Goal: Task Accomplishment & Management: Complete application form

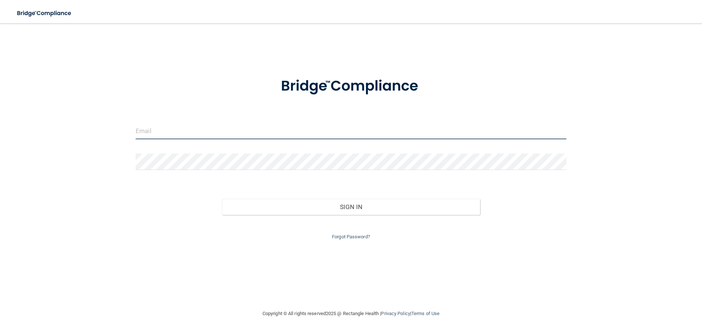
click at [174, 135] on input "email" at bounding box center [351, 131] width 431 height 16
type input "[EMAIL_ADDRESS][DOMAIN_NAME]"
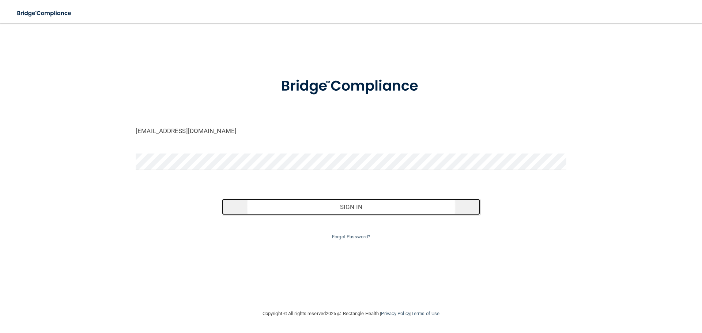
click at [341, 201] on button "Sign In" at bounding box center [351, 207] width 258 height 16
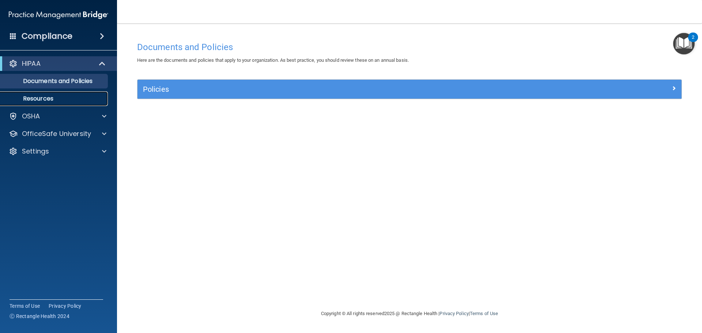
click at [54, 95] on p "Resources" at bounding box center [55, 98] width 100 height 7
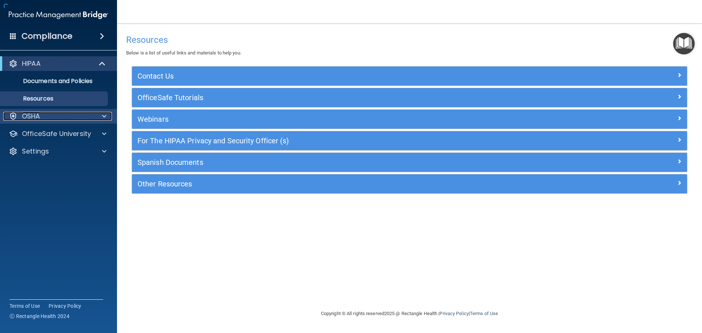
click at [59, 115] on div "OSHA" at bounding box center [48, 116] width 91 height 9
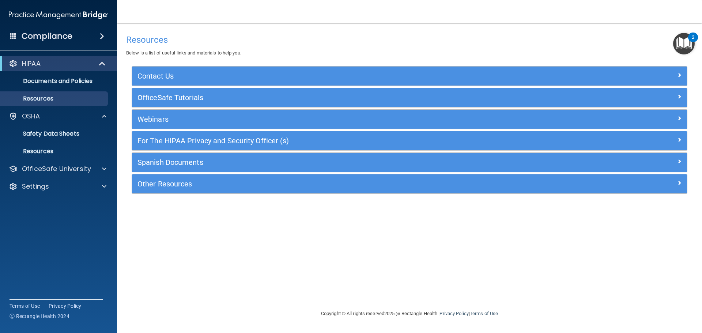
click at [100, 37] on span at bounding box center [102, 36] width 4 height 9
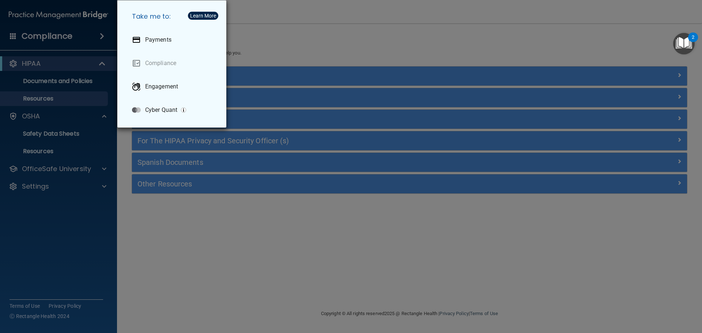
click at [85, 162] on div "Take me to: Payments Compliance Engagement Cyber Quant" at bounding box center [351, 166] width 702 height 333
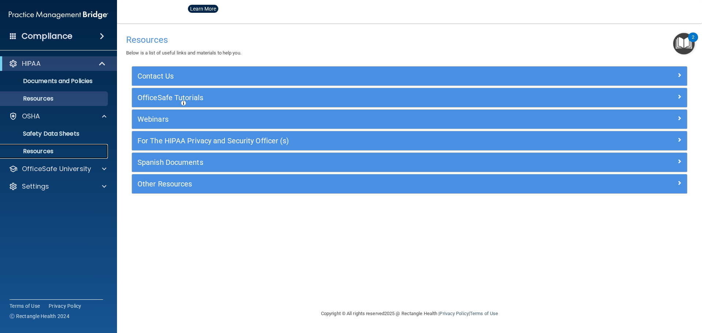
click at [45, 151] on p "Resources" at bounding box center [55, 151] width 100 height 7
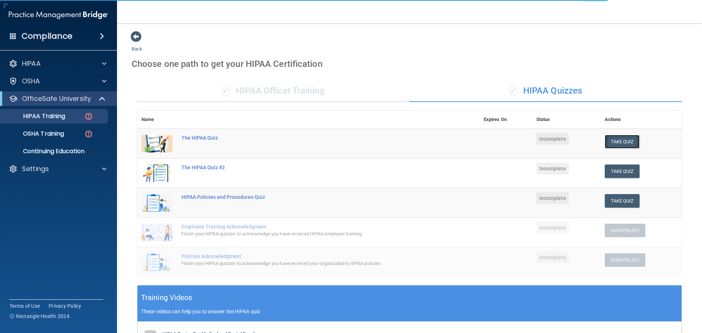
click at [629, 143] on button "Take Quiz" at bounding box center [622, 142] width 35 height 14
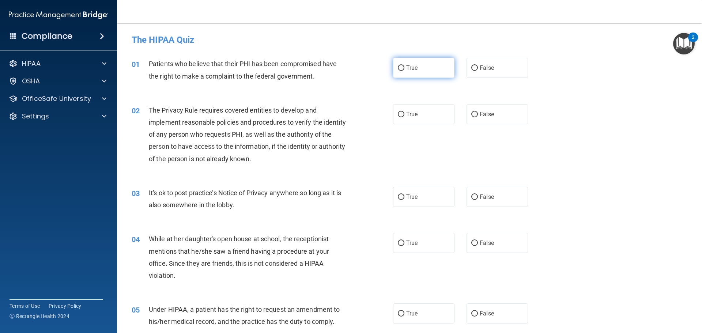
click at [420, 73] on label "True" at bounding box center [423, 68] width 61 height 20
click at [404, 71] on input "True" at bounding box center [401, 67] width 7 height 5
radio input "true"
click at [488, 200] on span "False" at bounding box center [487, 196] width 14 height 7
click at [478, 200] on input "False" at bounding box center [474, 196] width 7 height 5
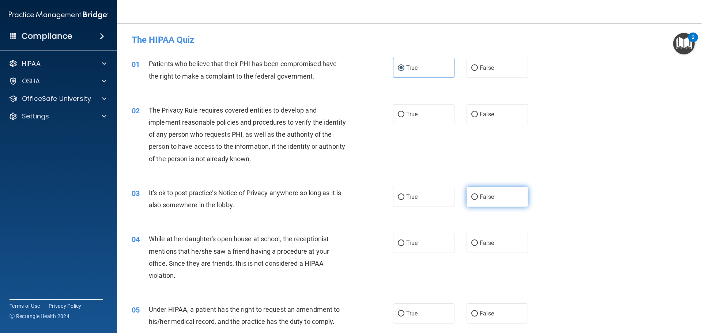
radio input "true"
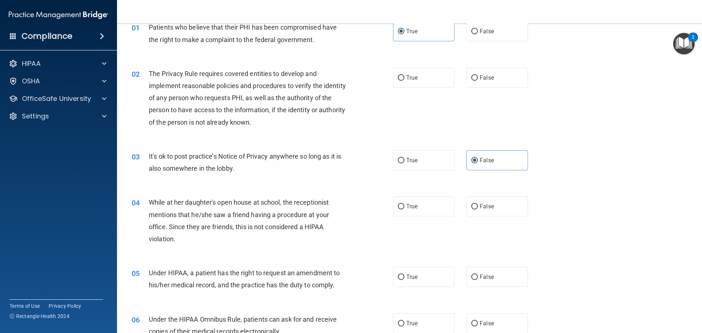
scroll to position [73, 0]
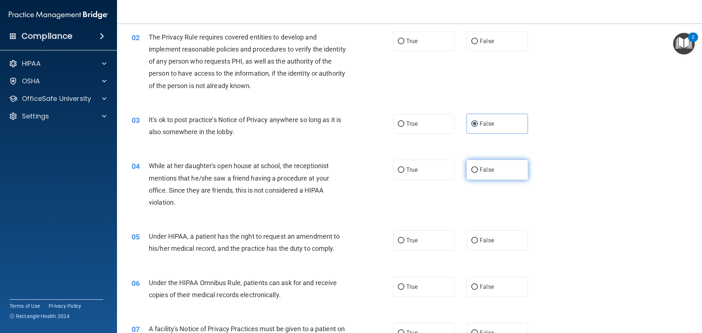
click at [501, 169] on label "False" at bounding box center [496, 170] width 61 height 20
click at [478, 169] on input "False" at bounding box center [474, 169] width 7 height 5
radio input "true"
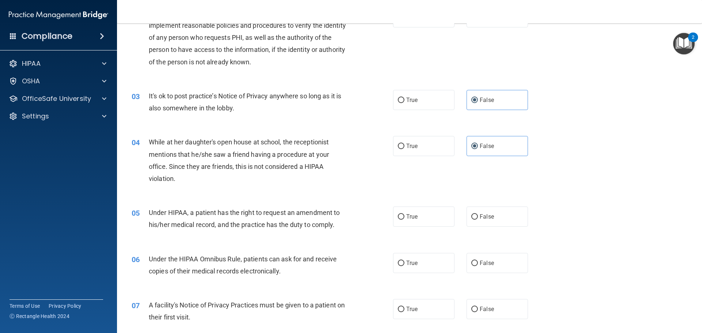
scroll to position [110, 0]
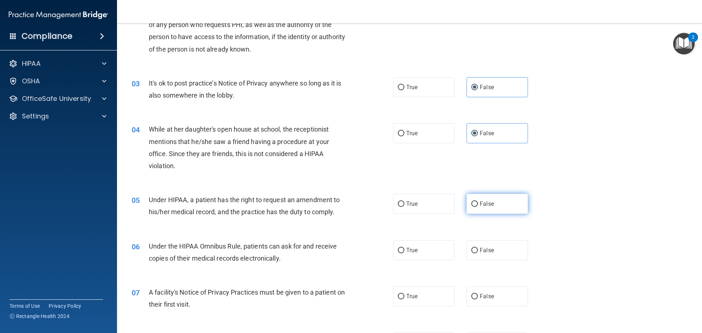
click at [485, 201] on span "False" at bounding box center [487, 203] width 14 height 7
click at [478, 201] on input "False" at bounding box center [474, 203] width 7 height 5
radio input "true"
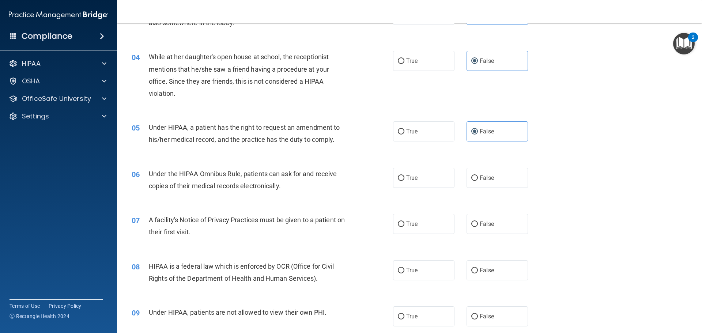
scroll to position [183, 0]
click at [431, 180] on label "True" at bounding box center [423, 177] width 61 height 20
click at [404, 180] on input "True" at bounding box center [401, 177] width 7 height 5
radio input "true"
click at [416, 227] on label "True" at bounding box center [423, 223] width 61 height 20
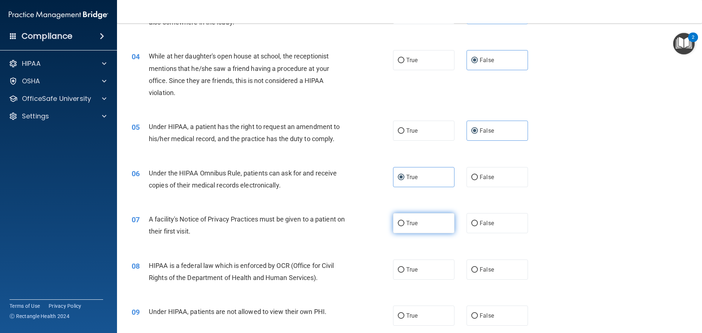
click at [404, 226] on input "True" at bounding box center [401, 223] width 7 height 5
radio input "true"
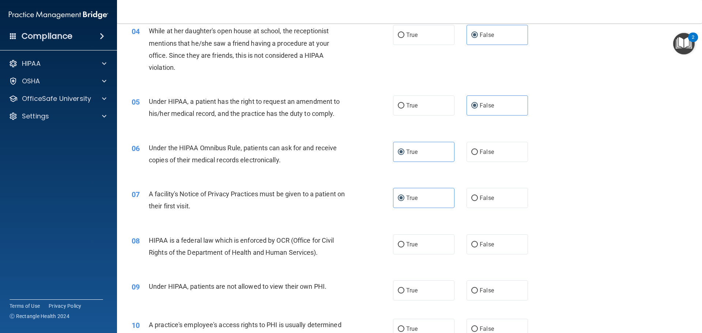
scroll to position [256, 0]
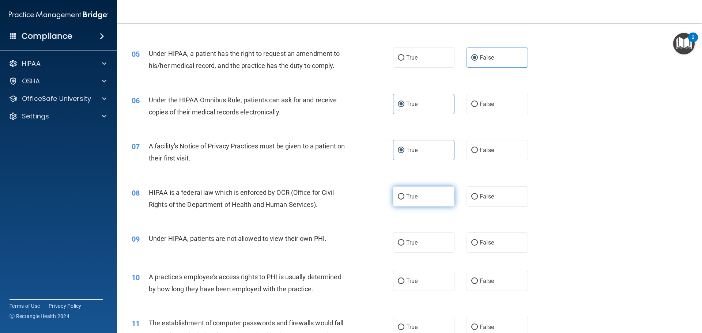
click at [430, 196] on label "True" at bounding box center [423, 196] width 61 height 20
click at [404, 196] on input "True" at bounding box center [401, 196] width 7 height 5
radio input "true"
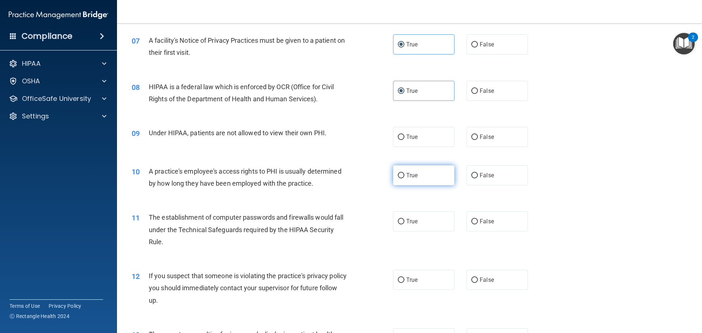
scroll to position [366, 0]
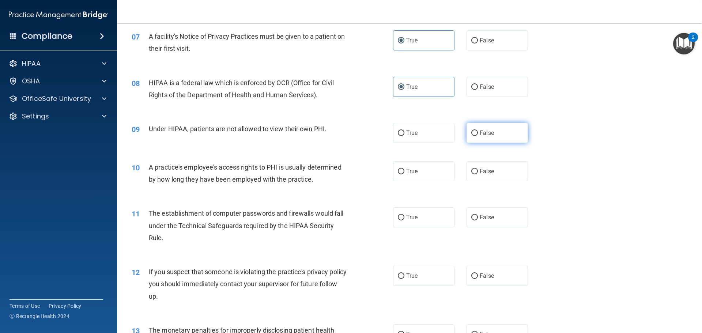
click at [485, 130] on span "False" at bounding box center [487, 132] width 14 height 7
click at [478, 131] on input "False" at bounding box center [474, 133] width 7 height 5
radio input "true"
click at [483, 174] on span "False" at bounding box center [487, 171] width 14 height 7
click at [478, 174] on input "False" at bounding box center [474, 171] width 7 height 5
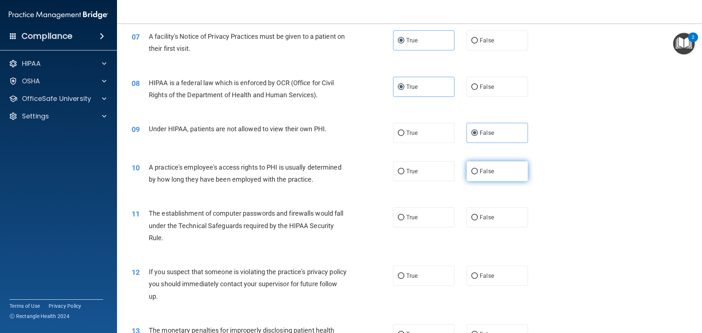
radio input "true"
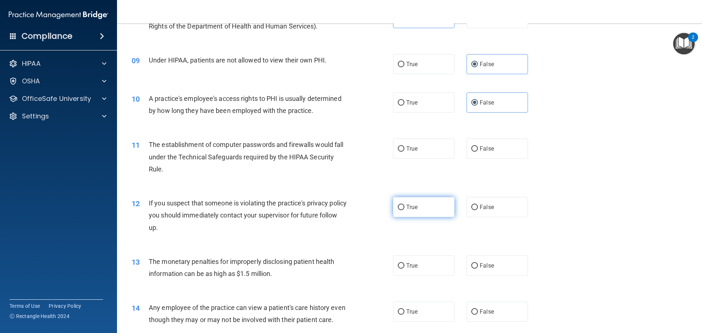
scroll to position [439, 0]
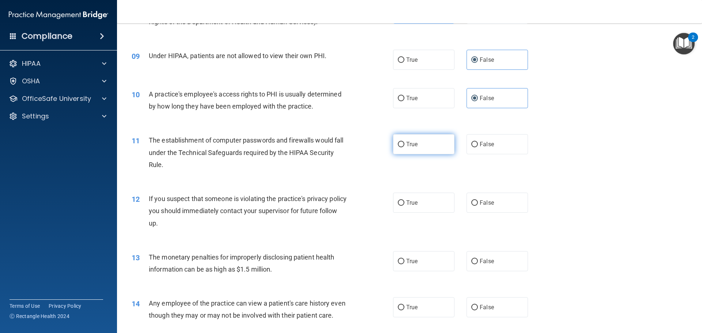
click at [408, 147] on span "True" at bounding box center [411, 144] width 11 height 7
click at [404, 147] on input "True" at bounding box center [401, 144] width 7 height 5
radio input "true"
click at [432, 197] on label "True" at bounding box center [423, 203] width 61 height 20
click at [404, 200] on input "True" at bounding box center [401, 202] width 7 height 5
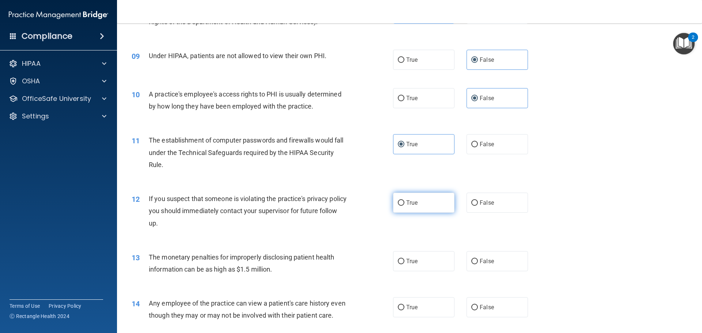
radio input "true"
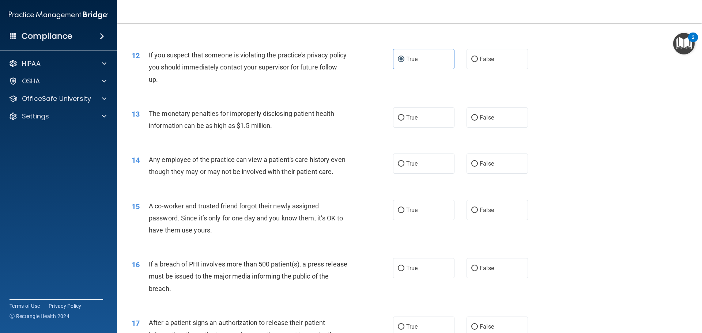
scroll to position [585, 0]
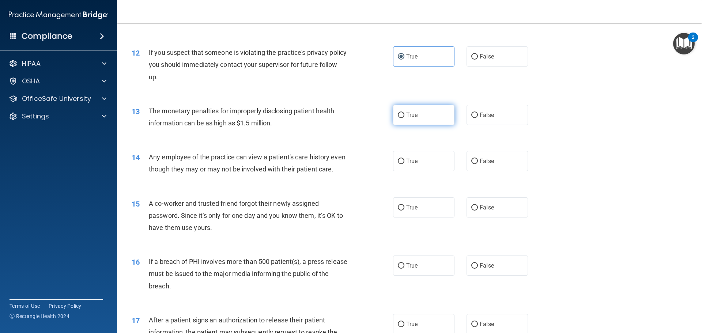
click at [432, 110] on label "True" at bounding box center [423, 115] width 61 height 20
click at [404, 113] on input "True" at bounding box center [401, 115] width 7 height 5
radio input "true"
click at [492, 164] on label "False" at bounding box center [496, 161] width 61 height 20
click at [478, 164] on input "False" at bounding box center [474, 161] width 7 height 5
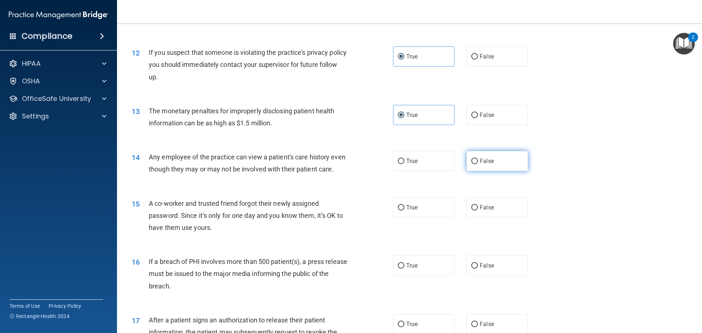
radio input "true"
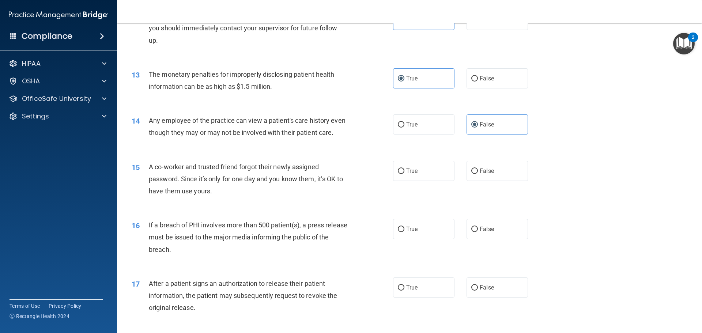
click at [546, 173] on div "15 A co-worker and trusted friend forgot their newly assigned password. Since i…" at bounding box center [409, 181] width 567 height 58
click at [511, 181] on label "False" at bounding box center [496, 171] width 61 height 20
click at [478, 174] on input "False" at bounding box center [474, 171] width 7 height 5
radio input "true"
click at [414, 233] on span "True" at bounding box center [411, 229] width 11 height 7
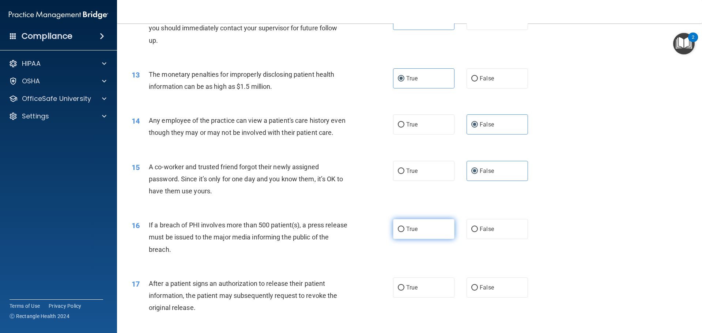
click at [404, 232] on input "True" at bounding box center [401, 229] width 7 height 5
radio input "true"
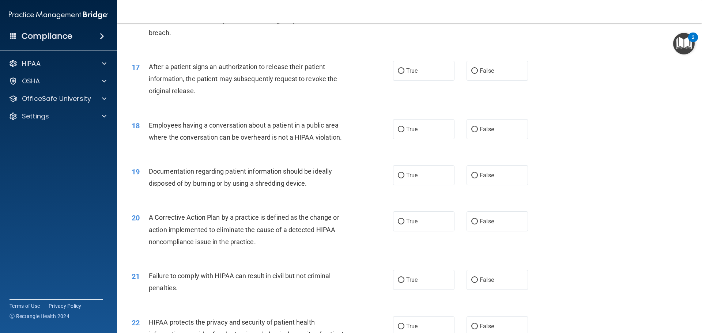
scroll to position [841, 0]
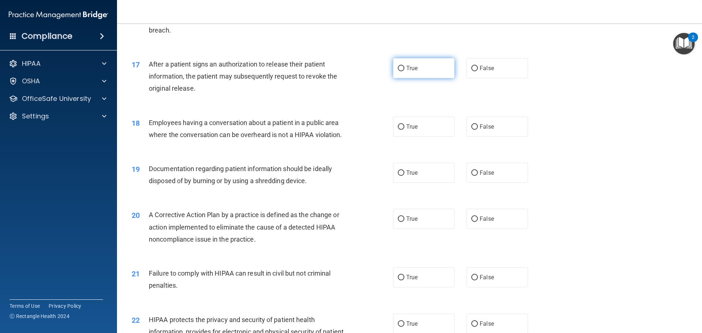
click at [422, 78] on label "True" at bounding box center [423, 68] width 61 height 20
click at [404, 71] on input "True" at bounding box center [401, 68] width 7 height 5
radio input "true"
click at [416, 137] on label "True" at bounding box center [423, 127] width 61 height 20
click at [404, 130] on input "True" at bounding box center [401, 126] width 7 height 5
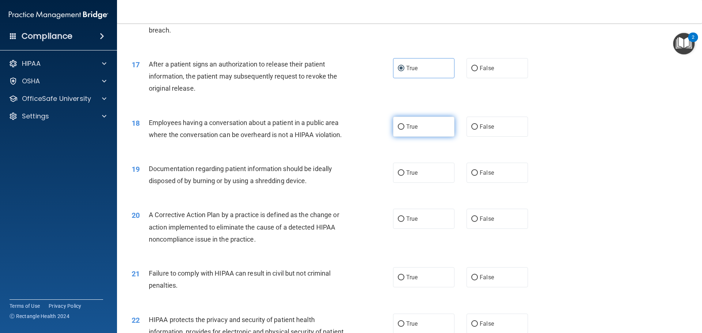
radio input "true"
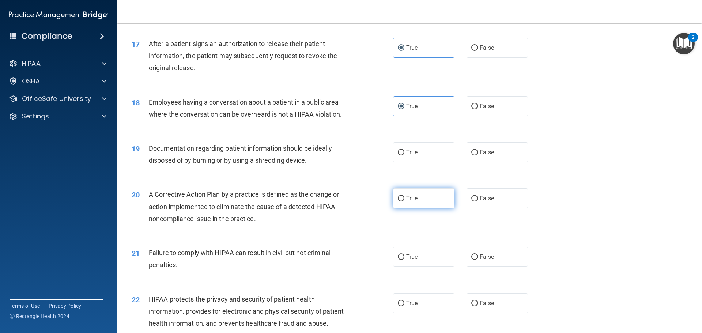
scroll to position [877, 0]
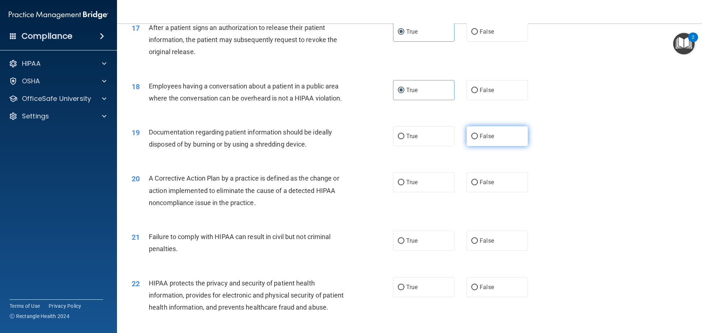
click at [492, 146] on label "False" at bounding box center [496, 136] width 61 height 20
click at [478, 139] on input "False" at bounding box center [474, 136] width 7 height 5
radio input "true"
click at [446, 145] on label "True" at bounding box center [423, 136] width 61 height 20
click at [404, 139] on input "True" at bounding box center [401, 136] width 7 height 5
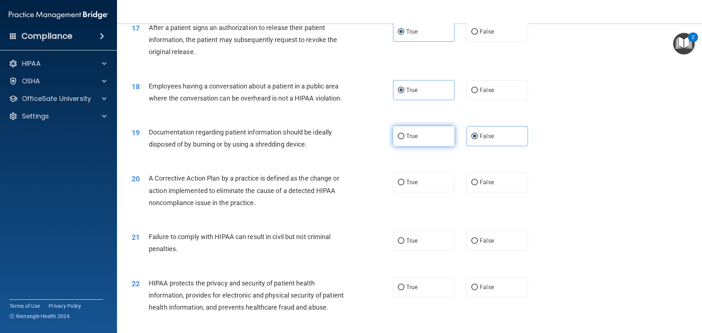
radio input "true"
radio input "false"
drag, startPoint x: 421, startPoint y: 203, endPoint x: 423, endPoint y: 208, distance: 5.1
click at [421, 206] on div "20 A Corrective Action Plan by a practice is defined as the change or action im…" at bounding box center [409, 192] width 567 height 58
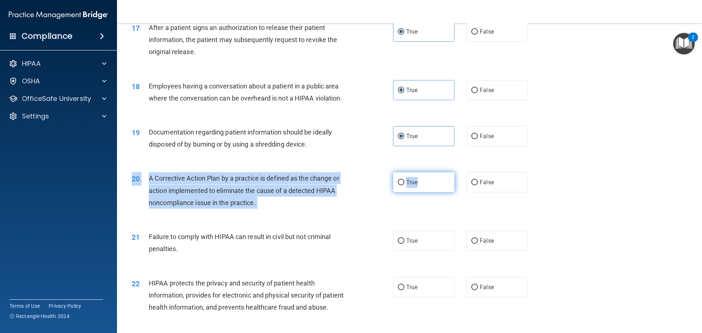
click at [416, 192] on label "True" at bounding box center [423, 182] width 61 height 20
click at [404, 185] on input "True" at bounding box center [401, 182] width 7 height 5
radio input "true"
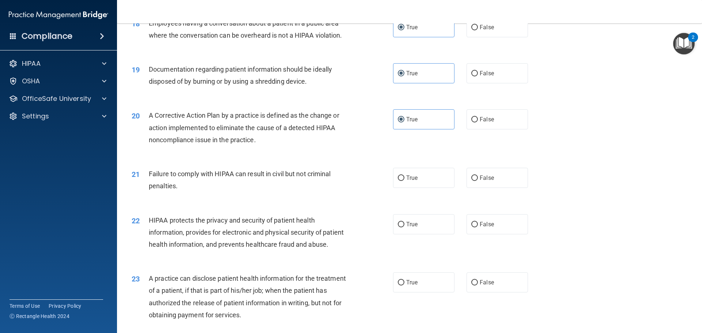
scroll to position [951, 0]
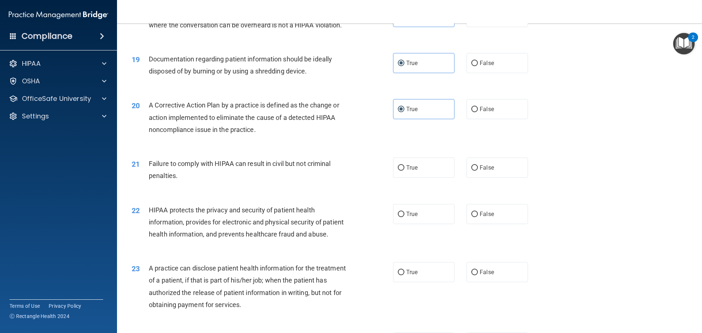
click at [421, 193] on div "21 Failure to comply with HIPAA can result in civil but not criminal penalties.…" at bounding box center [409, 171] width 567 height 46
click at [509, 173] on label "False" at bounding box center [496, 168] width 61 height 20
click at [478, 171] on input "False" at bounding box center [474, 167] width 7 height 5
radio input "true"
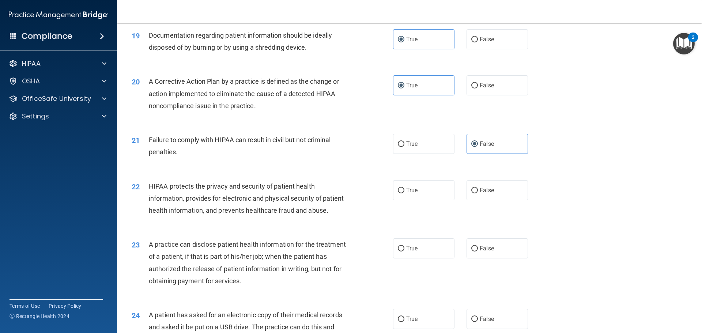
scroll to position [987, 0]
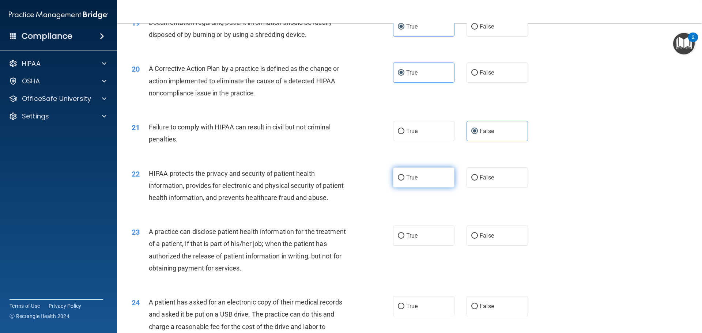
click at [402, 187] on label "True" at bounding box center [423, 177] width 61 height 20
click at [402, 181] on input "True" at bounding box center [401, 177] width 7 height 5
radio input "true"
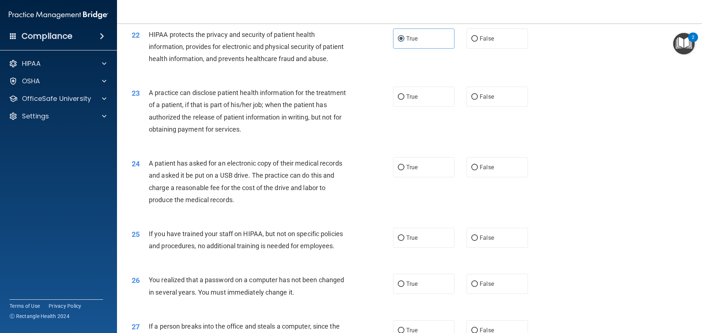
scroll to position [1133, 0]
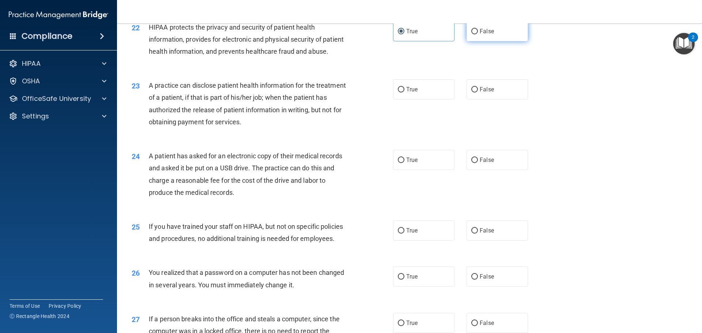
click at [487, 35] on span "False" at bounding box center [487, 31] width 14 height 7
click at [478, 34] on input "False" at bounding box center [474, 31] width 7 height 5
radio input "true"
radio input "false"
click at [411, 93] on span "True" at bounding box center [411, 89] width 11 height 7
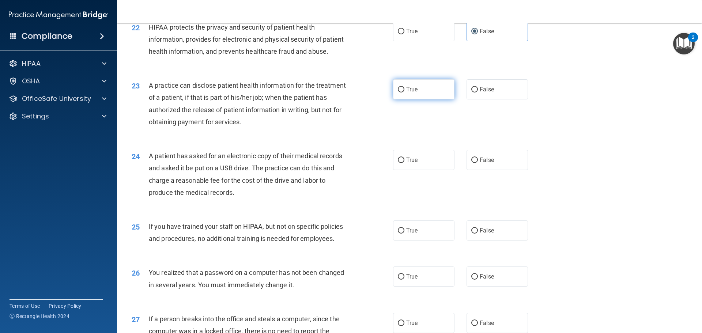
click at [404, 92] on input "True" at bounding box center [401, 89] width 7 height 5
radio input "true"
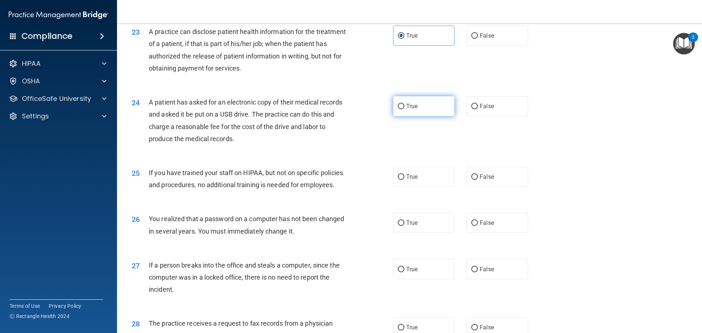
scroll to position [1206, 0]
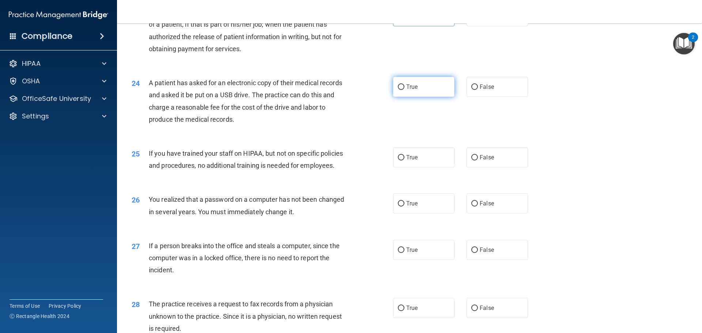
click at [412, 97] on label "True" at bounding box center [423, 87] width 61 height 20
click at [404, 90] on input "True" at bounding box center [401, 86] width 7 height 5
radio input "true"
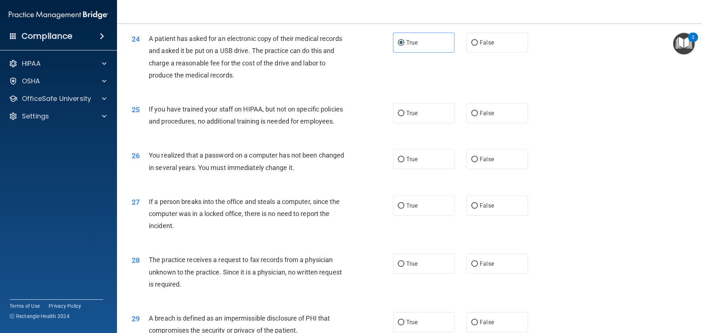
scroll to position [1243, 0]
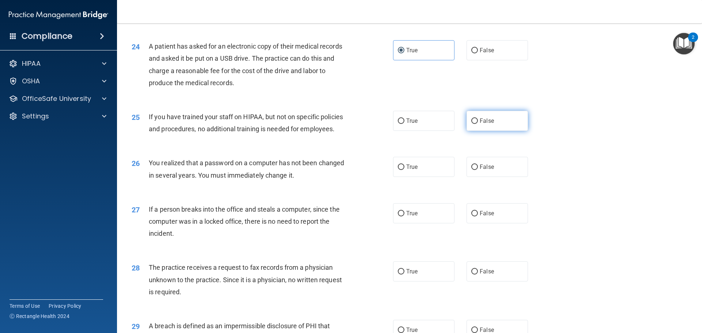
click at [497, 131] on label "False" at bounding box center [496, 121] width 61 height 20
click at [478, 124] on input "False" at bounding box center [474, 120] width 7 height 5
radio input "true"
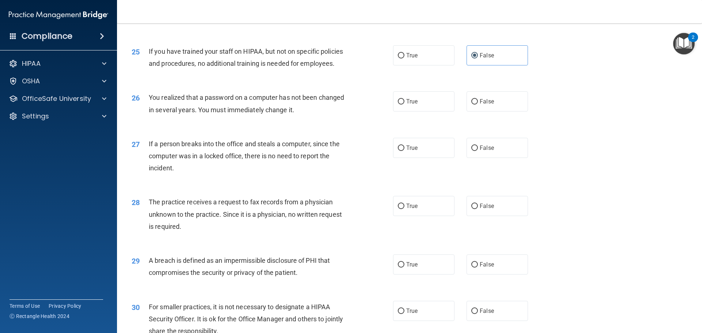
scroll to position [1316, 0]
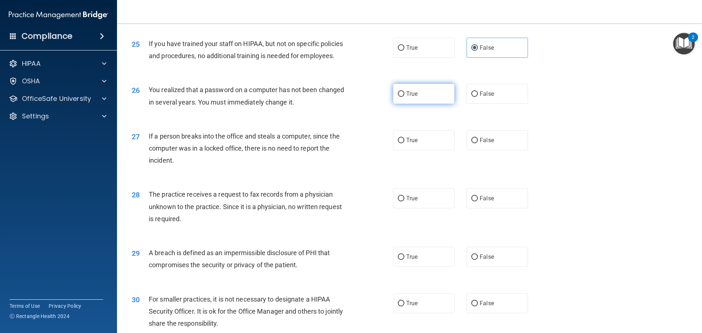
click at [403, 104] on label "True" at bounding box center [423, 94] width 61 height 20
click at [403, 97] on input "True" at bounding box center [401, 93] width 7 height 5
radio input "true"
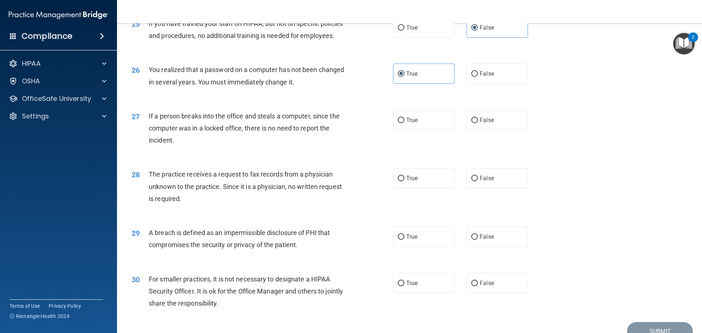
scroll to position [1353, 0]
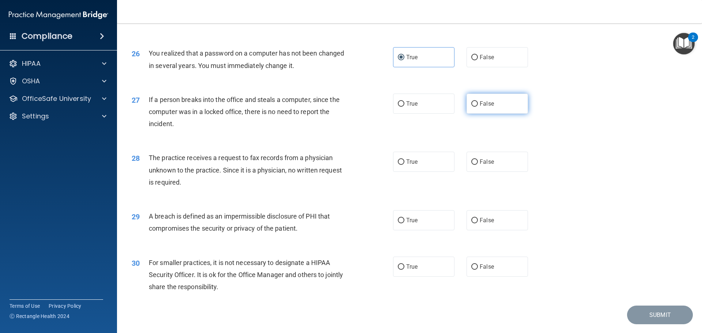
click at [478, 114] on label "False" at bounding box center [496, 104] width 61 height 20
click at [478, 107] on input "False" at bounding box center [474, 103] width 7 height 5
radio input "true"
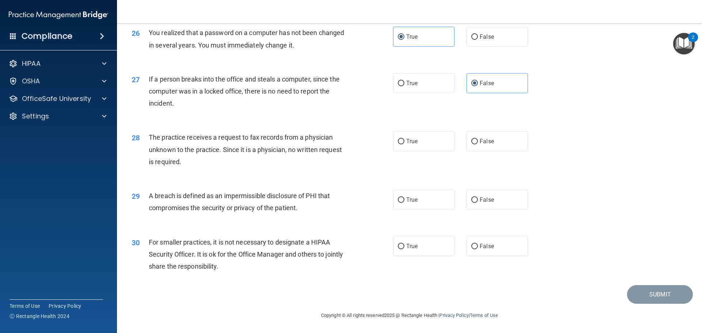
scroll to position [1397, 0]
click at [504, 142] on label "False" at bounding box center [496, 141] width 61 height 20
click at [478, 142] on input "False" at bounding box center [474, 141] width 7 height 5
radio input "true"
click at [408, 203] on span "True" at bounding box center [411, 199] width 11 height 7
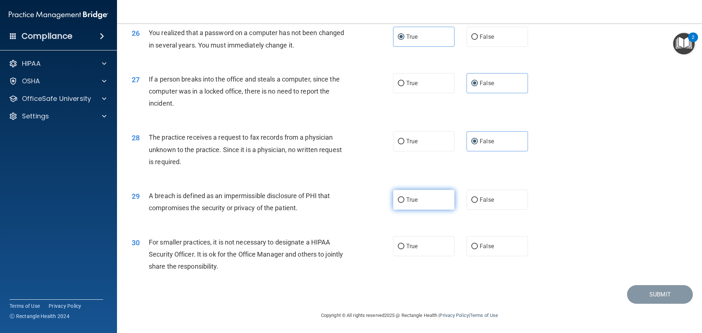
click at [404, 203] on input "True" at bounding box center [401, 199] width 7 height 5
radio input "true"
drag, startPoint x: 162, startPoint y: 239, endPoint x: 292, endPoint y: 280, distance: 136.4
click at [281, 280] on div "30 For smaller practices, it is not necessary to designate a HIPAA Security Off…" at bounding box center [409, 256] width 567 height 58
click at [327, 280] on div "30 For smaller practices, it is not necessary to designate a HIPAA Security Off…" at bounding box center [409, 256] width 567 height 58
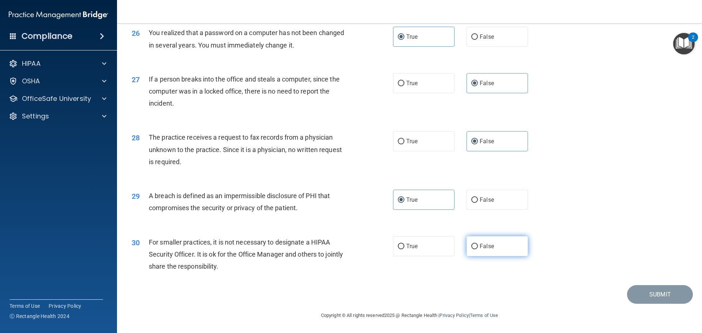
click at [504, 249] on label "False" at bounding box center [496, 246] width 61 height 20
click at [478, 249] on input "False" at bounding box center [474, 246] width 7 height 5
radio input "true"
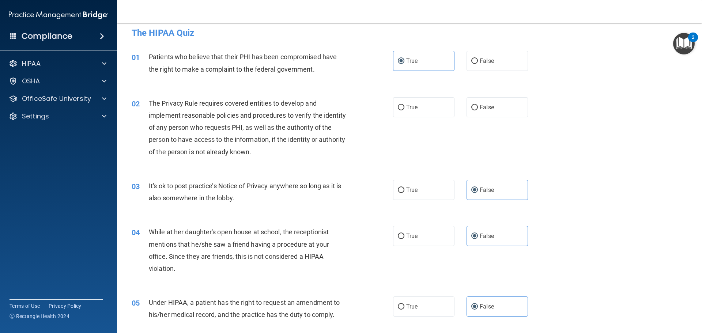
scroll to position [0, 0]
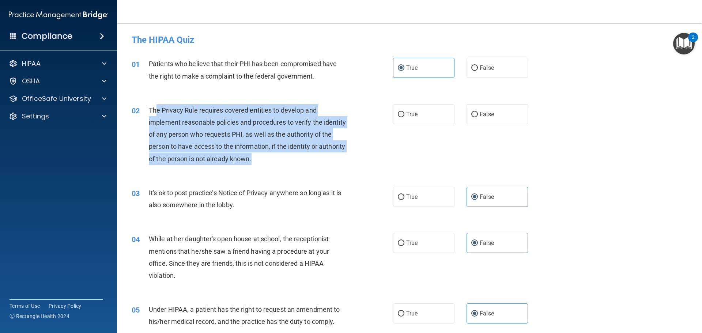
drag, startPoint x: 158, startPoint y: 109, endPoint x: 318, endPoint y: 155, distance: 166.6
click at [318, 155] on div "The Privacy Rule requires covered entities to develop and implement reasonable …" at bounding box center [251, 134] width 204 height 61
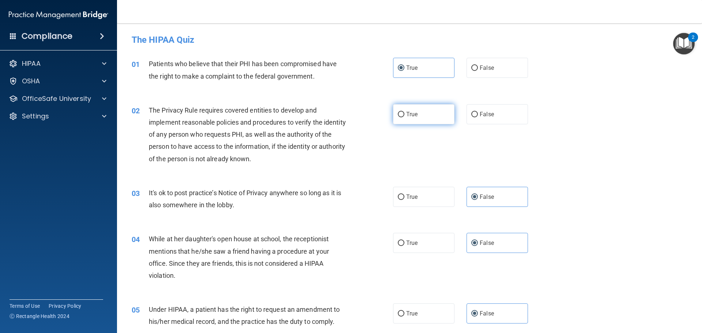
click at [420, 110] on label "True" at bounding box center [423, 114] width 61 height 20
click at [404, 112] on input "True" at bounding box center [401, 114] width 7 height 5
radio input "true"
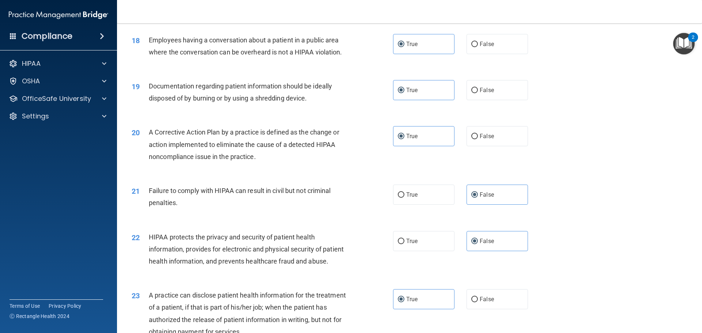
scroll to position [1397, 0]
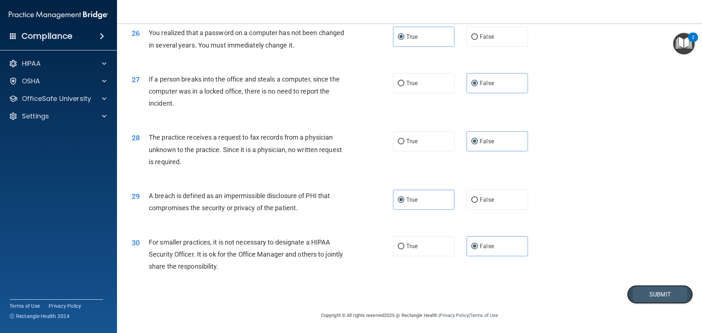
click at [643, 295] on button "Submit" at bounding box center [660, 294] width 66 height 19
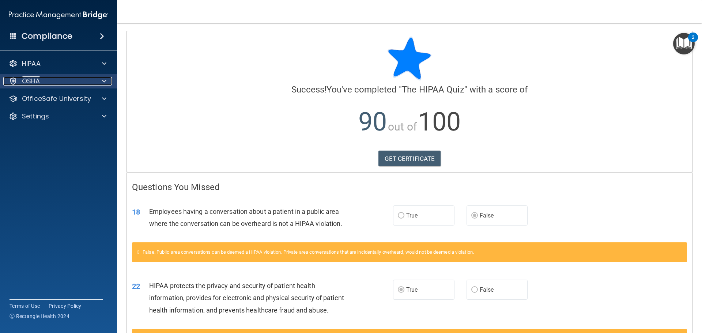
click at [43, 82] on div "OSHA" at bounding box center [48, 81] width 91 height 9
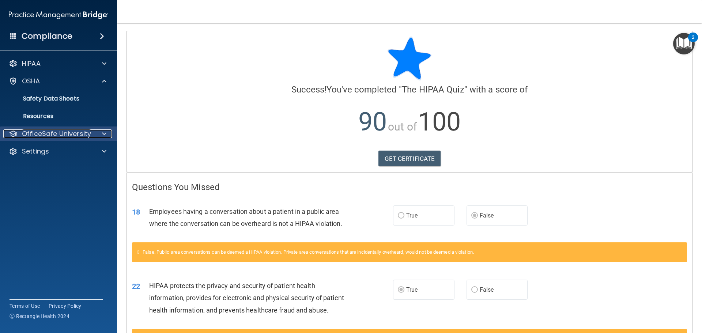
click at [41, 135] on p "OfficeSafe University" at bounding box center [56, 133] width 69 height 9
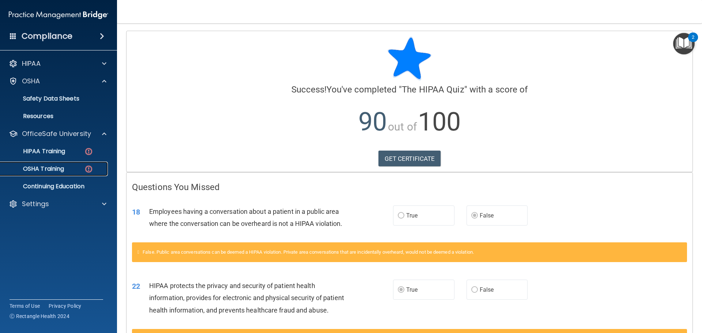
click at [38, 166] on p "OSHA Training" at bounding box center [34, 168] width 59 height 7
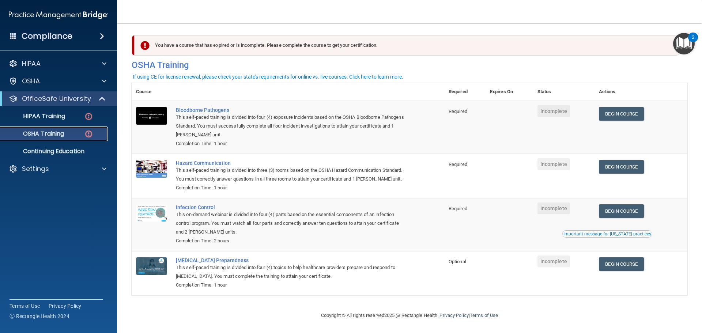
scroll to position [12, 0]
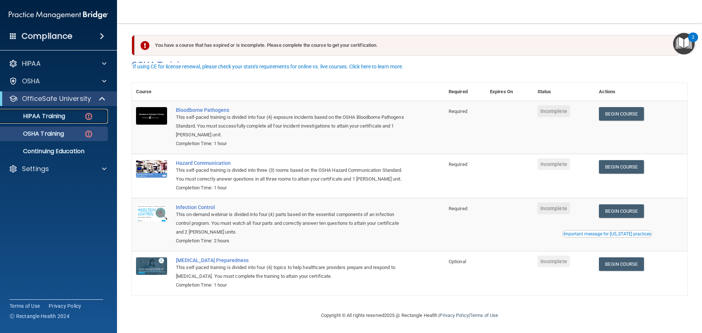
click at [54, 118] on p "HIPAA Training" at bounding box center [35, 116] width 60 height 7
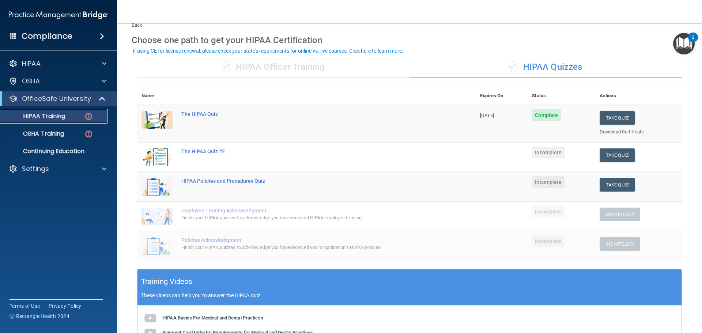
scroll to position [37, 0]
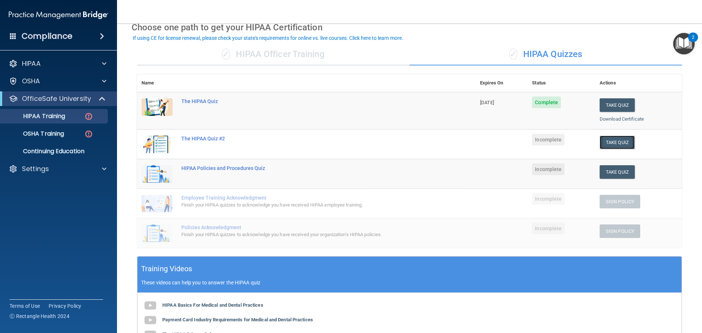
click at [604, 141] on button "Take Quiz" at bounding box center [617, 143] width 35 height 14
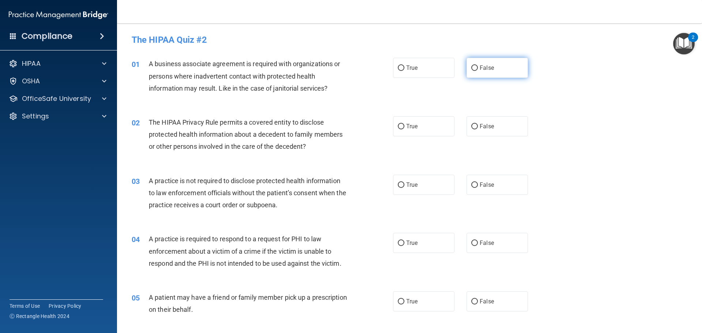
click at [484, 71] on label "False" at bounding box center [496, 68] width 61 height 20
click at [478, 71] on input "False" at bounding box center [474, 67] width 7 height 5
radio input "true"
click at [481, 139] on div "02 The HIPAA Privacy Rule permits a covered entity to disclose protected health…" at bounding box center [409, 136] width 567 height 58
click at [486, 126] on span "False" at bounding box center [487, 126] width 14 height 7
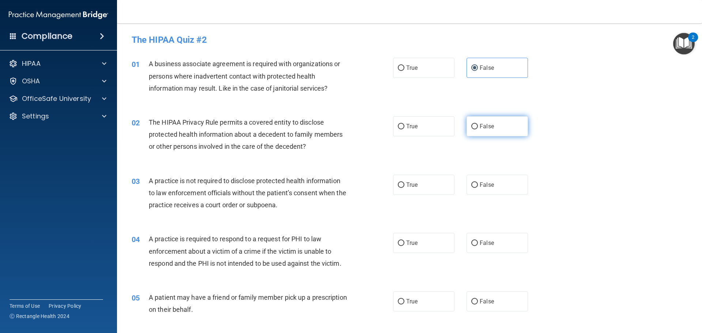
click at [478, 126] on input "False" at bounding box center [474, 126] width 7 height 5
radio input "true"
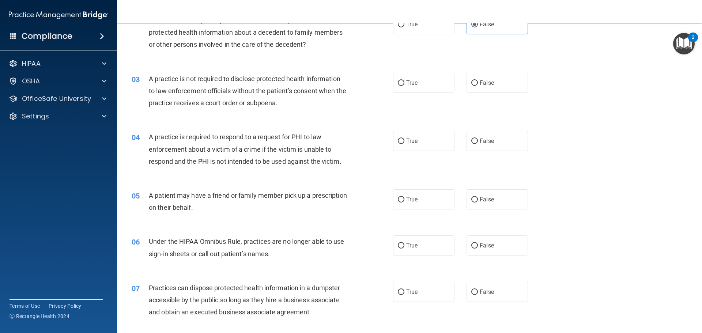
scroll to position [110, 0]
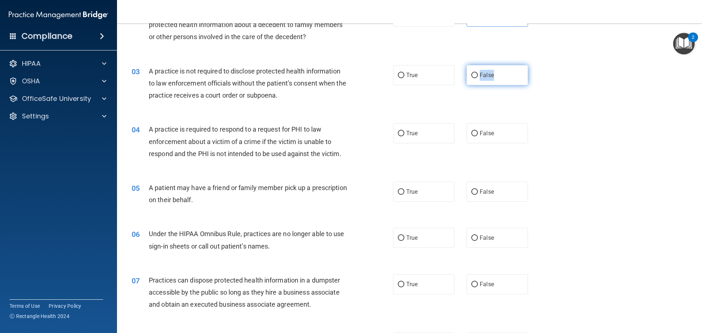
drag, startPoint x: 434, startPoint y: 80, endPoint x: 502, endPoint y: 75, distance: 68.2
click at [518, 79] on div "True False" at bounding box center [466, 75] width 147 height 20
click at [499, 74] on label "False" at bounding box center [496, 75] width 61 height 20
click at [478, 74] on input "False" at bounding box center [474, 75] width 7 height 5
radio input "true"
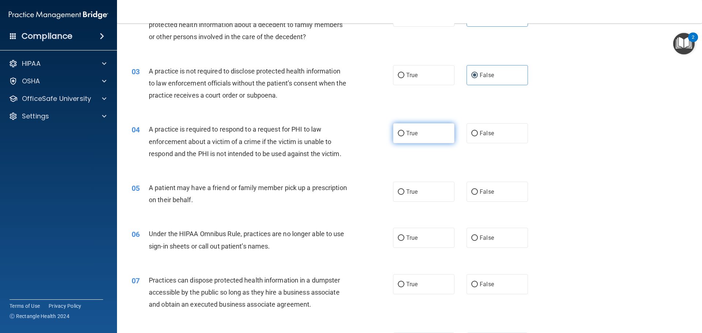
click at [403, 133] on label "True" at bounding box center [423, 133] width 61 height 20
click at [403, 133] on input "True" at bounding box center [401, 133] width 7 height 5
radio input "true"
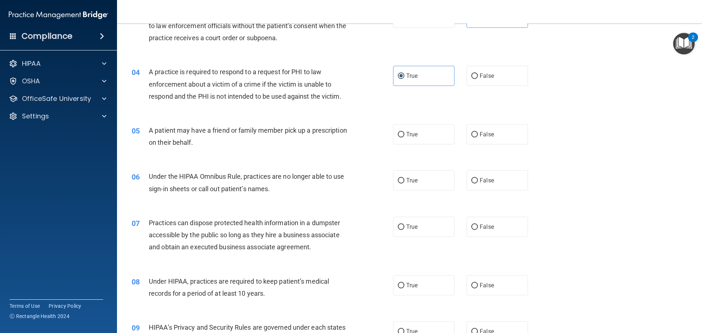
scroll to position [183, 0]
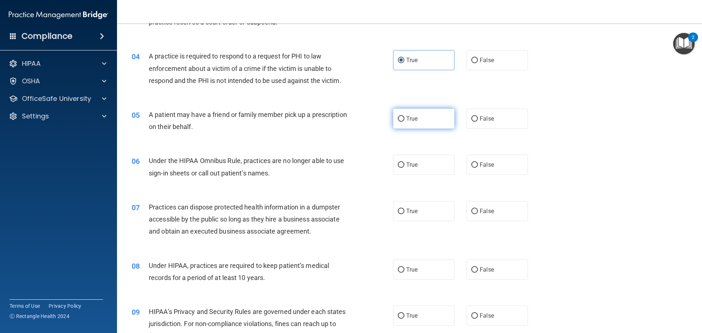
click at [393, 113] on label "True" at bounding box center [423, 119] width 61 height 20
click at [398, 116] on input "True" at bounding box center [401, 118] width 7 height 5
radio input "true"
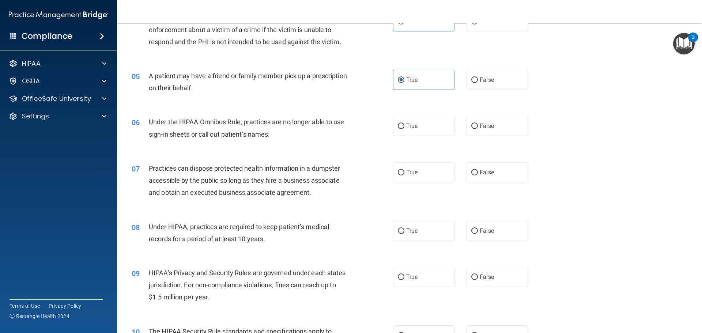
scroll to position [219, 0]
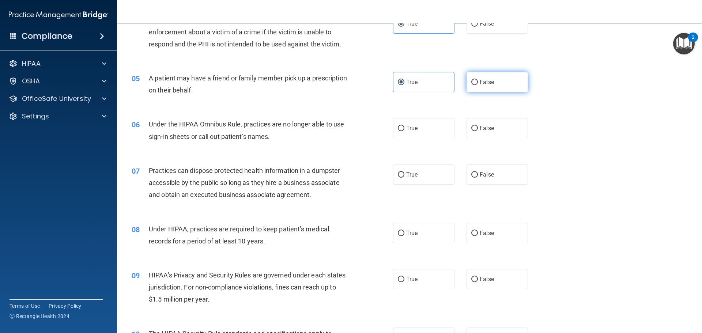
click at [480, 85] on span "False" at bounding box center [487, 82] width 14 height 7
click at [477, 85] on input "False" at bounding box center [474, 82] width 7 height 5
radio input "true"
radio input "false"
click at [436, 132] on label "True" at bounding box center [423, 128] width 61 height 20
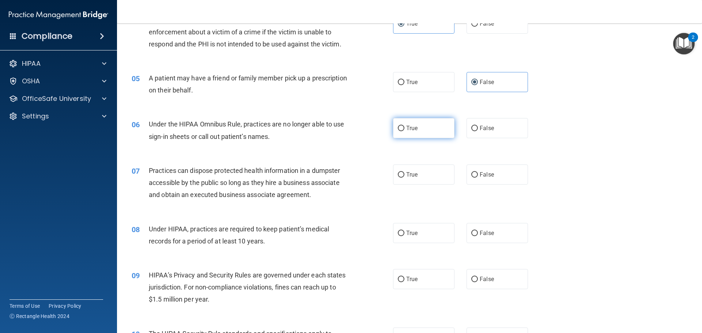
click at [404, 131] on input "True" at bounding box center [401, 128] width 7 height 5
radio input "true"
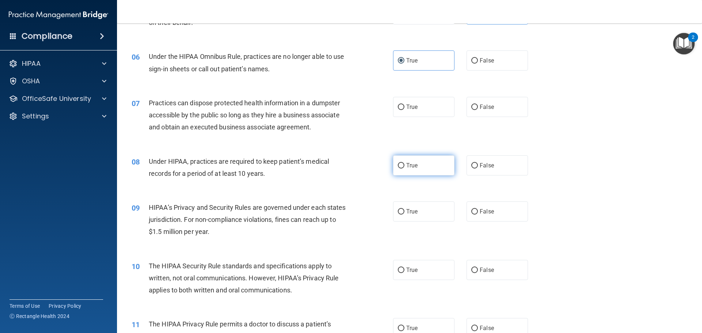
scroll to position [292, 0]
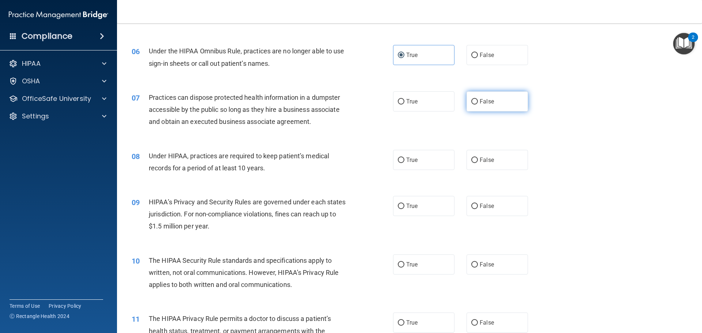
click at [480, 103] on span "False" at bounding box center [487, 101] width 14 height 7
click at [477, 103] on input "False" at bounding box center [474, 101] width 7 height 5
radio input "true"
click at [409, 155] on label "True" at bounding box center [423, 160] width 61 height 20
click at [404, 158] on input "True" at bounding box center [401, 160] width 7 height 5
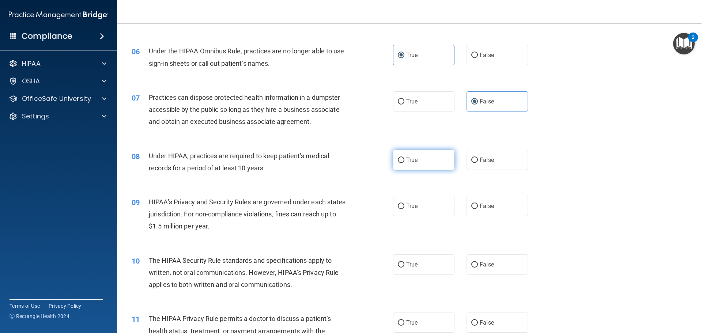
radio input "true"
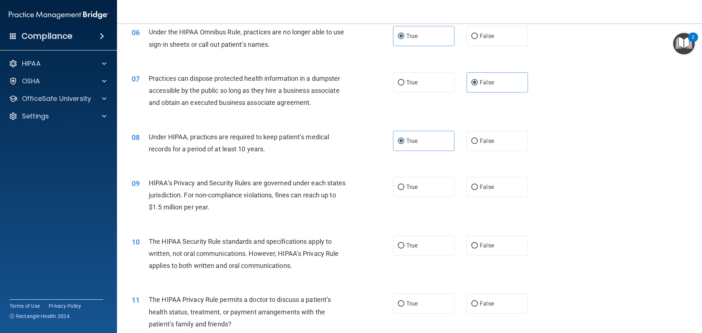
scroll to position [329, 0]
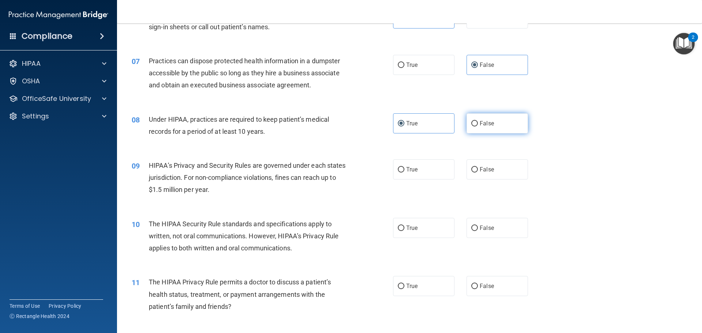
click at [483, 127] on label "False" at bounding box center [496, 123] width 61 height 20
click at [478, 126] on input "False" at bounding box center [474, 123] width 7 height 5
radio input "true"
radio input "false"
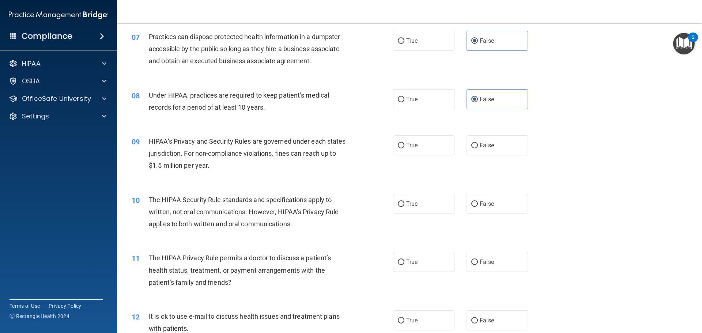
scroll to position [402, 0]
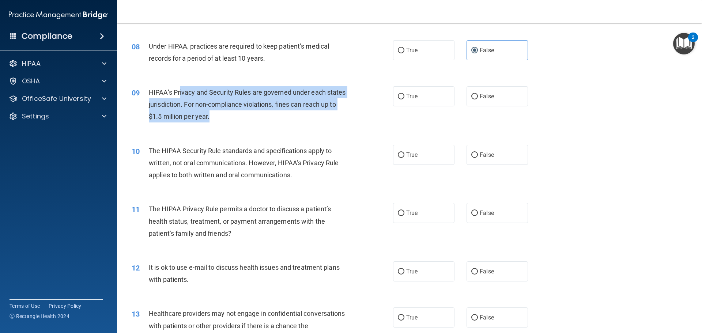
drag, startPoint x: 180, startPoint y: 94, endPoint x: 260, endPoint y: 116, distance: 83.1
click at [260, 116] on div "HIPAA’s Privacy and Security Rules are governed under each states jurisdiction.…" at bounding box center [251, 104] width 204 height 37
click at [262, 117] on div "HIPAA’s Privacy and Security Rules are governed under each states jurisdiction.…" at bounding box center [251, 104] width 204 height 37
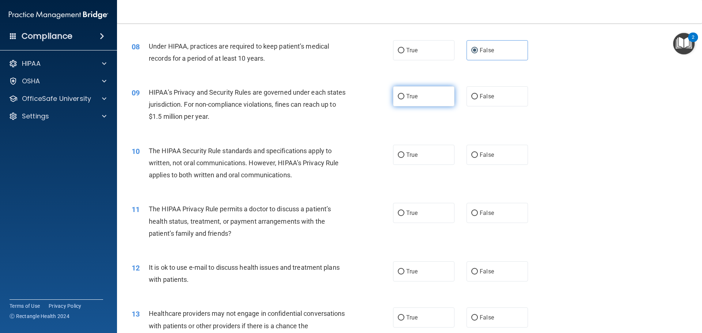
click at [403, 95] on label "True" at bounding box center [423, 96] width 61 height 20
click at [403, 95] on input "True" at bounding box center [401, 96] width 7 height 5
radio input "true"
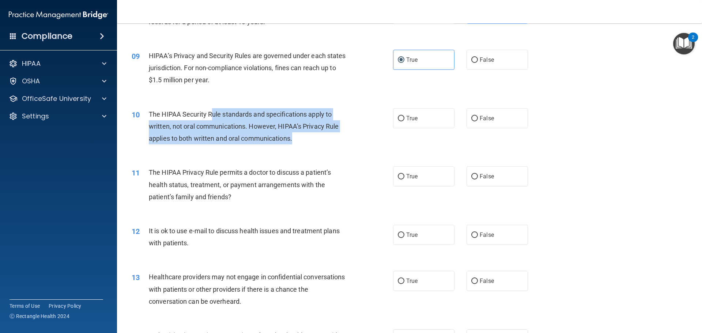
drag, startPoint x: 211, startPoint y: 119, endPoint x: 340, endPoint y: 141, distance: 131.3
click at [340, 141] on div "The HIPAA Security Rule standards and specifications apply to written, not oral…" at bounding box center [251, 126] width 204 height 37
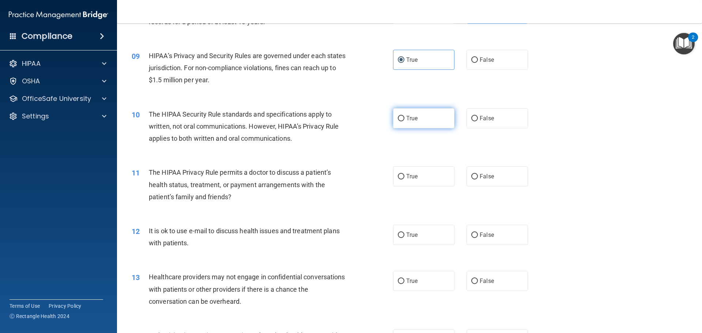
click at [420, 119] on label "True" at bounding box center [423, 118] width 61 height 20
click at [404, 119] on input "True" at bounding box center [401, 118] width 7 height 5
radio input "true"
click at [497, 173] on label "False" at bounding box center [496, 176] width 61 height 20
click at [478, 174] on input "False" at bounding box center [474, 176] width 7 height 5
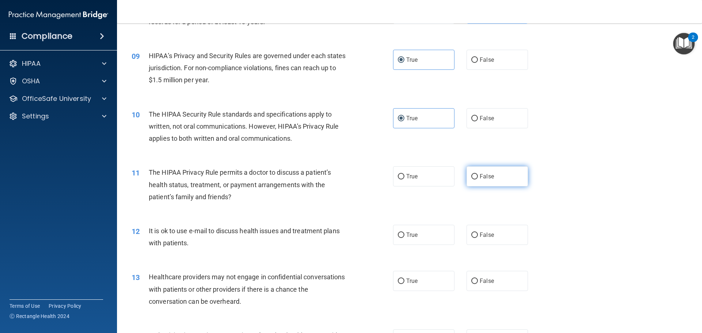
radio input "true"
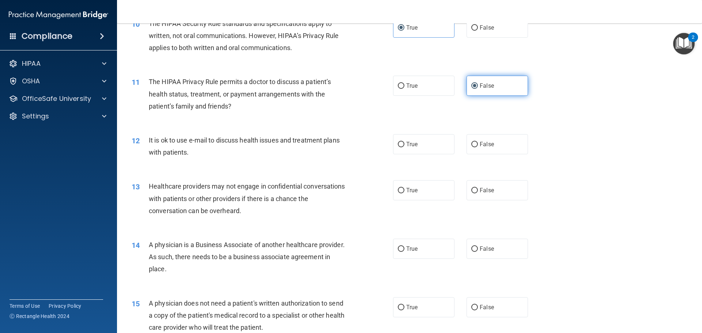
scroll to position [548, 0]
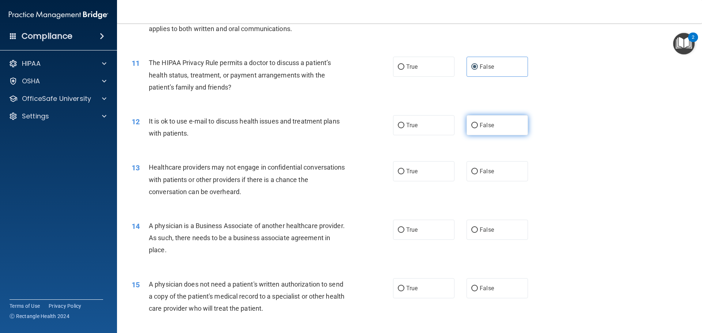
click at [478, 130] on label "False" at bounding box center [496, 125] width 61 height 20
click at [478, 128] on input "False" at bounding box center [474, 125] width 7 height 5
radio input "true"
click at [418, 173] on label "True" at bounding box center [423, 171] width 61 height 20
click at [404, 173] on input "True" at bounding box center [401, 171] width 7 height 5
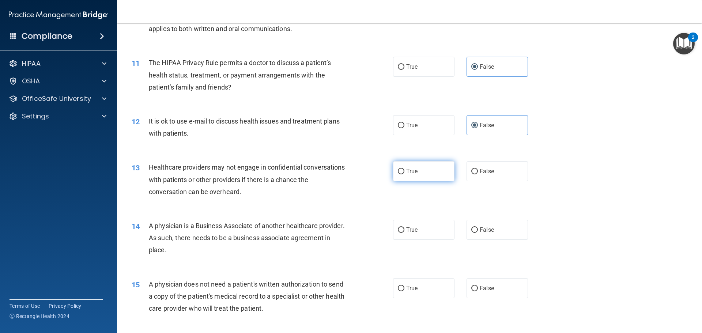
radio input "true"
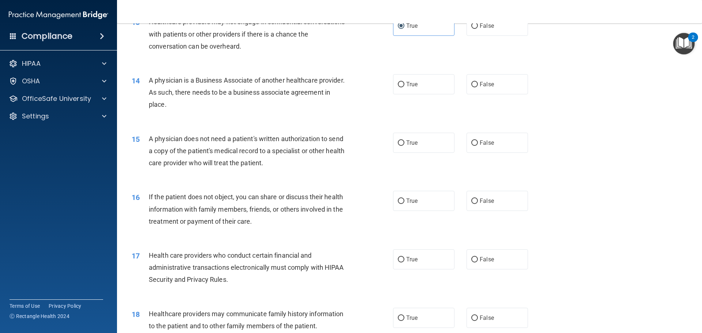
scroll to position [695, 0]
drag, startPoint x: 156, startPoint y: 78, endPoint x: 263, endPoint y: 113, distance: 112.6
click at [263, 113] on div "14 A physician is a Business Associate of another healthcare provider. As such,…" at bounding box center [262, 93] width 283 height 40
click at [295, 114] on div "14 A physician is a Business Associate of another healthcare provider. As such,…" at bounding box center [409, 93] width 567 height 58
click at [435, 83] on label "True" at bounding box center [423, 83] width 61 height 20
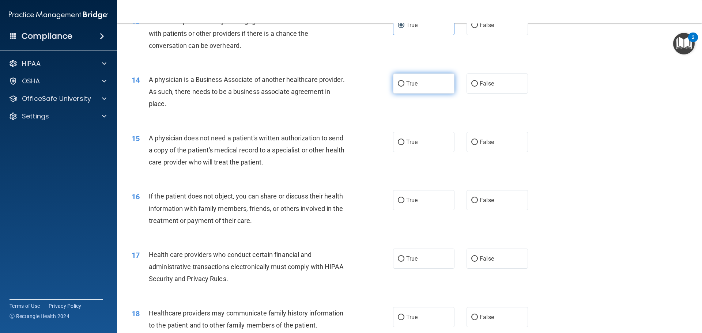
click at [404, 83] on input "True" at bounding box center [401, 83] width 7 height 5
radio input "true"
click at [514, 138] on label "False" at bounding box center [496, 142] width 61 height 20
click at [478, 140] on input "False" at bounding box center [474, 142] width 7 height 5
radio input "true"
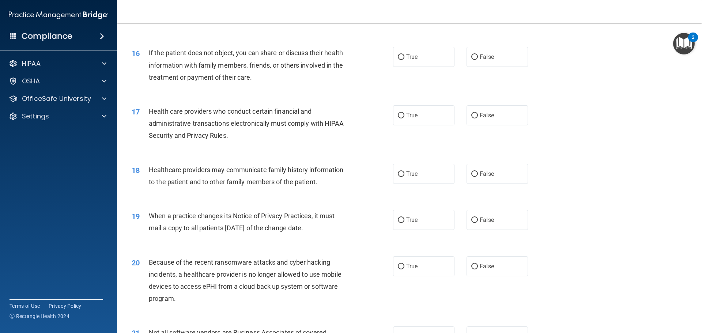
scroll to position [841, 0]
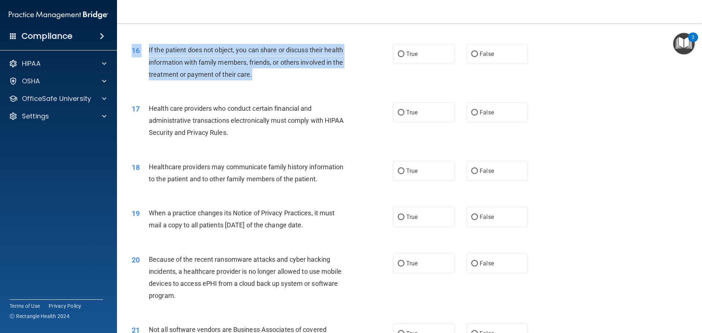
drag, startPoint x: 187, startPoint y: 45, endPoint x: 290, endPoint y: 77, distance: 107.9
click at [290, 77] on div "16 If the patient does not object, you can share or discuss their health inform…" at bounding box center [409, 64] width 567 height 58
click at [302, 81] on div "16 If the patient does not object, you can share or discuss their health inform…" at bounding box center [262, 64] width 283 height 40
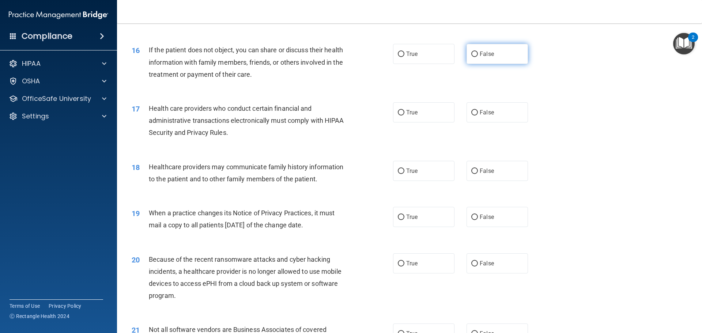
click at [498, 51] on label "False" at bounding box center [496, 54] width 61 height 20
click at [478, 52] on input "False" at bounding box center [474, 54] width 7 height 5
radio input "true"
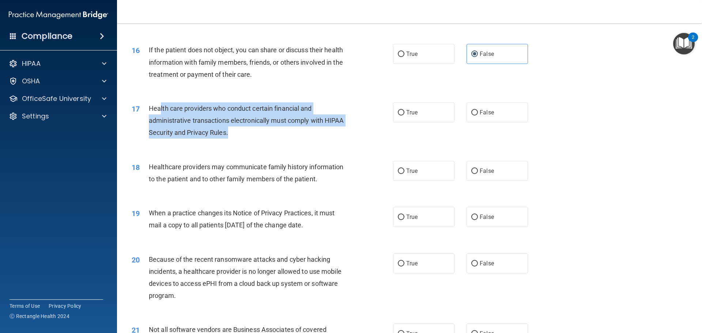
drag, startPoint x: 197, startPoint y: 111, endPoint x: 262, endPoint y: 129, distance: 66.9
click at [262, 129] on div "Health care providers who conduct certain financial and administrative transact…" at bounding box center [251, 120] width 204 height 37
click at [267, 131] on div "Health care providers who conduct certain financial and administrative transact…" at bounding box center [251, 120] width 204 height 37
click at [294, 140] on div "17 Health care providers who conduct certain financial and administrative trans…" at bounding box center [262, 122] width 283 height 40
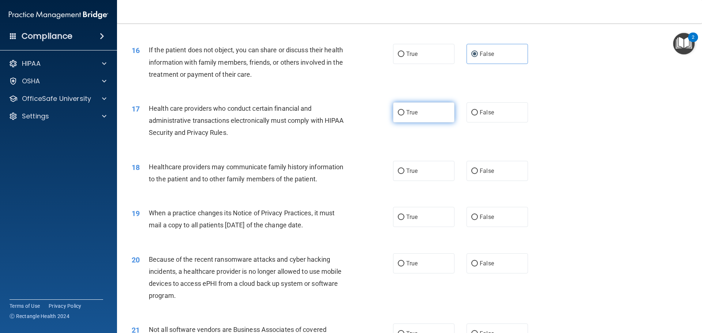
click at [407, 115] on span "True" at bounding box center [411, 112] width 11 height 7
click at [404, 115] on input "True" at bounding box center [401, 112] width 7 height 5
radio input "true"
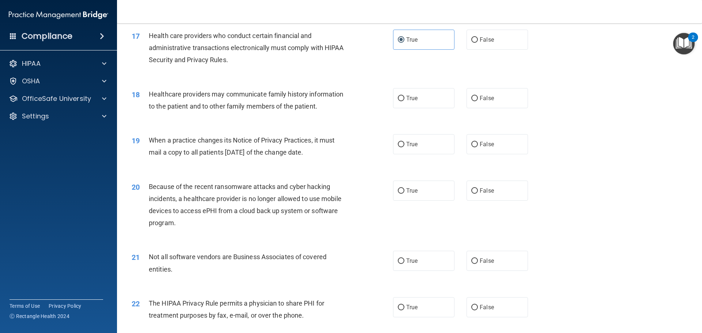
scroll to position [914, 0]
click at [496, 98] on label "False" at bounding box center [496, 98] width 61 height 20
click at [478, 98] on input "False" at bounding box center [474, 97] width 7 height 5
radio input "true"
click at [436, 148] on label "True" at bounding box center [423, 144] width 61 height 20
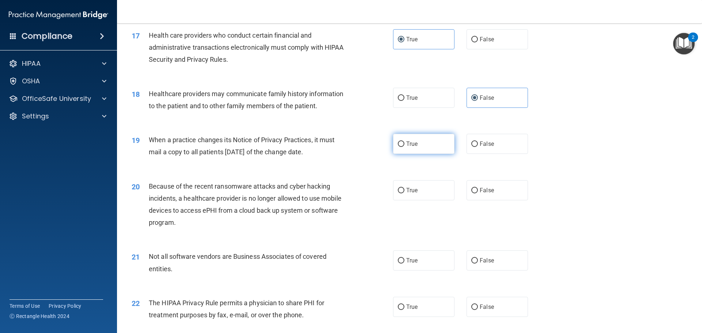
click at [404, 147] on input "True" at bounding box center [401, 143] width 7 height 5
radio input "true"
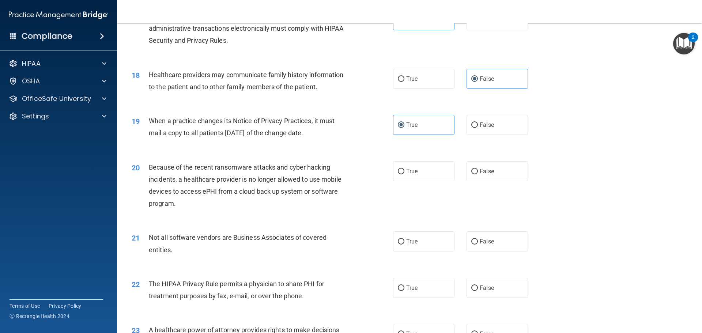
scroll to position [987, 0]
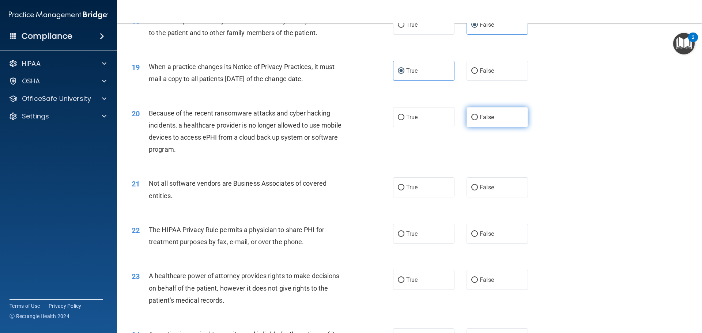
click at [487, 114] on span "False" at bounding box center [487, 117] width 14 height 7
click at [478, 115] on input "False" at bounding box center [474, 117] width 7 height 5
radio input "true"
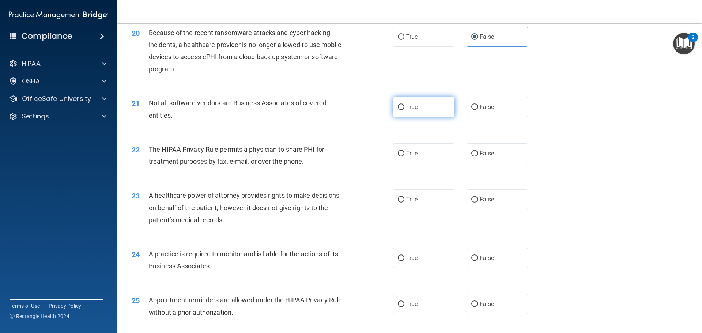
scroll to position [1097, 0]
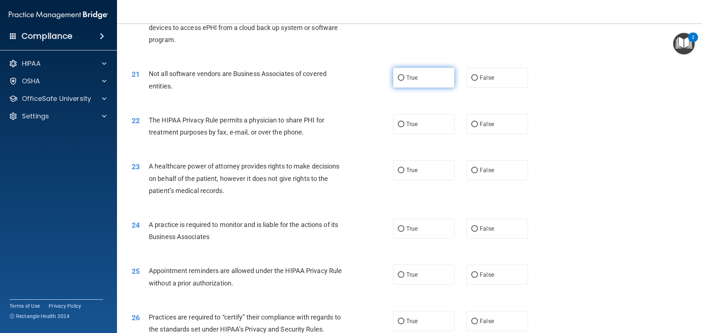
click at [430, 75] on label "True" at bounding box center [423, 78] width 61 height 20
click at [404, 75] on input "True" at bounding box center [401, 77] width 7 height 5
radio input "true"
click at [480, 124] on span "False" at bounding box center [487, 124] width 14 height 7
click at [478, 124] on input "False" at bounding box center [474, 124] width 7 height 5
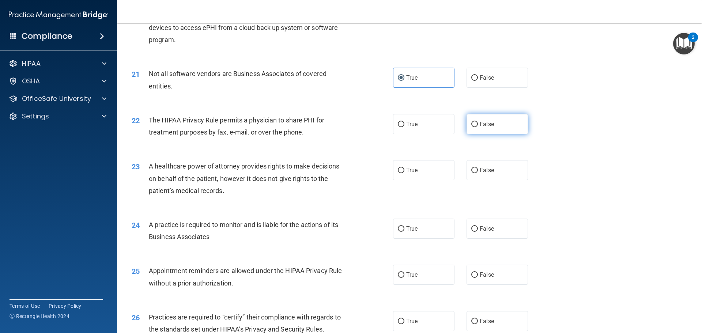
radio input "true"
drag, startPoint x: 188, startPoint y: 162, endPoint x: 194, endPoint y: 170, distance: 11.2
click at [194, 170] on div "A healthcare power of attorney provides rights to make decisions on behalf of t…" at bounding box center [251, 178] width 204 height 37
click at [278, 201] on div "23 A healthcare power of attorney provides rights to make decisions on behalf o…" at bounding box center [409, 180] width 567 height 58
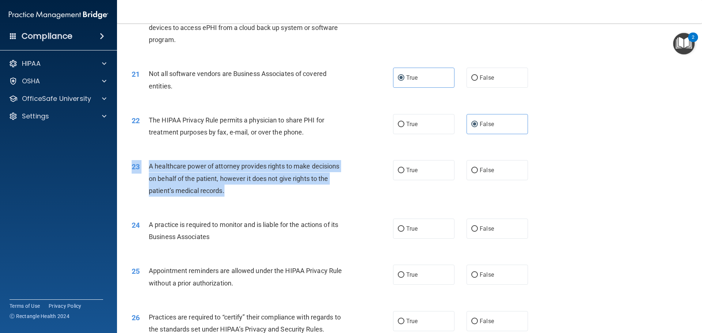
drag, startPoint x: 159, startPoint y: 159, endPoint x: 313, endPoint y: 188, distance: 156.6
click at [313, 188] on div "23 A healthcare power of attorney provides rights to make decisions on behalf o…" at bounding box center [409, 180] width 567 height 58
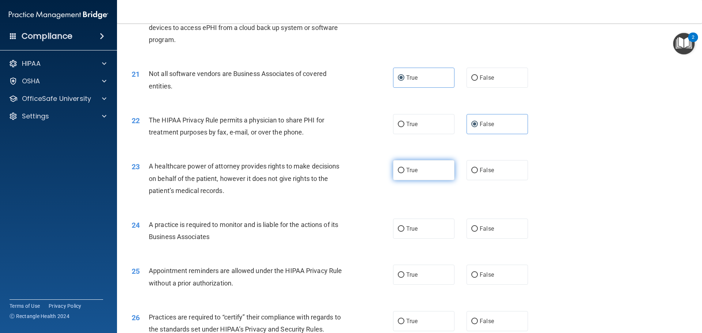
click at [431, 176] on label "True" at bounding box center [423, 170] width 61 height 20
click at [404, 173] on input "True" at bounding box center [401, 170] width 7 height 5
radio input "true"
click at [408, 231] on span "True" at bounding box center [411, 228] width 11 height 7
click at [404, 231] on input "True" at bounding box center [401, 228] width 7 height 5
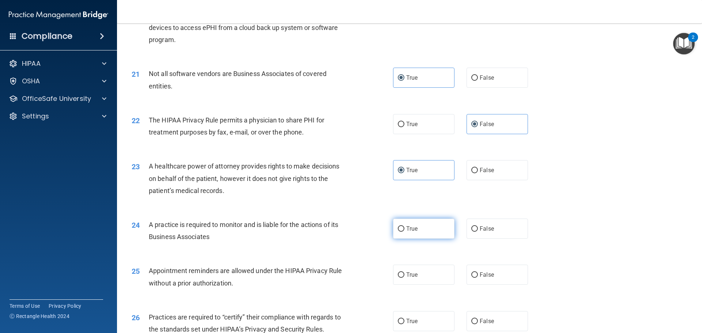
radio input "true"
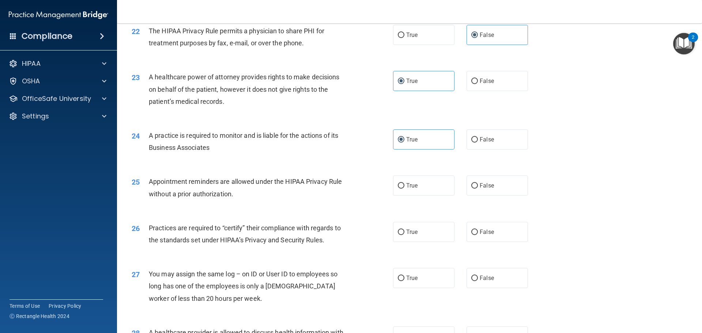
scroll to position [1243, 0]
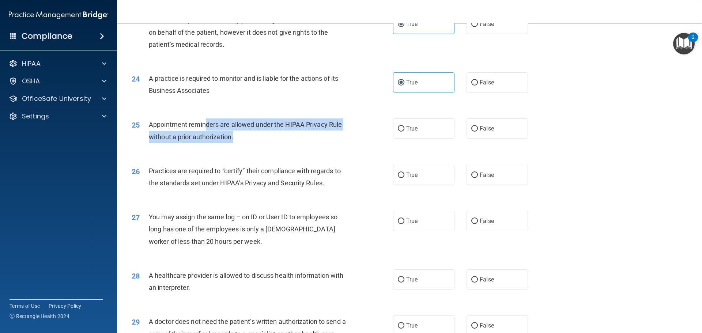
drag, startPoint x: 242, startPoint y: 125, endPoint x: 334, endPoint y: 135, distance: 91.9
click at [334, 135] on div "Appointment reminders are allowed under the HIPAA Privacy Rule without a prior …" at bounding box center [251, 130] width 204 height 24
click at [334, 142] on div "Appointment reminders are allowed under the HIPAA Privacy Rule without a prior …" at bounding box center [251, 130] width 204 height 24
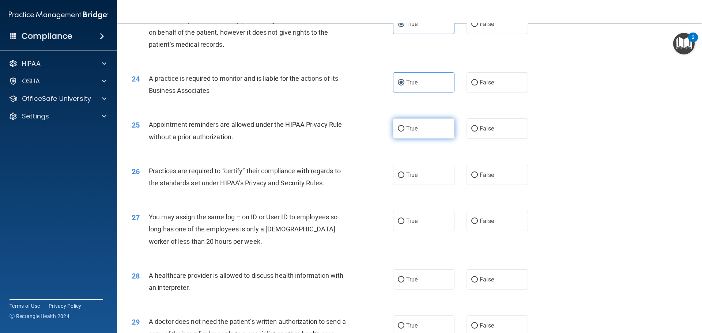
click at [407, 124] on label "True" at bounding box center [423, 128] width 61 height 20
click at [404, 126] on input "True" at bounding box center [401, 128] width 7 height 5
radio input "true"
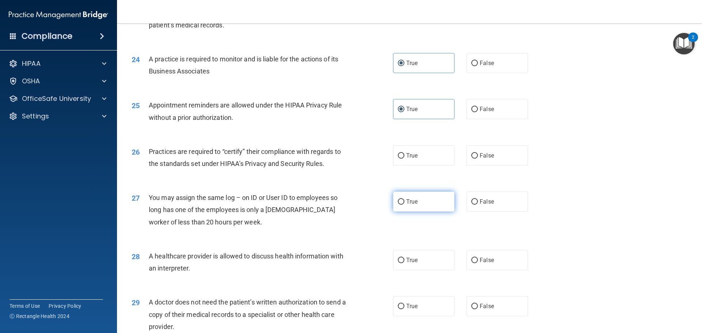
scroll to position [1280, 0]
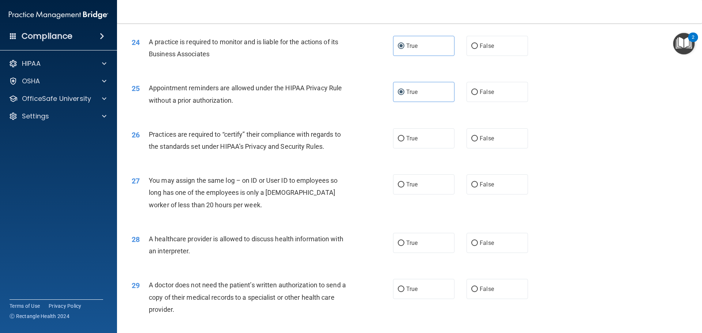
drag, startPoint x: 204, startPoint y: 125, endPoint x: 334, endPoint y: 164, distance: 135.4
click at [334, 164] on div "26 Practices are required to “certify” their compliance with regards to the sta…" at bounding box center [409, 142] width 567 height 46
click at [333, 158] on div "26 Practices are required to “certify” their compliance with regards to the sta…" at bounding box center [409, 142] width 567 height 46
click at [406, 140] on span "True" at bounding box center [411, 138] width 11 height 7
click at [404, 140] on input "True" at bounding box center [401, 138] width 7 height 5
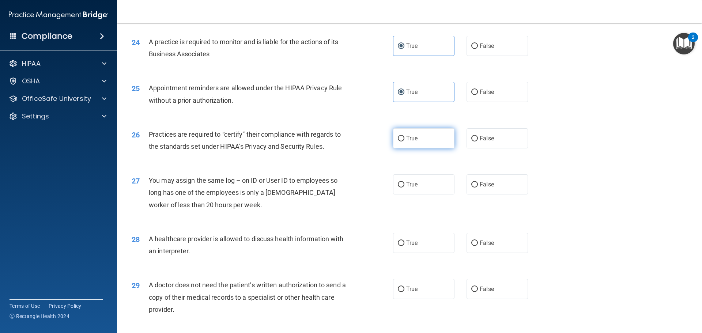
radio input "true"
click at [494, 186] on label "False" at bounding box center [496, 184] width 61 height 20
click at [478, 186] on input "False" at bounding box center [474, 184] width 7 height 5
radio input "true"
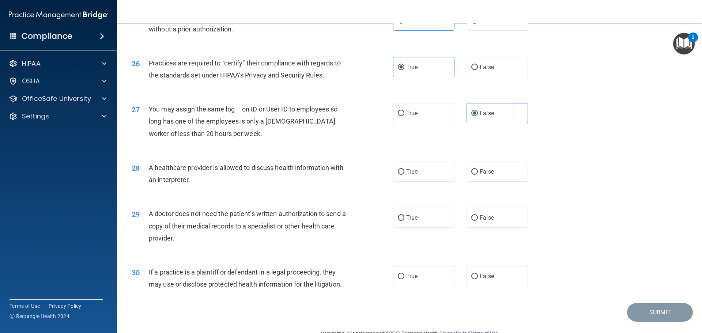
scroll to position [1353, 0]
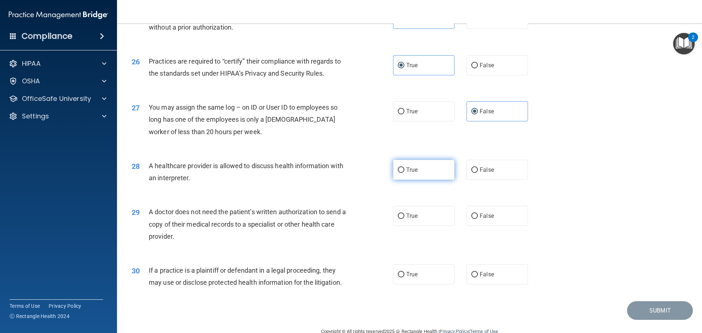
click at [421, 174] on label "True" at bounding box center [423, 170] width 61 height 20
click at [404, 173] on input "True" at bounding box center [401, 169] width 7 height 5
radio input "true"
click at [482, 212] on span "False" at bounding box center [487, 215] width 14 height 7
click at [478, 214] on input "False" at bounding box center [474, 216] width 7 height 5
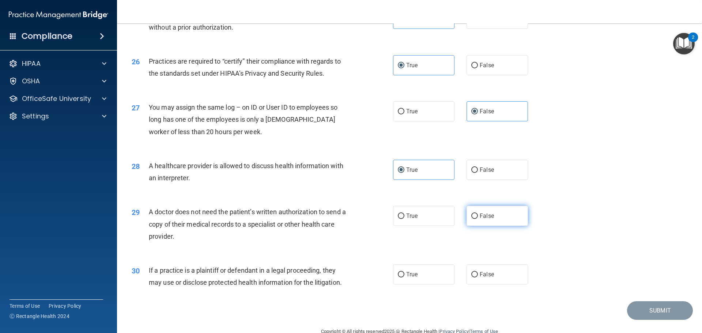
radio input "true"
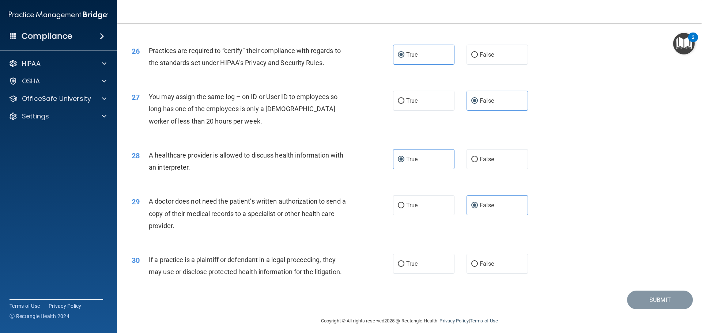
scroll to position [1369, 0]
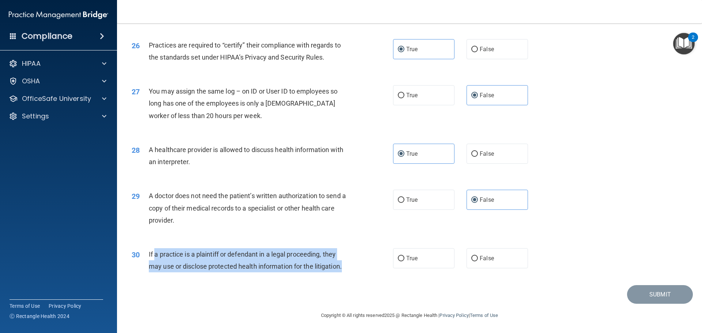
drag, startPoint x: 156, startPoint y: 251, endPoint x: 364, endPoint y: 272, distance: 209.1
click at [364, 272] on div "30 If a practice is a plaintiff or defendant in a legal proceeding, they may us…" at bounding box center [262, 262] width 283 height 28
click at [366, 273] on div "30 If a practice is a plaintiff or defendant in a legal proceeding, they may us…" at bounding box center [262, 262] width 283 height 28
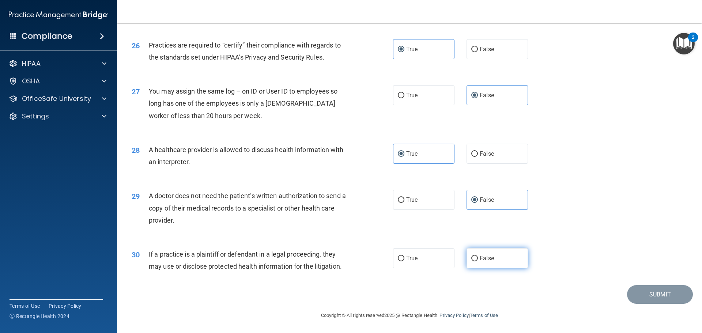
drag, startPoint x: 485, startPoint y: 259, endPoint x: 503, endPoint y: 260, distance: 17.6
click at [486, 259] on span "False" at bounding box center [487, 258] width 14 height 7
click at [478, 259] on input "False" at bounding box center [474, 258] width 7 height 5
radio input "true"
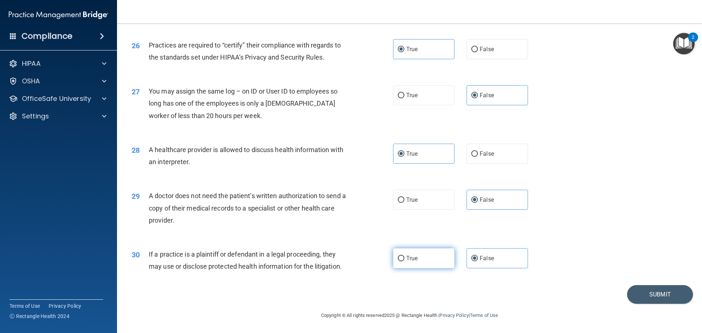
click at [428, 261] on label "True" at bounding box center [423, 258] width 61 height 20
click at [404, 261] on input "True" at bounding box center [401, 258] width 7 height 5
radio input "true"
radio input "false"
click at [642, 298] on button "Submit" at bounding box center [660, 294] width 66 height 19
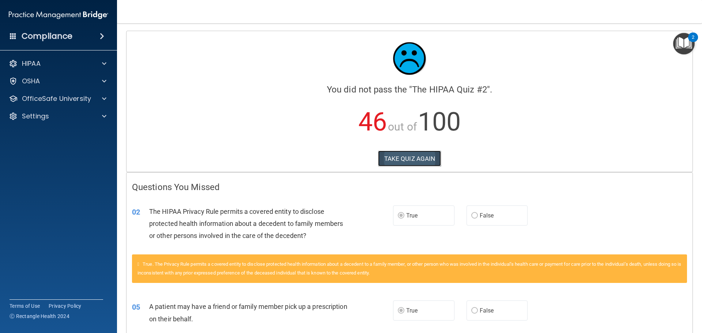
click at [405, 161] on button "TAKE QUIZ AGAIN" at bounding box center [409, 159] width 63 height 16
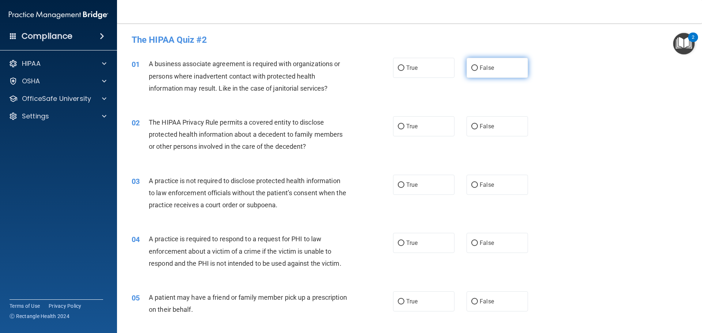
click at [486, 67] on span "False" at bounding box center [487, 67] width 14 height 7
click at [478, 67] on input "False" at bounding box center [474, 67] width 7 height 5
radio input "true"
click at [430, 120] on label "True" at bounding box center [423, 126] width 61 height 20
click at [404, 124] on input "True" at bounding box center [401, 126] width 7 height 5
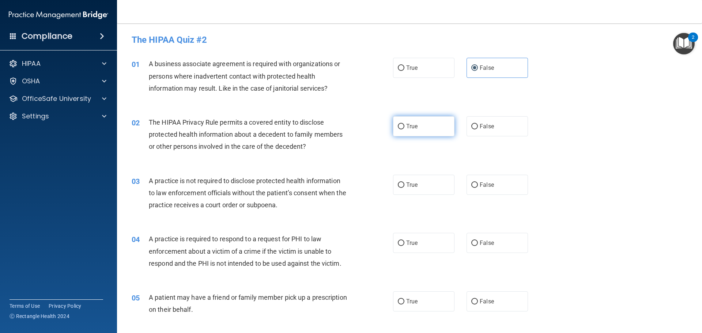
radio input "true"
click at [432, 181] on label "True" at bounding box center [423, 185] width 61 height 20
click at [404, 182] on input "True" at bounding box center [401, 184] width 7 height 5
radio input "true"
click at [520, 187] on label "False" at bounding box center [496, 185] width 61 height 20
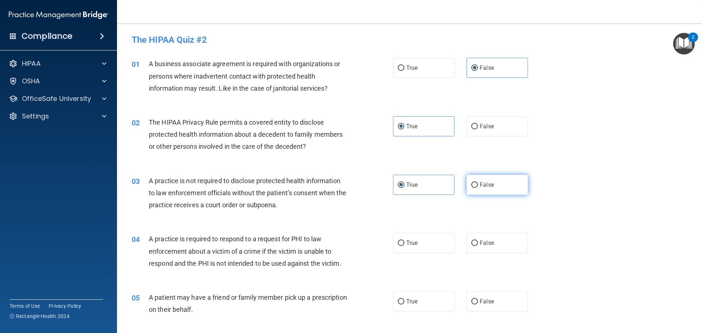
click at [478, 187] on input "False" at bounding box center [474, 184] width 7 height 5
radio input "true"
radio input "false"
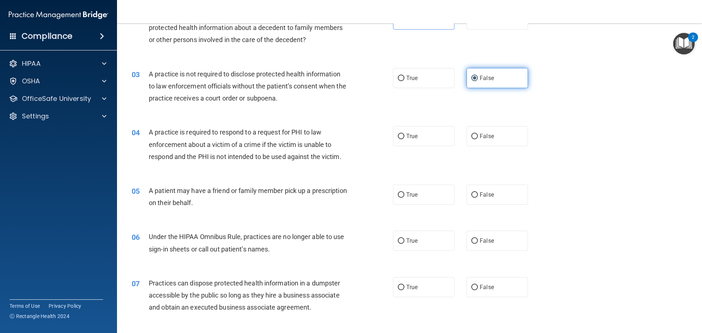
scroll to position [110, 0]
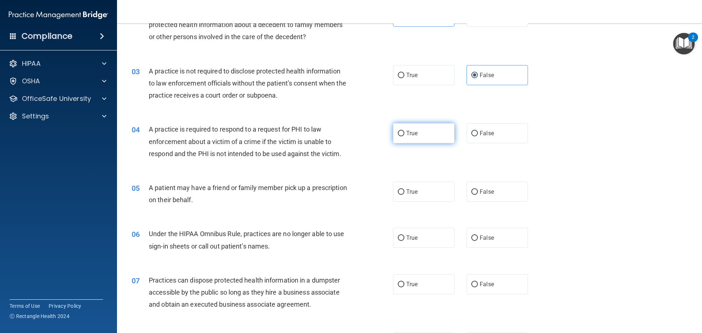
click at [430, 130] on label "True" at bounding box center [423, 133] width 61 height 20
click at [404, 131] on input "True" at bounding box center [401, 133] width 7 height 5
radio input "true"
click at [412, 192] on span "True" at bounding box center [411, 191] width 11 height 7
click at [404, 192] on input "True" at bounding box center [401, 191] width 7 height 5
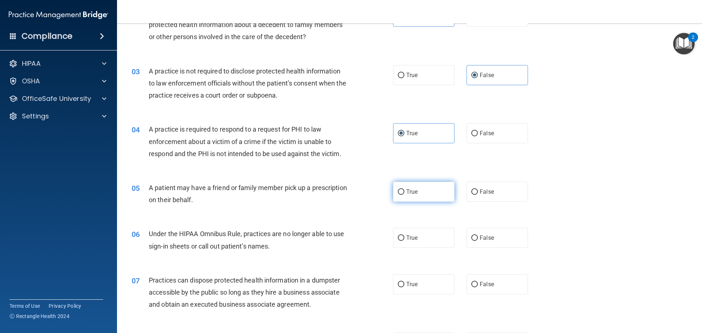
radio input "true"
click at [474, 235] on label "False" at bounding box center [496, 238] width 61 height 20
click at [474, 235] on input "False" at bounding box center [474, 237] width 7 height 5
radio input "true"
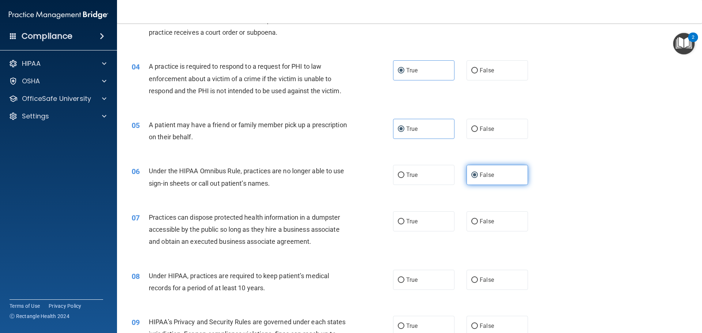
scroll to position [219, 0]
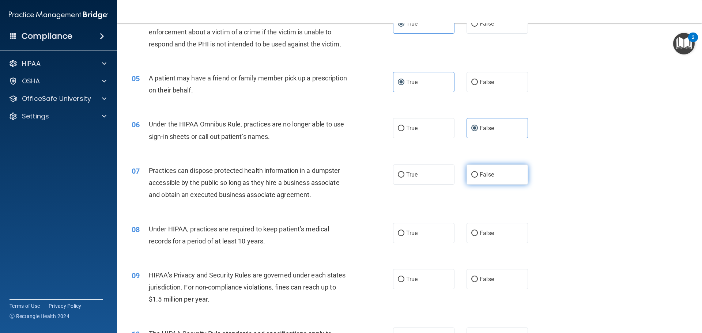
click at [475, 175] on label "False" at bounding box center [496, 175] width 61 height 20
click at [475, 175] on input "False" at bounding box center [474, 174] width 7 height 5
radio input "true"
click at [480, 235] on span "False" at bounding box center [487, 233] width 14 height 7
click at [478, 235] on input "False" at bounding box center [474, 233] width 7 height 5
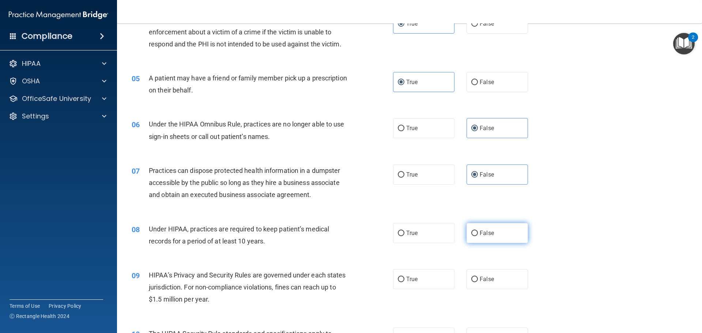
radio input "true"
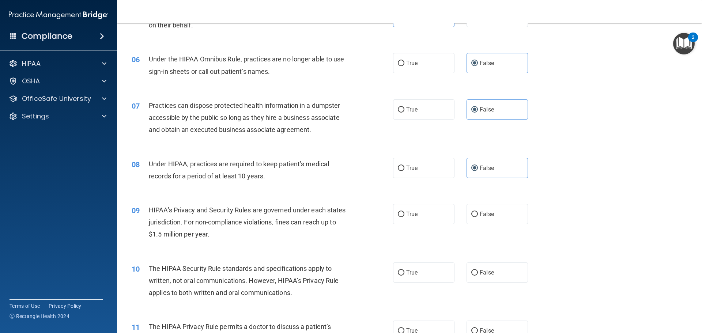
scroll to position [292, 0]
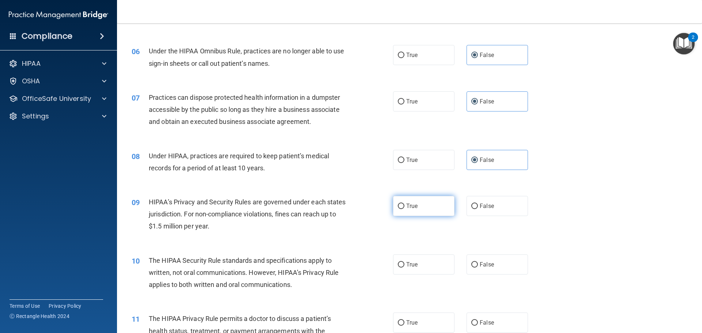
click at [425, 208] on label "True" at bounding box center [423, 206] width 61 height 20
click at [404, 208] on input "True" at bounding box center [401, 206] width 7 height 5
radio input "true"
click at [466, 206] on label "False" at bounding box center [496, 206] width 61 height 20
click at [471, 206] on input "False" at bounding box center [474, 206] width 7 height 5
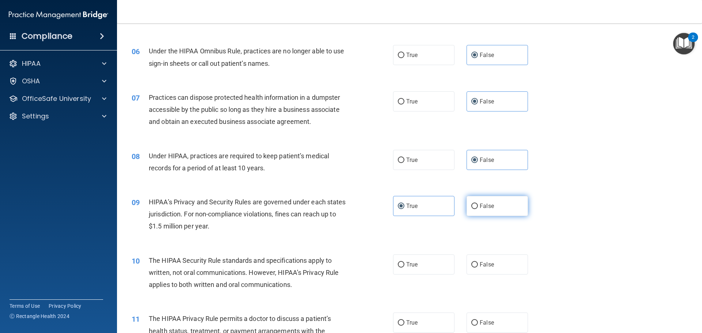
radio input "true"
radio input "false"
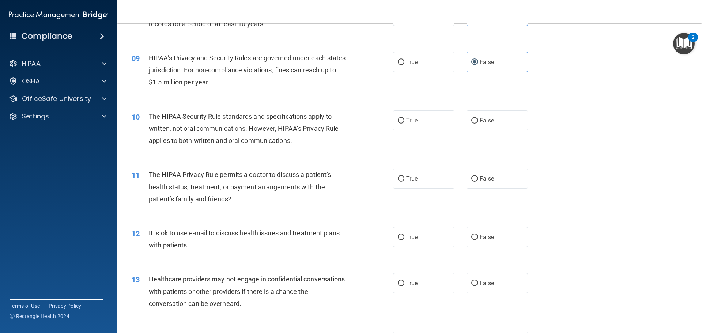
scroll to position [439, 0]
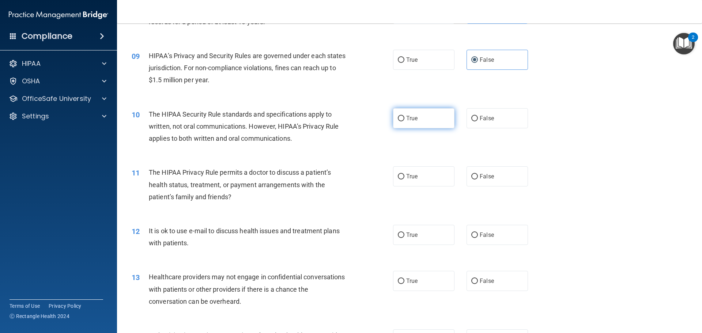
click at [441, 120] on label "True" at bounding box center [423, 118] width 61 height 20
click at [404, 120] on input "True" at bounding box center [401, 118] width 7 height 5
radio input "true"
click at [496, 177] on label "False" at bounding box center [496, 176] width 61 height 20
click at [478, 177] on input "False" at bounding box center [474, 176] width 7 height 5
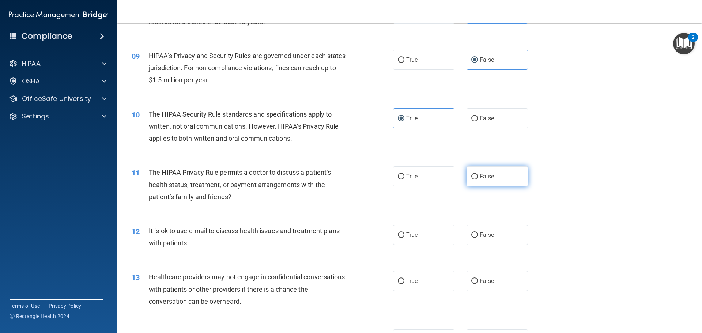
radio input "true"
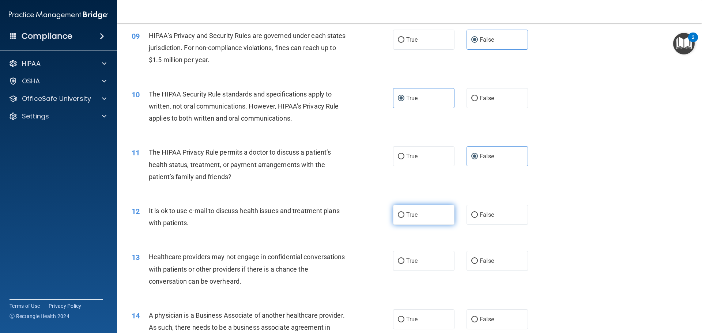
scroll to position [475, 0]
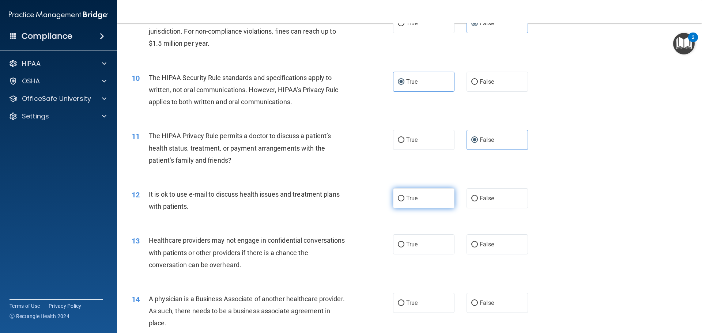
click at [415, 199] on span "True" at bounding box center [411, 198] width 11 height 7
click at [404, 199] on input "True" at bounding box center [401, 198] width 7 height 5
radio input "true"
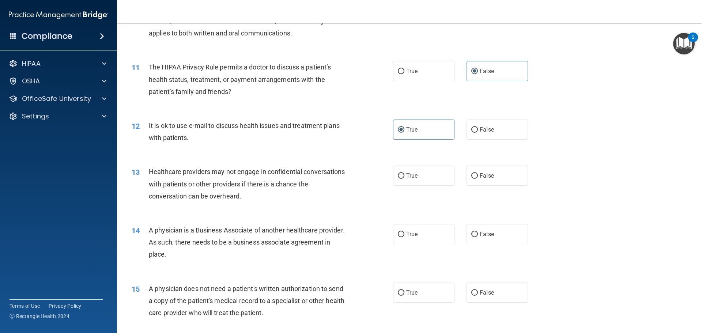
scroll to position [548, 0]
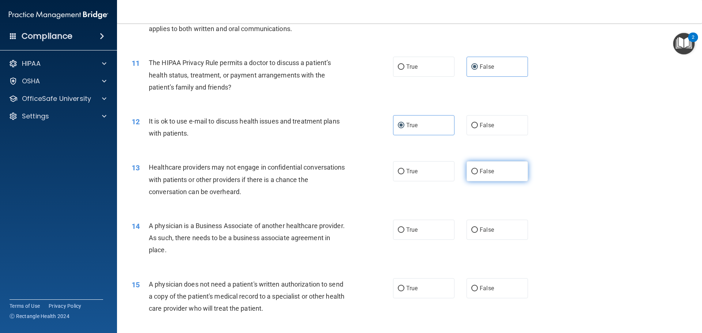
click at [490, 168] on label "False" at bounding box center [496, 171] width 61 height 20
click at [478, 169] on input "False" at bounding box center [474, 171] width 7 height 5
radio input "true"
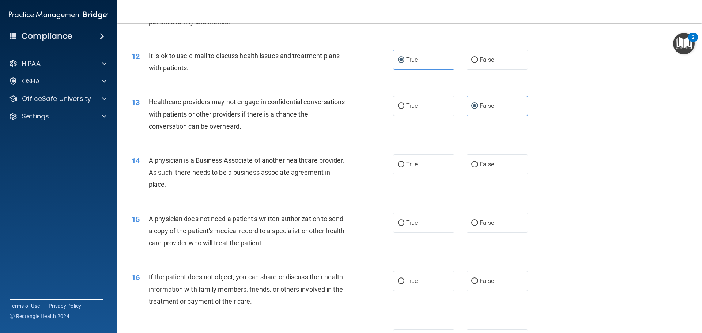
scroll to position [622, 0]
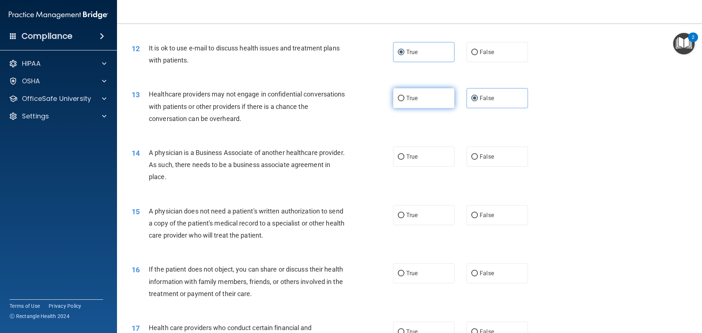
click at [423, 100] on label "True" at bounding box center [423, 98] width 61 height 20
click at [404, 100] on input "True" at bounding box center [401, 98] width 7 height 5
radio input "true"
radio input "false"
click at [416, 157] on label "True" at bounding box center [423, 157] width 61 height 20
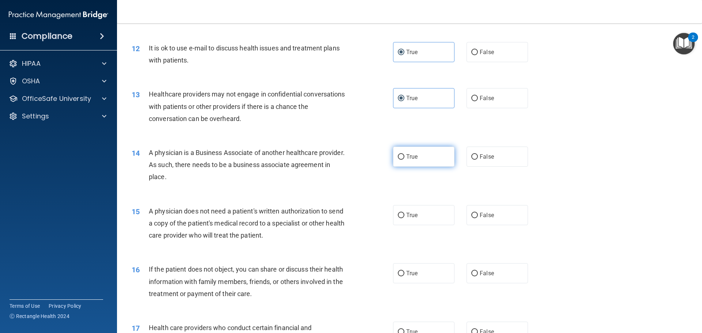
click at [404, 157] on input "True" at bounding box center [401, 156] width 7 height 5
radio input "true"
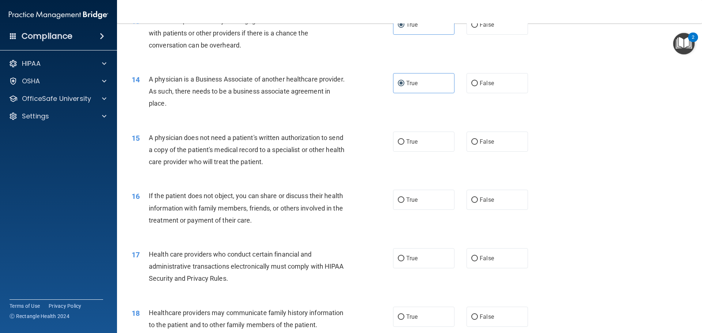
scroll to position [731, 0]
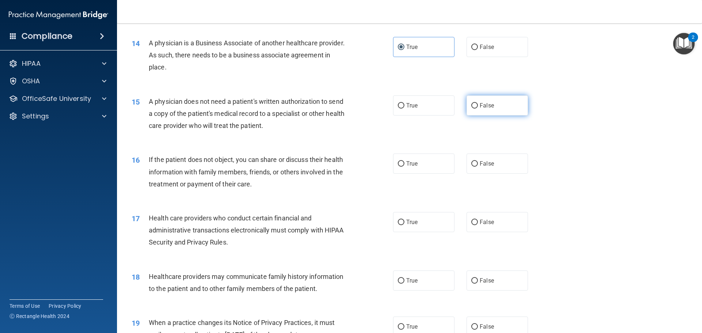
click at [466, 105] on label "False" at bounding box center [496, 105] width 61 height 20
click at [471, 105] on input "False" at bounding box center [474, 105] width 7 height 5
radio input "true"
click at [423, 159] on label "True" at bounding box center [423, 164] width 61 height 20
click at [404, 161] on input "True" at bounding box center [401, 163] width 7 height 5
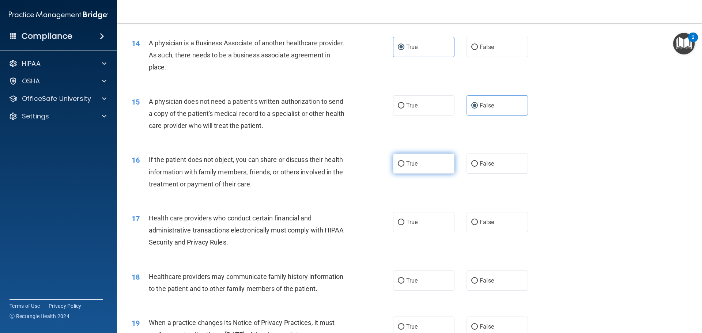
radio input "true"
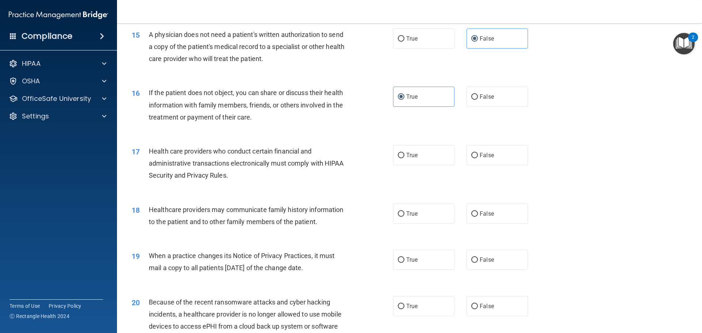
scroll to position [804, 0]
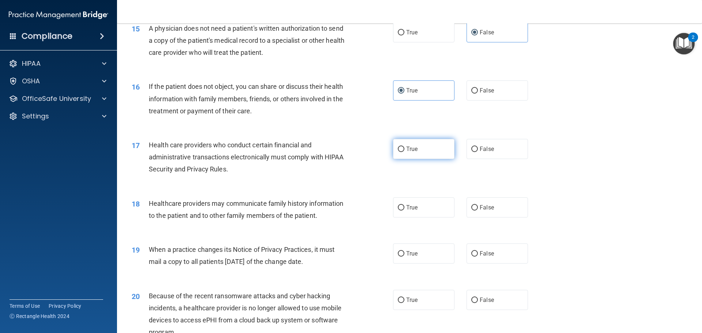
click at [423, 153] on label "True" at bounding box center [423, 149] width 61 height 20
click at [404, 152] on input "True" at bounding box center [401, 149] width 7 height 5
radio input "true"
click at [414, 203] on label "True" at bounding box center [423, 207] width 61 height 20
click at [404, 205] on input "True" at bounding box center [401, 207] width 7 height 5
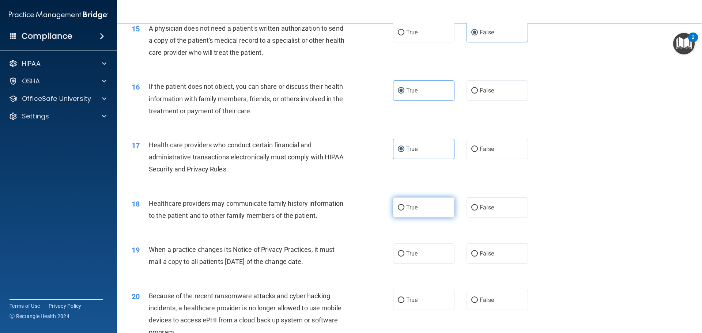
radio input "true"
click at [412, 255] on span "True" at bounding box center [411, 253] width 11 height 7
click at [404, 255] on input "True" at bounding box center [401, 253] width 7 height 5
radio input "true"
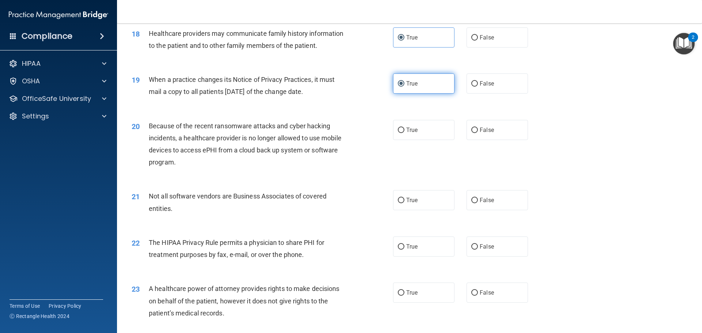
scroll to position [987, 0]
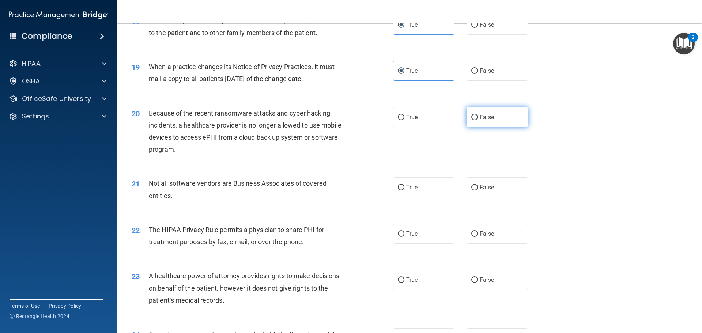
click at [473, 117] on input "False" at bounding box center [474, 117] width 7 height 5
radio input "true"
click at [422, 189] on label "True" at bounding box center [423, 187] width 61 height 20
click at [404, 189] on input "True" at bounding box center [401, 187] width 7 height 5
radio input "true"
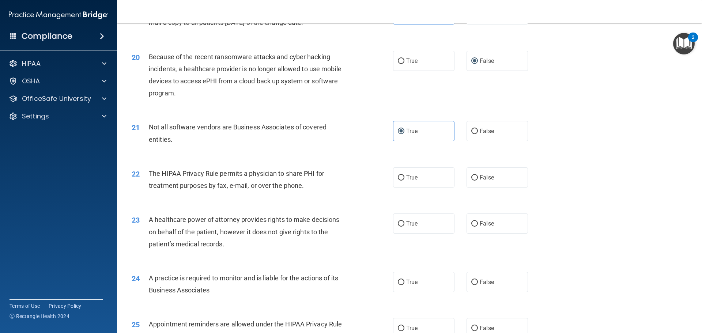
scroll to position [1060, 0]
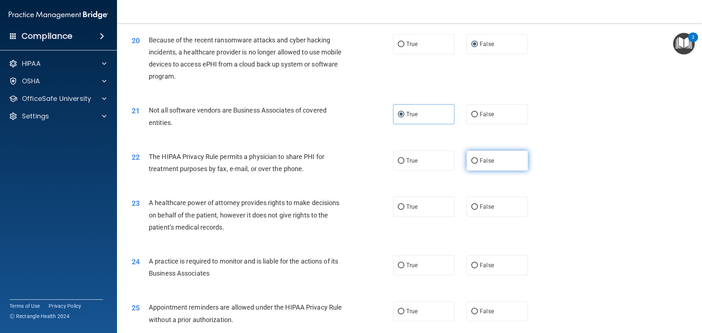
click at [486, 160] on span "False" at bounding box center [487, 160] width 14 height 7
click at [478, 160] on input "False" at bounding box center [474, 160] width 7 height 5
radio input "true"
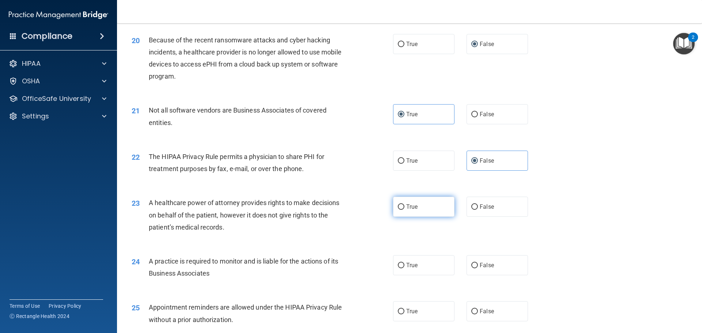
click at [439, 204] on label "True" at bounding box center [423, 207] width 61 height 20
click at [404, 204] on input "True" at bounding box center [401, 206] width 7 height 5
radio input "true"
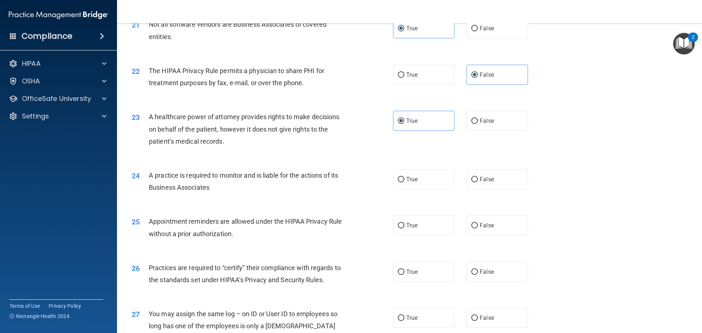
scroll to position [1170, 0]
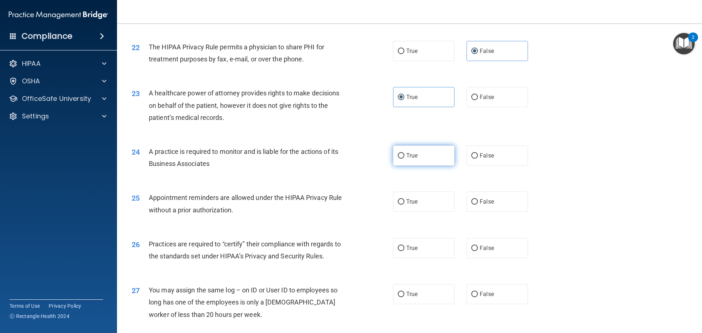
click at [438, 159] on label "True" at bounding box center [423, 156] width 61 height 20
click at [404, 159] on input "True" at bounding box center [401, 155] width 7 height 5
radio input "true"
click at [434, 198] on label "True" at bounding box center [423, 202] width 61 height 20
click at [404, 199] on input "True" at bounding box center [401, 201] width 7 height 5
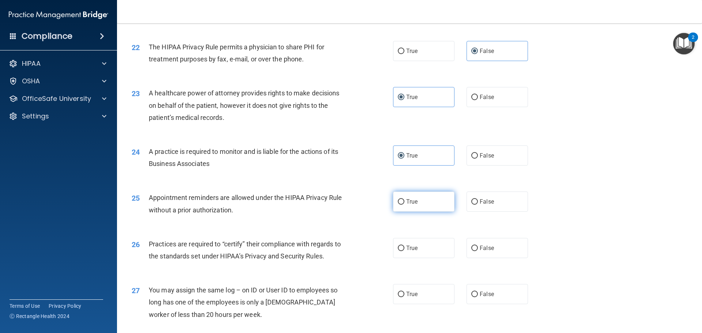
radio input "true"
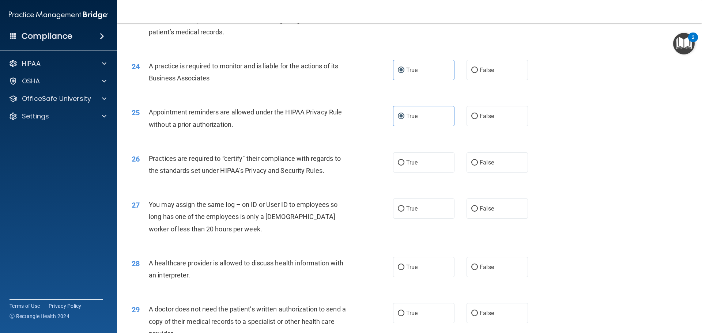
scroll to position [1280, 0]
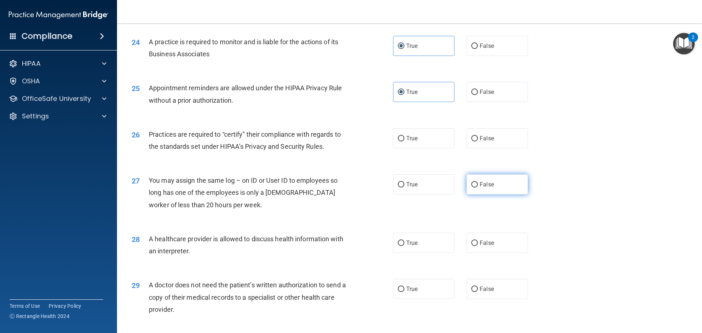
click at [495, 185] on label "False" at bounding box center [496, 184] width 61 height 20
click at [478, 185] on input "False" at bounding box center [474, 184] width 7 height 5
radio input "true"
click at [383, 243] on div "28 A healthcare provider is allowed to discuss health information with an inter…" at bounding box center [262, 247] width 283 height 28
click at [408, 241] on span "True" at bounding box center [411, 242] width 11 height 7
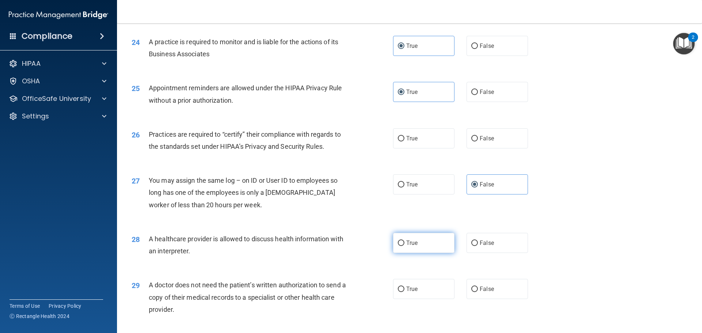
click at [404, 241] on input "True" at bounding box center [401, 243] width 7 height 5
radio input "true"
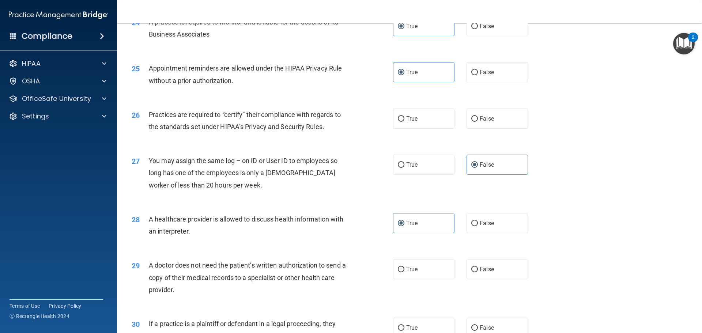
scroll to position [1353, 0]
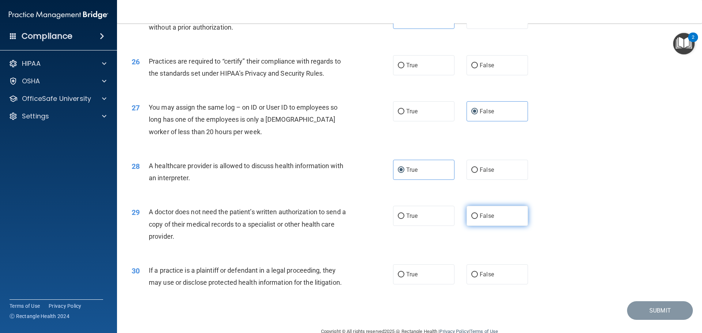
click at [487, 223] on label "False" at bounding box center [496, 216] width 61 height 20
click at [478, 219] on input "False" at bounding box center [474, 216] width 7 height 5
radio input "true"
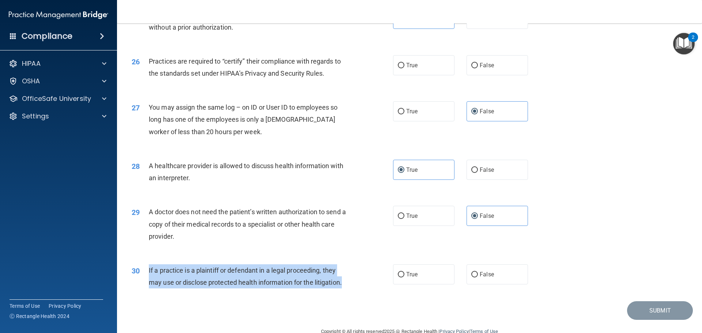
drag, startPoint x: 145, startPoint y: 271, endPoint x: 373, endPoint y: 289, distance: 228.8
click at [373, 289] on div "30 If a practice is a plaintiff or defendant in a legal proceeding, they may us…" at bounding box center [262, 278] width 283 height 28
click at [377, 289] on div "30 If a practice is a plaintiff or defendant in a legal proceeding, they may us…" at bounding box center [262, 278] width 283 height 28
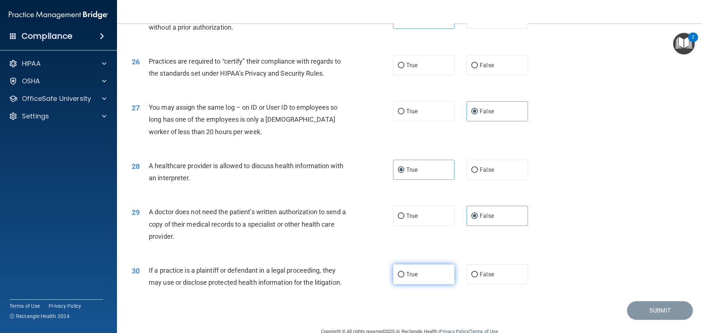
click at [406, 272] on span "True" at bounding box center [411, 274] width 11 height 7
click at [404, 272] on input "True" at bounding box center [401, 274] width 7 height 5
radio input "true"
click at [406, 68] on span "True" at bounding box center [411, 65] width 11 height 7
click at [404, 68] on input "True" at bounding box center [401, 65] width 7 height 5
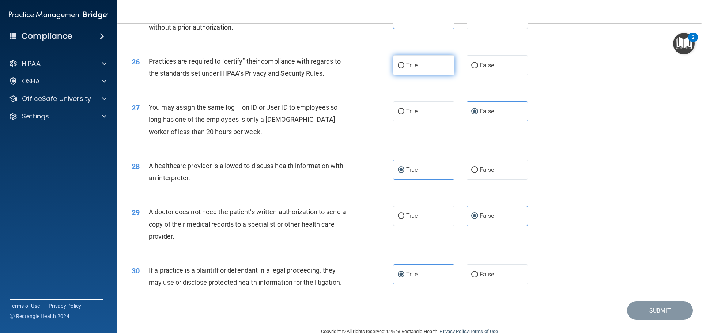
radio input "true"
click at [642, 308] on button "Submit" at bounding box center [660, 310] width 66 height 19
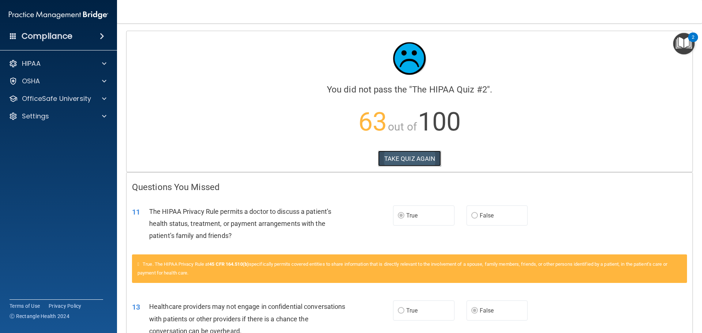
click at [383, 159] on button "TAKE QUIZ AGAIN" at bounding box center [409, 159] width 63 height 16
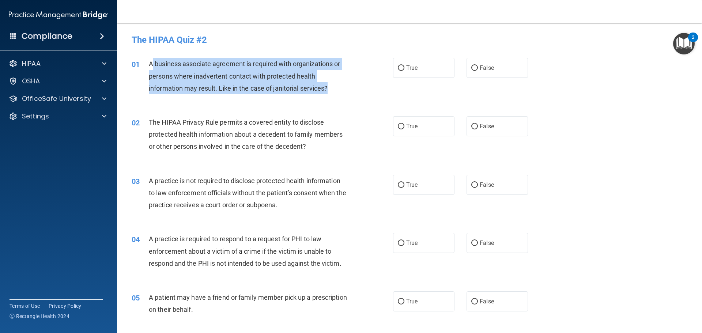
drag, startPoint x: 154, startPoint y: 62, endPoint x: 354, endPoint y: 90, distance: 201.9
click at [354, 90] on div "01 A business associate agreement is required with organizations or persons whe…" at bounding box center [262, 78] width 283 height 40
click at [352, 91] on div "01 A business associate agreement is required with organizations or persons whe…" at bounding box center [262, 78] width 283 height 40
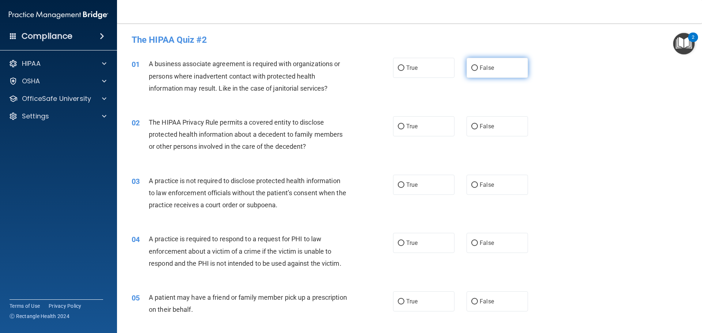
click at [510, 69] on label "False" at bounding box center [496, 68] width 61 height 20
click at [478, 69] on input "False" at bounding box center [474, 67] width 7 height 5
radio input "true"
click at [514, 123] on label "False" at bounding box center [496, 126] width 61 height 20
click at [478, 124] on input "False" at bounding box center [474, 126] width 7 height 5
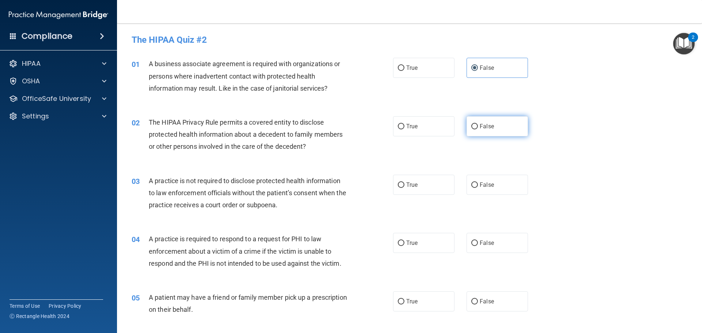
radio input "true"
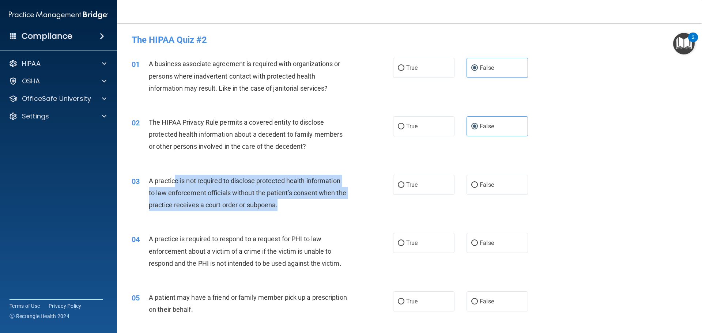
drag, startPoint x: 175, startPoint y: 181, endPoint x: 301, endPoint y: 205, distance: 128.6
click at [301, 205] on div "A practice is not required to disclose protected health information to law enfo…" at bounding box center [251, 193] width 204 height 37
click at [329, 205] on div "A practice is not required to disclose protected health information to law enfo…" at bounding box center [251, 193] width 204 height 37
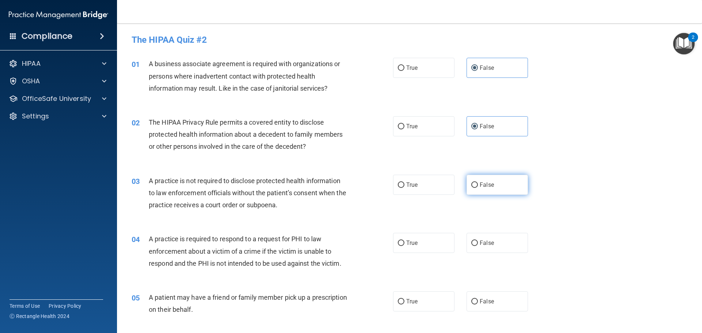
click at [506, 179] on label "False" at bounding box center [496, 185] width 61 height 20
click at [478, 182] on input "False" at bounding box center [474, 184] width 7 height 5
radio input "true"
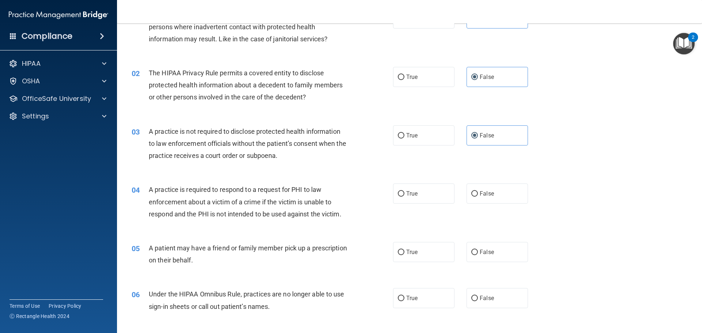
scroll to position [110, 0]
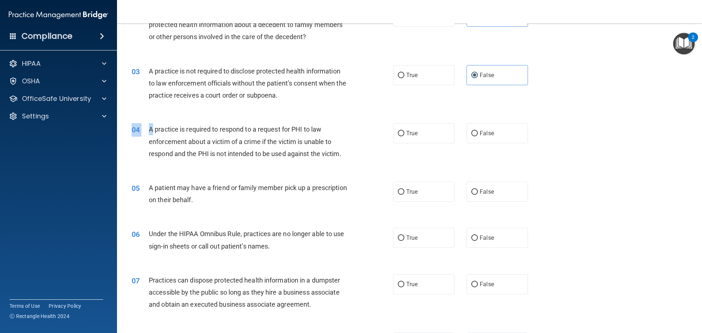
drag, startPoint x: 182, startPoint y: 132, endPoint x: 350, endPoint y: 165, distance: 170.6
click at [346, 165] on div "04 A practice is required to respond to a request for PHI to law enforcement ab…" at bounding box center [409, 143] width 567 height 58
click at [370, 165] on div "04 A practice is required to respond to a request for PHI to law enforcement ab…" at bounding box center [409, 143] width 567 height 58
click at [416, 132] on label "True" at bounding box center [423, 133] width 61 height 20
click at [404, 132] on input "True" at bounding box center [401, 133] width 7 height 5
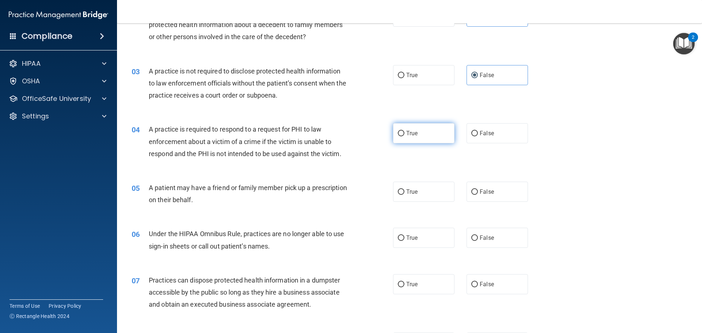
radio input "true"
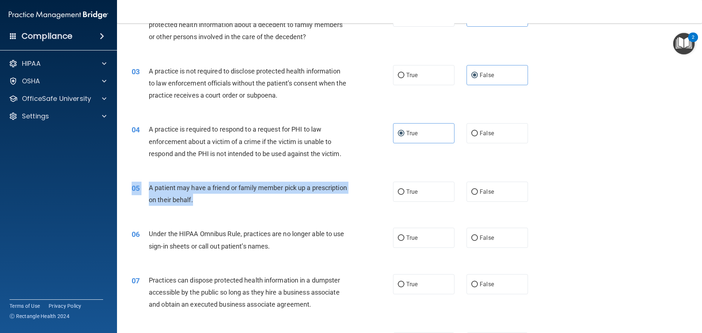
drag, startPoint x: 180, startPoint y: 182, endPoint x: 257, endPoint y: 197, distance: 78.4
click at [257, 197] on div "05 A patient may have a friend or family member pick up a prescription on their…" at bounding box center [409, 196] width 567 height 46
click at [287, 202] on div "A patient may have a friend or family member pick up a prescription on their be…" at bounding box center [251, 194] width 204 height 24
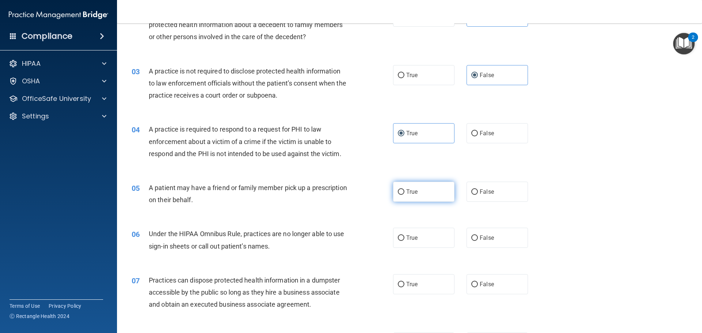
click at [422, 188] on label "True" at bounding box center [423, 192] width 61 height 20
click at [404, 189] on input "True" at bounding box center [401, 191] width 7 height 5
radio input "true"
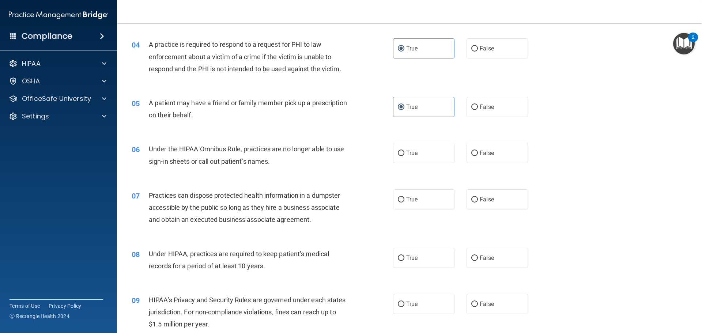
scroll to position [219, 0]
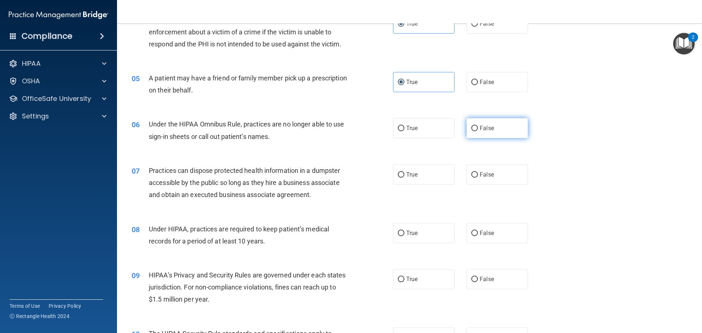
click at [480, 129] on span "False" at bounding box center [487, 128] width 14 height 7
click at [478, 129] on input "False" at bounding box center [474, 128] width 7 height 5
radio input "true"
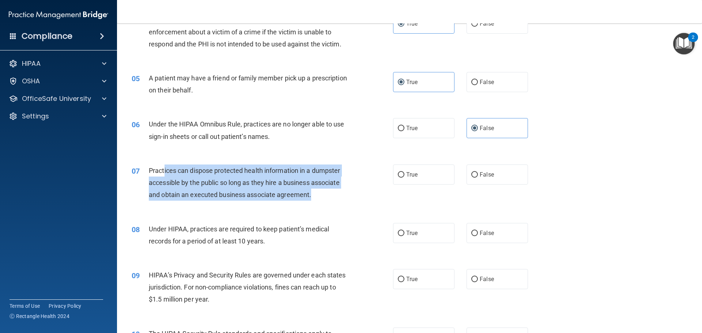
drag, startPoint x: 166, startPoint y: 170, endPoint x: 332, endPoint y: 190, distance: 166.9
click at [332, 190] on div "Practices can dispose protected health information in a dumpster accessible by …" at bounding box center [251, 183] width 204 height 37
click at [338, 195] on div "Practices can dispose protected health information in a dumpster accessible by …" at bounding box center [251, 183] width 204 height 37
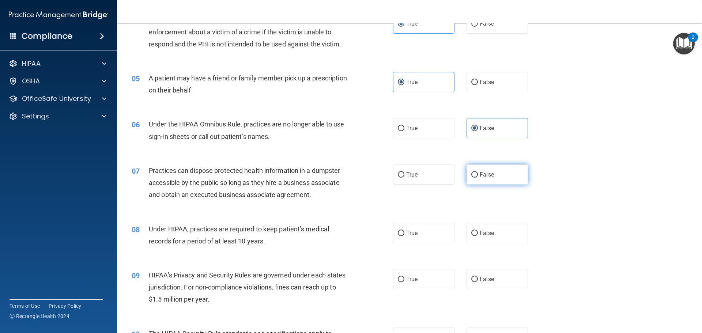
click at [486, 176] on span "False" at bounding box center [487, 174] width 14 height 7
click at [478, 176] on input "False" at bounding box center [474, 174] width 7 height 5
radio input "true"
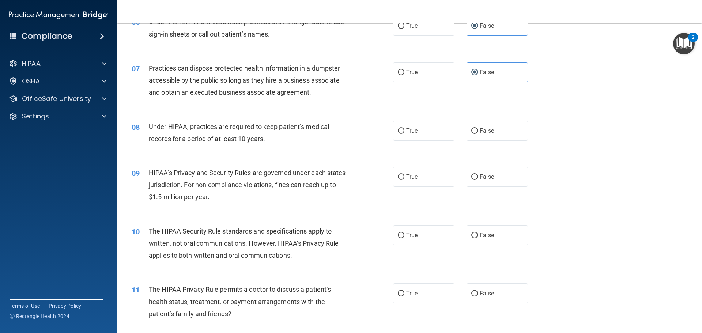
scroll to position [329, 0]
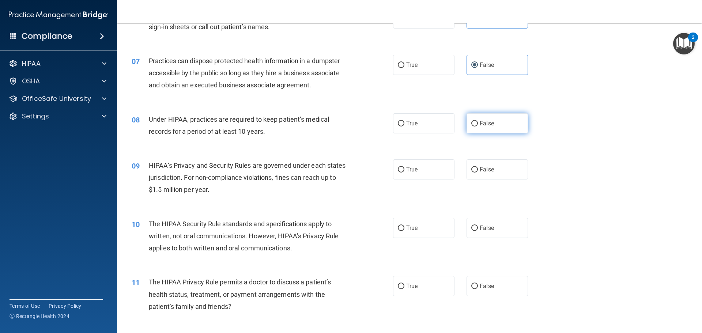
click at [485, 126] on span "False" at bounding box center [487, 123] width 14 height 7
click at [478, 126] on input "False" at bounding box center [474, 123] width 7 height 5
radio input "true"
click at [403, 166] on label "True" at bounding box center [423, 169] width 61 height 20
click at [403, 167] on input "True" at bounding box center [401, 169] width 7 height 5
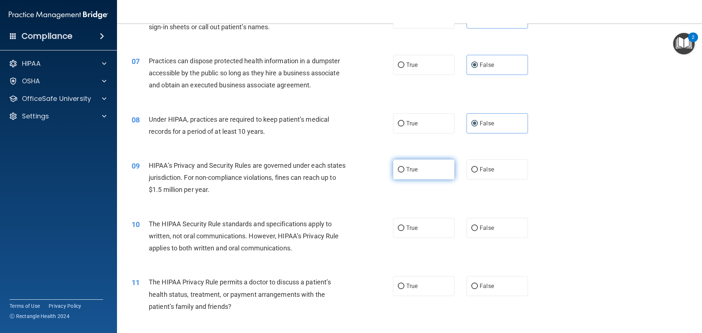
radio input "true"
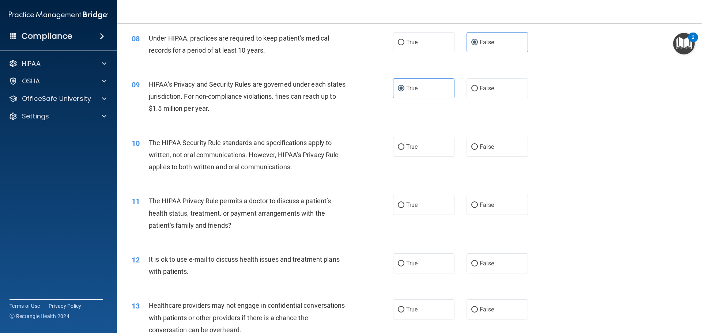
scroll to position [475, 0]
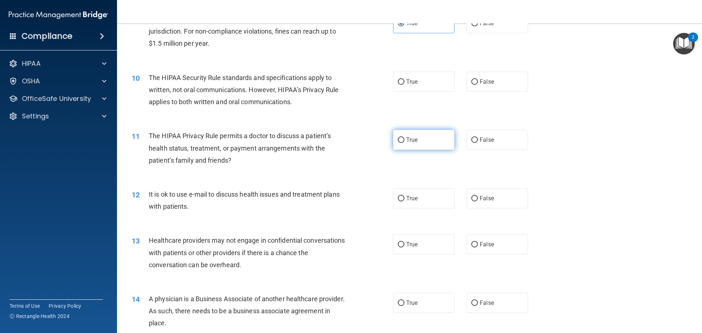
click at [414, 144] on label "True" at bounding box center [423, 140] width 61 height 20
click at [404, 143] on input "True" at bounding box center [401, 139] width 7 height 5
radio input "true"
click at [497, 243] on label "False" at bounding box center [496, 244] width 61 height 20
click at [478, 243] on input "False" at bounding box center [474, 244] width 7 height 5
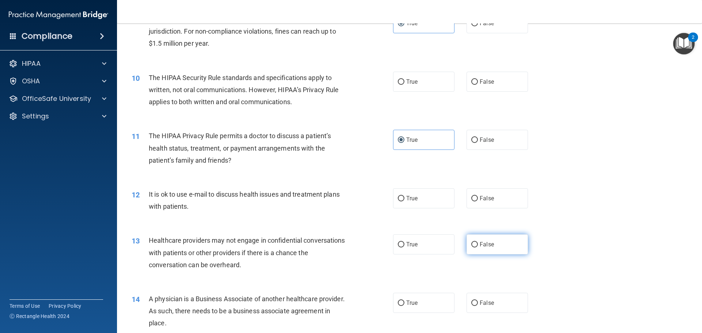
radio input "true"
click at [416, 196] on label "True" at bounding box center [423, 198] width 61 height 20
click at [404, 196] on input "True" at bounding box center [401, 198] width 7 height 5
radio input "true"
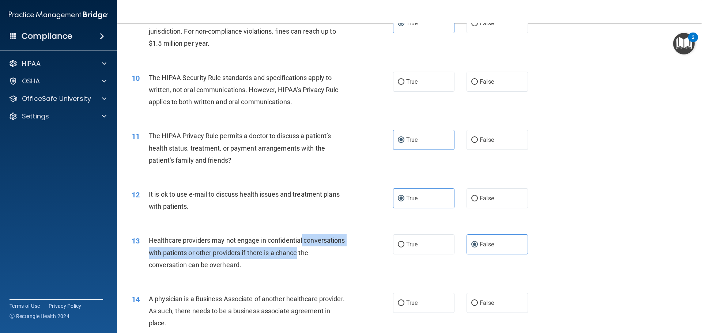
drag, startPoint x: 341, startPoint y: 257, endPoint x: 335, endPoint y: 241, distance: 17.9
click at [335, 241] on div "Healthcare providers may not engage in confidential conversations with patients…" at bounding box center [251, 252] width 204 height 37
click at [337, 241] on div "Healthcare providers may not engage in confidential conversations with patients…" at bounding box center [251, 252] width 204 height 37
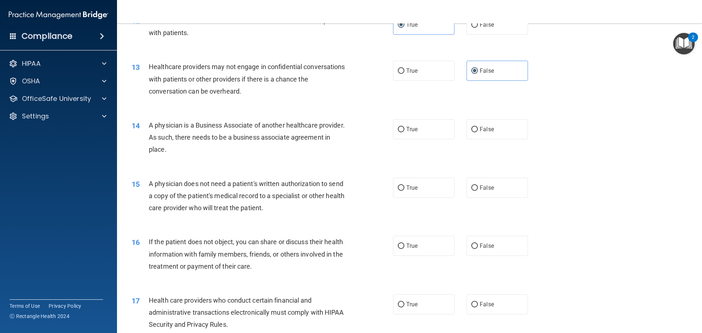
scroll to position [658, 0]
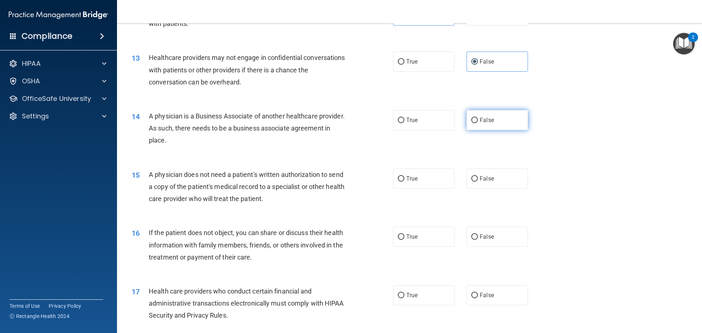
click at [479, 125] on label "False" at bounding box center [496, 120] width 61 height 20
click at [478, 123] on input "False" at bounding box center [474, 120] width 7 height 5
radio input "true"
click at [402, 181] on label "True" at bounding box center [423, 179] width 61 height 20
click at [402, 181] on input "True" at bounding box center [401, 178] width 7 height 5
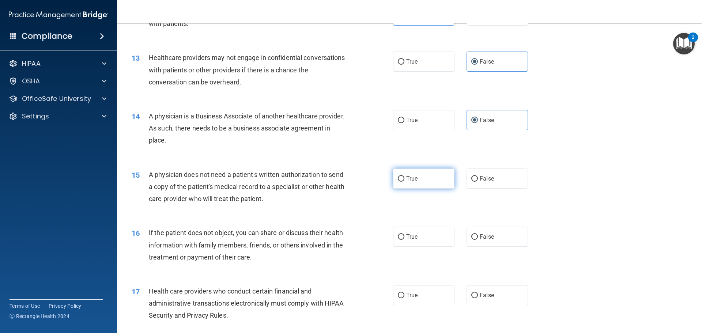
radio input "true"
click at [438, 230] on label "True" at bounding box center [423, 237] width 61 height 20
click at [404, 234] on input "True" at bounding box center [401, 236] width 7 height 5
radio input "true"
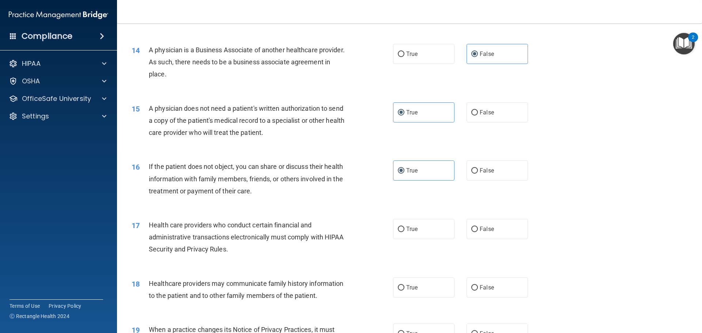
scroll to position [768, 0]
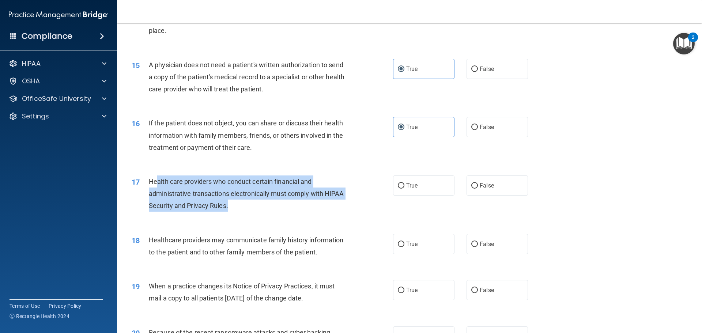
drag, startPoint x: 198, startPoint y: 185, endPoint x: 262, endPoint y: 204, distance: 67.0
click at [262, 204] on div "Health care providers who conduct certain financial and administrative transact…" at bounding box center [251, 193] width 204 height 37
click at [274, 209] on div "Health care providers who conduct certain financial and administrative transact…" at bounding box center [251, 193] width 204 height 37
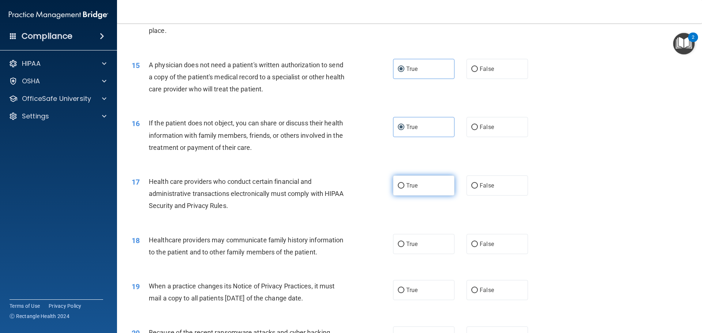
click at [415, 188] on span "True" at bounding box center [411, 185] width 11 height 7
click at [404, 188] on input "True" at bounding box center [401, 185] width 7 height 5
radio input "true"
click at [473, 242] on input "False" at bounding box center [474, 244] width 7 height 5
radio input "true"
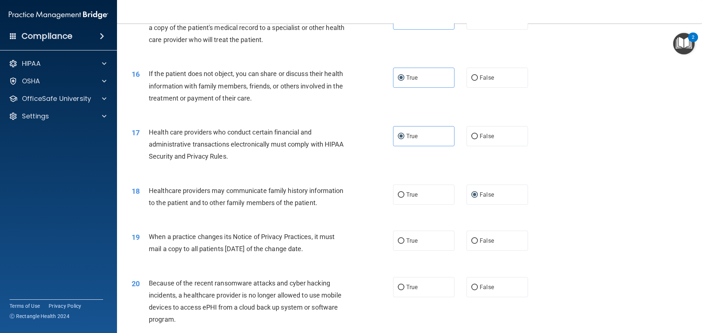
scroll to position [877, 0]
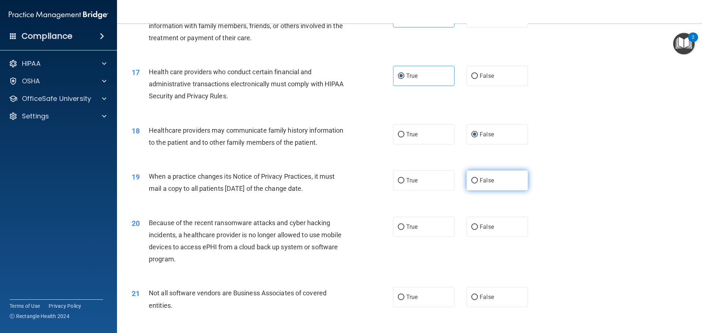
click at [473, 184] on input "False" at bounding box center [474, 180] width 7 height 5
radio input "true"
click at [440, 225] on label "True" at bounding box center [423, 227] width 61 height 20
click at [404, 225] on input "True" at bounding box center [401, 226] width 7 height 5
radio input "true"
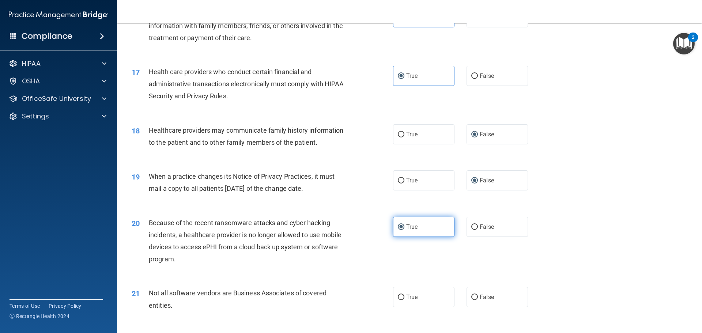
click at [420, 224] on label "True" at bounding box center [423, 227] width 61 height 20
click at [404, 224] on input "True" at bounding box center [401, 226] width 7 height 5
click at [475, 224] on label "False" at bounding box center [496, 227] width 61 height 20
click at [475, 224] on input "False" at bounding box center [474, 226] width 7 height 5
radio input "true"
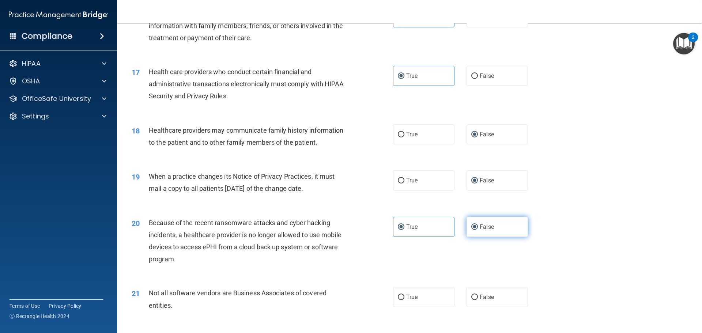
radio input "false"
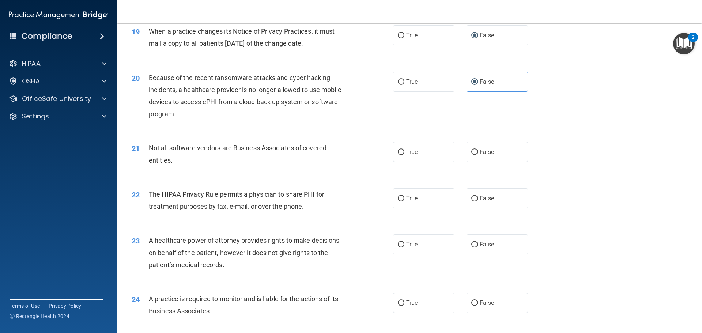
scroll to position [1024, 0]
click at [416, 150] on label "True" at bounding box center [423, 151] width 61 height 20
click at [404, 150] on input "True" at bounding box center [401, 150] width 7 height 5
radio input "true"
click at [407, 198] on span "True" at bounding box center [411, 197] width 11 height 7
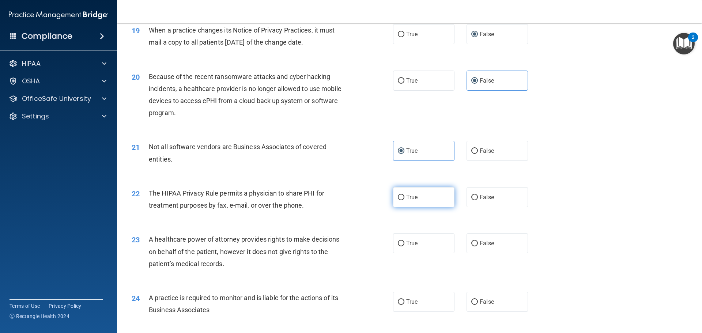
click at [404, 198] on input "True" at bounding box center [401, 197] width 7 height 5
radio input "true"
click at [481, 245] on span "False" at bounding box center [487, 243] width 14 height 7
click at [478, 245] on input "False" at bounding box center [474, 243] width 7 height 5
radio input "true"
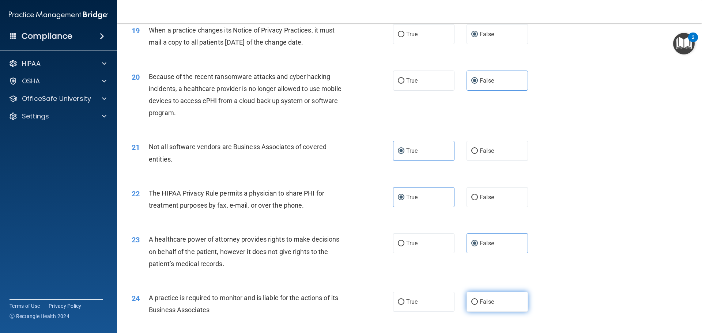
click at [472, 301] on input "False" at bounding box center [474, 301] width 7 height 5
radio input "true"
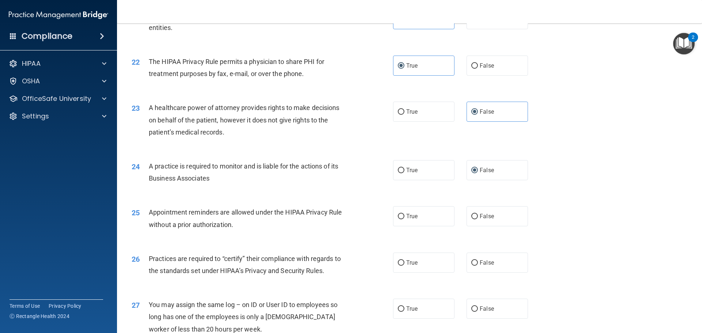
scroll to position [1170, 0]
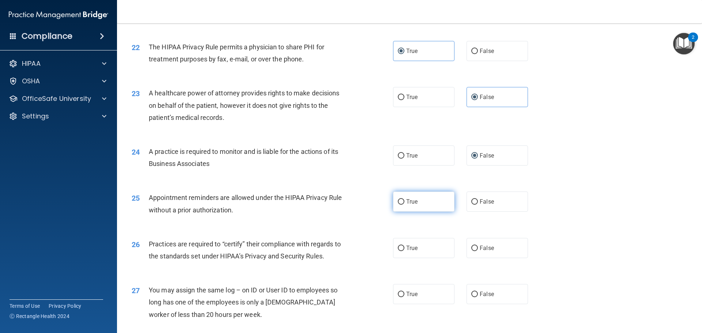
click at [430, 197] on label "True" at bounding box center [423, 202] width 61 height 20
click at [404, 199] on input "True" at bounding box center [401, 201] width 7 height 5
radio input "true"
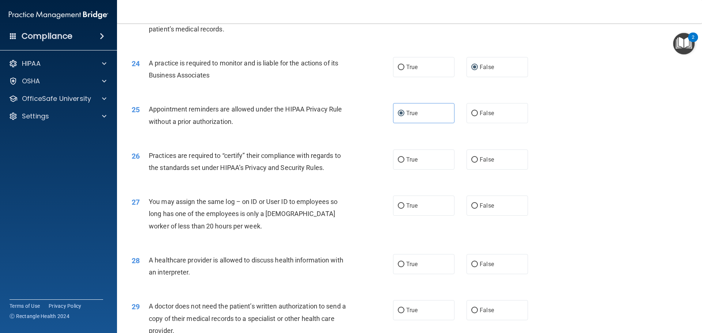
scroll to position [1280, 0]
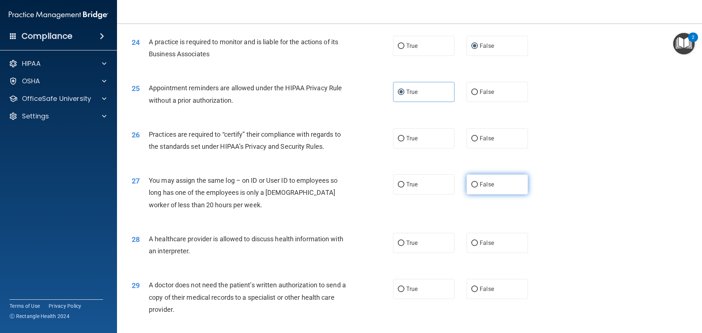
click at [480, 187] on span "False" at bounding box center [487, 184] width 14 height 7
click at [478, 187] on input "False" at bounding box center [474, 184] width 7 height 5
radio input "true"
click at [480, 139] on span "False" at bounding box center [487, 138] width 14 height 7
click at [477, 139] on input "False" at bounding box center [474, 138] width 7 height 5
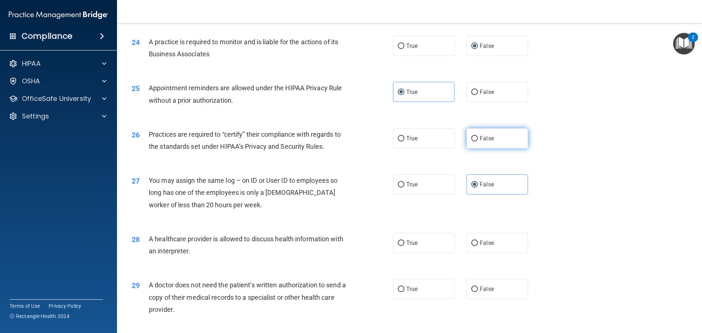
radio input "true"
click at [411, 242] on span "True" at bounding box center [411, 242] width 11 height 7
click at [404, 242] on input "True" at bounding box center [401, 243] width 7 height 5
radio input "true"
click at [401, 285] on label "True" at bounding box center [423, 289] width 61 height 20
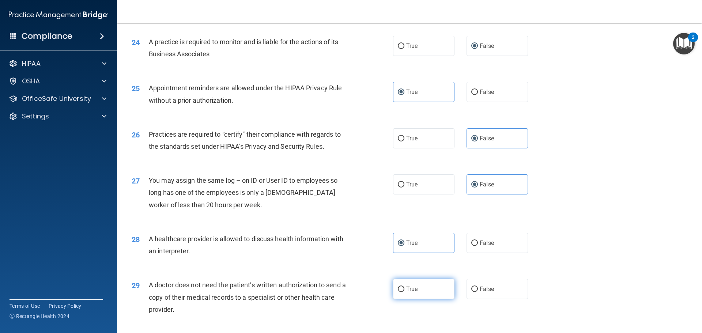
click at [401, 287] on input "True" at bounding box center [401, 289] width 7 height 5
radio input "true"
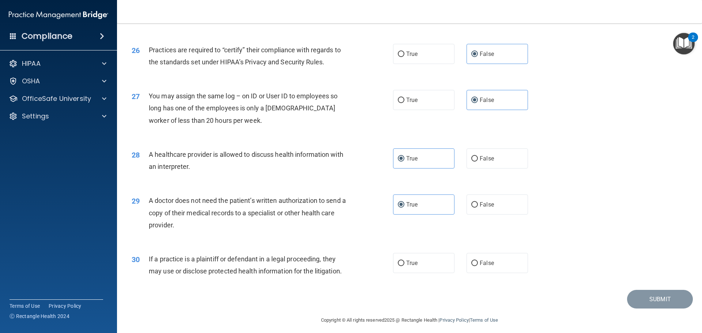
scroll to position [1369, 0]
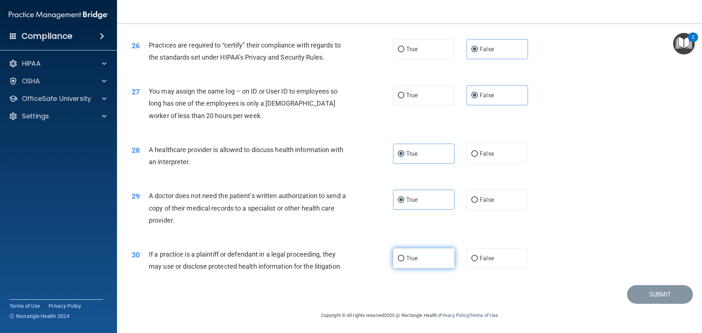
click at [414, 258] on span "True" at bounding box center [411, 258] width 11 height 7
click at [404, 258] on input "True" at bounding box center [401, 258] width 7 height 5
radio input "true"
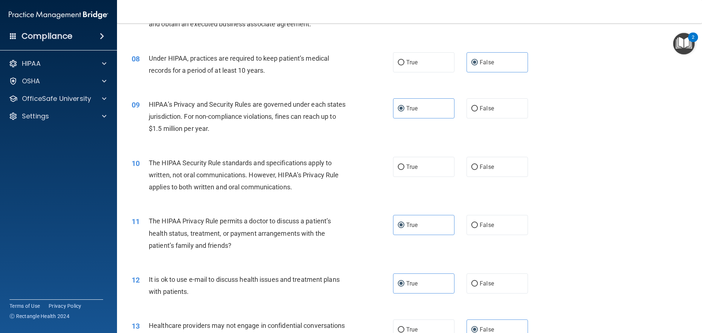
scroll to position [345, 0]
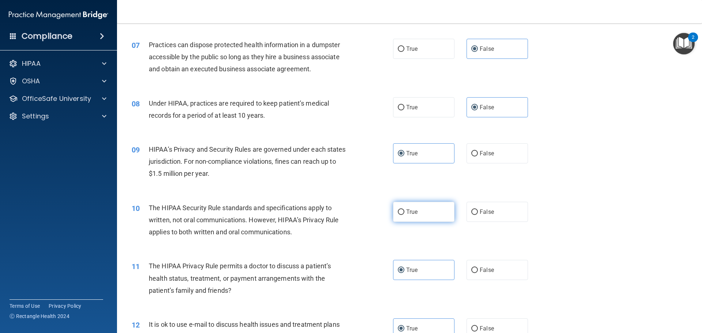
click at [410, 214] on span "True" at bounding box center [411, 211] width 11 height 7
click at [404, 214] on input "True" at bounding box center [401, 211] width 7 height 5
radio input "true"
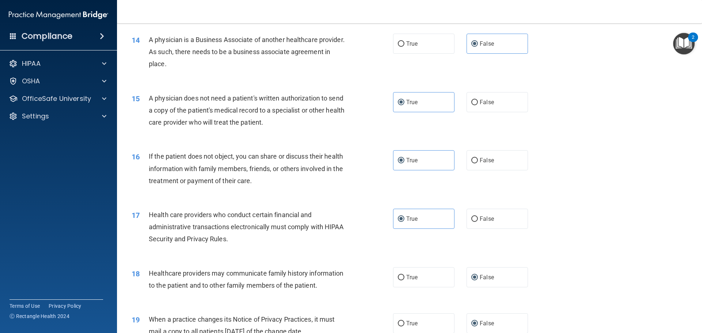
scroll to position [1369, 0]
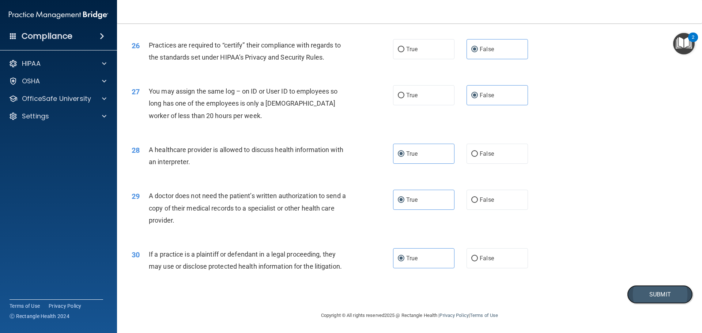
click at [646, 291] on button "Submit" at bounding box center [660, 294] width 66 height 19
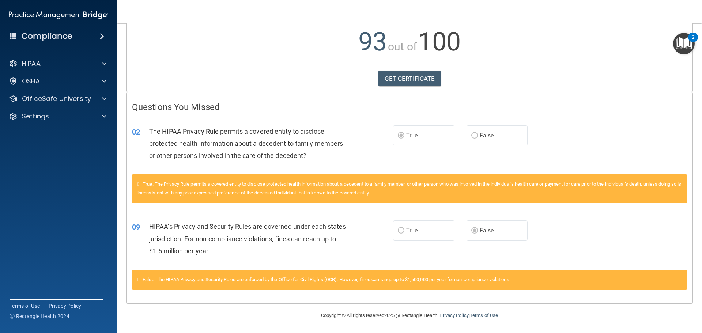
scroll to position [44, 0]
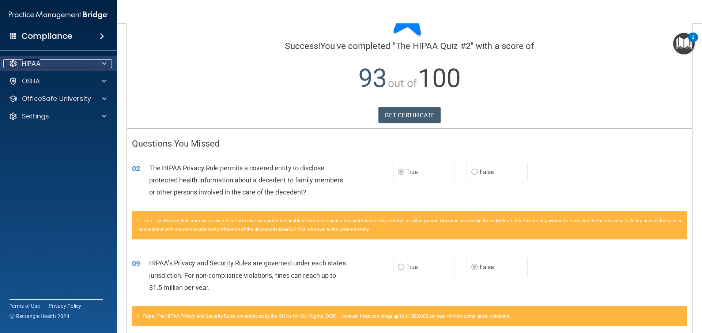
click at [39, 64] on p "HIPAA" at bounding box center [31, 63] width 19 height 9
click at [38, 66] on p "HIPAA" at bounding box center [31, 63] width 19 height 9
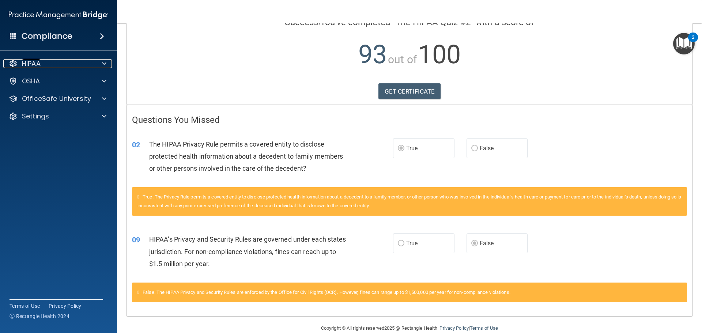
scroll to position [80, 0]
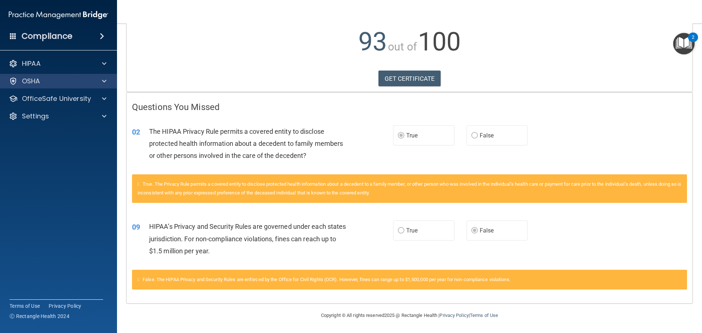
click at [26, 75] on div "OSHA" at bounding box center [58, 81] width 117 height 15
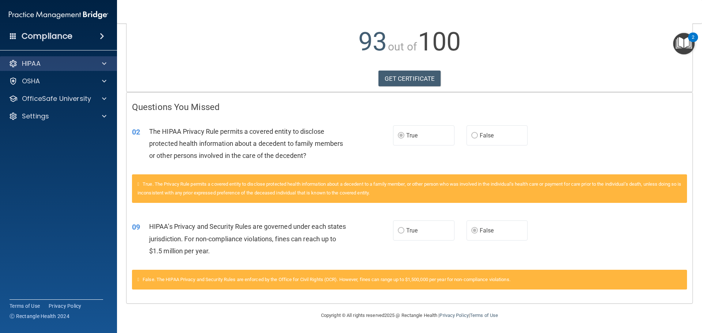
click at [33, 58] on div "HIPAA" at bounding box center [58, 63] width 117 height 15
click at [97, 64] on div at bounding box center [103, 63] width 18 height 9
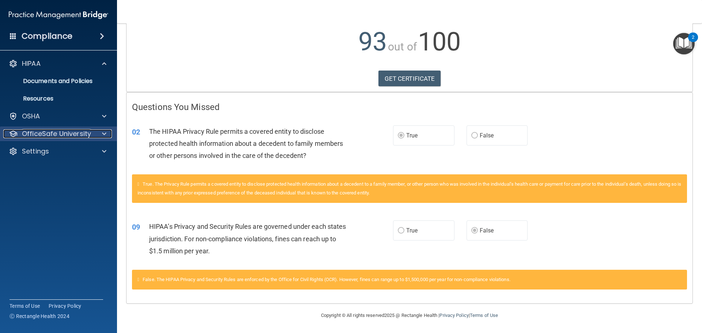
click at [56, 130] on p "OfficeSafe University" at bounding box center [56, 133] width 69 height 9
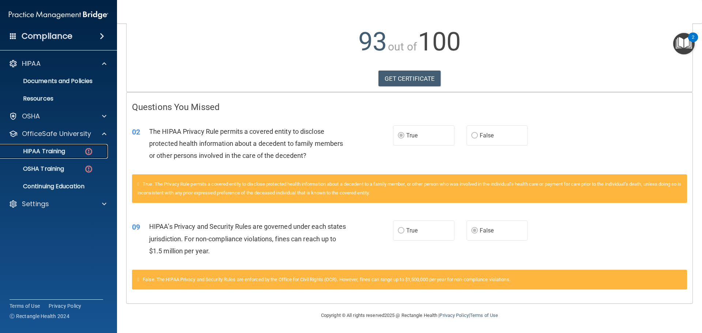
click at [53, 146] on link "HIPAA Training" at bounding box center [50, 151] width 115 height 15
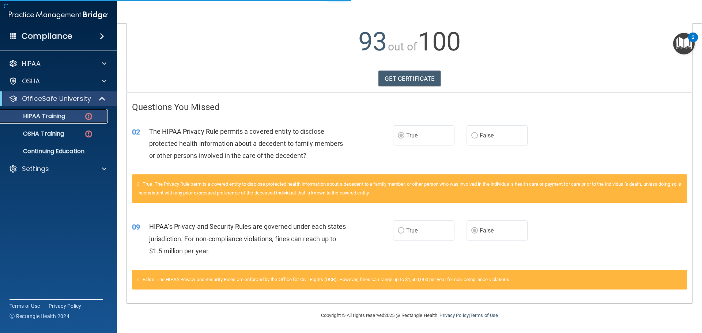
click at [61, 119] on p "HIPAA Training" at bounding box center [35, 116] width 60 height 7
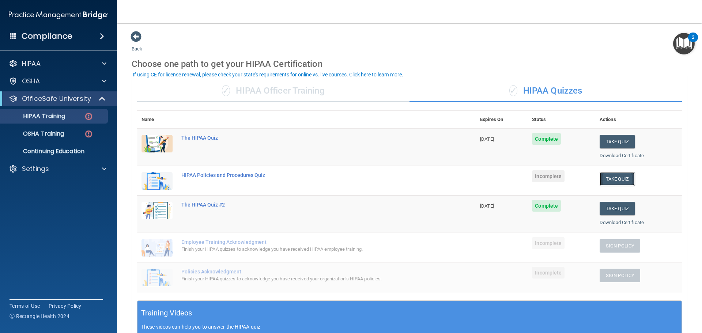
click at [612, 180] on button "Take Quiz" at bounding box center [617, 179] width 35 height 14
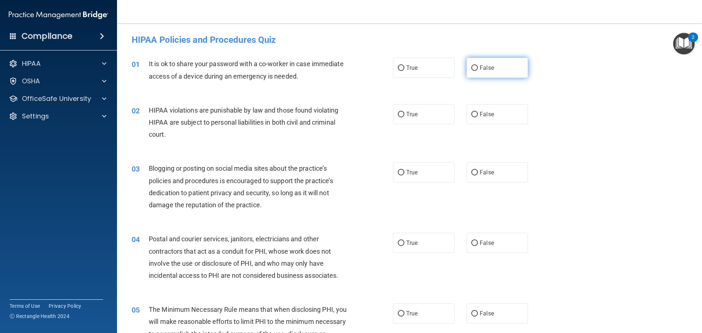
click at [507, 71] on label "False" at bounding box center [496, 68] width 61 height 20
click at [478, 71] on input "False" at bounding box center [474, 67] width 7 height 5
radio input "true"
click at [412, 118] on label "True" at bounding box center [423, 114] width 61 height 20
click at [404, 117] on input "True" at bounding box center [401, 114] width 7 height 5
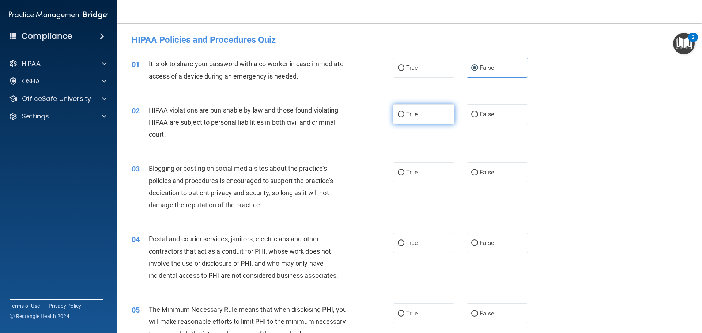
radio input "true"
click at [421, 174] on label "True" at bounding box center [423, 172] width 61 height 20
click at [404, 174] on input "True" at bounding box center [401, 172] width 7 height 5
radio input "true"
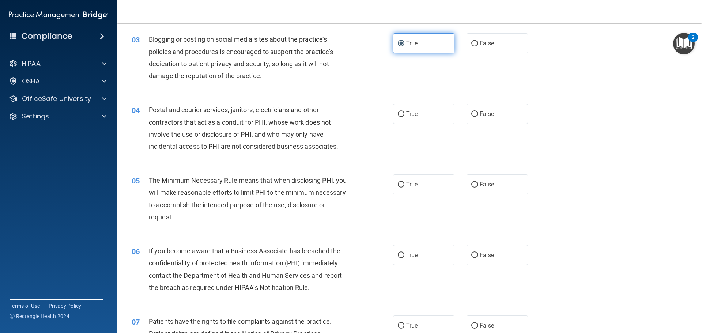
scroll to position [183, 0]
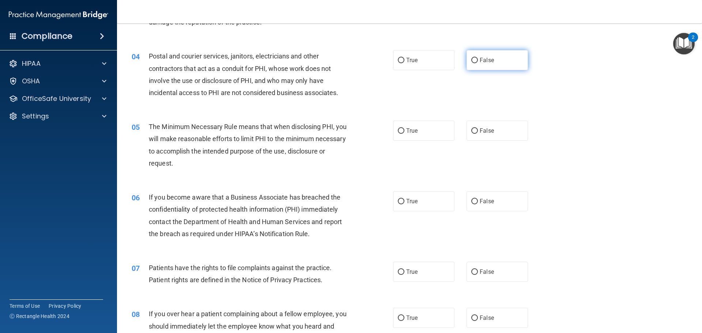
click at [495, 58] on label "False" at bounding box center [496, 60] width 61 height 20
click at [478, 58] on input "False" at bounding box center [474, 60] width 7 height 5
radio input "true"
click at [485, 130] on span "False" at bounding box center [487, 130] width 14 height 7
click at [478, 130] on input "False" at bounding box center [474, 130] width 7 height 5
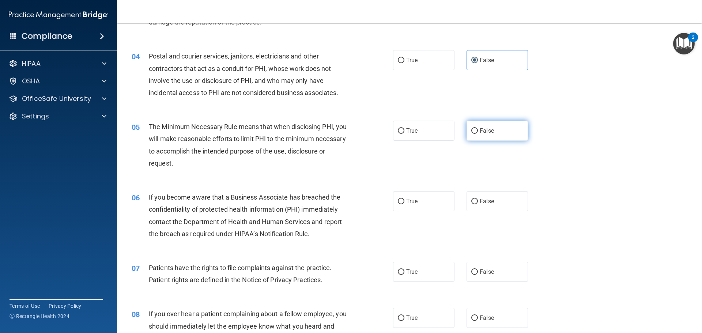
radio input "true"
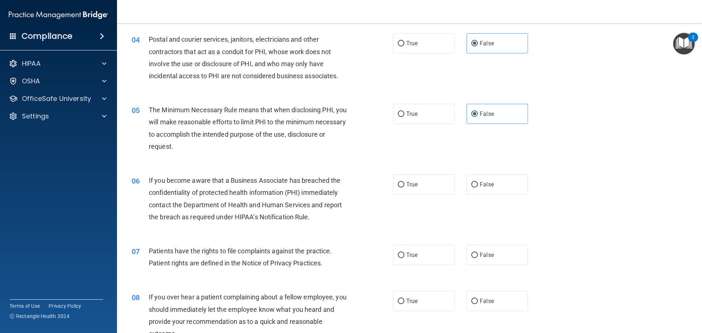
scroll to position [219, 0]
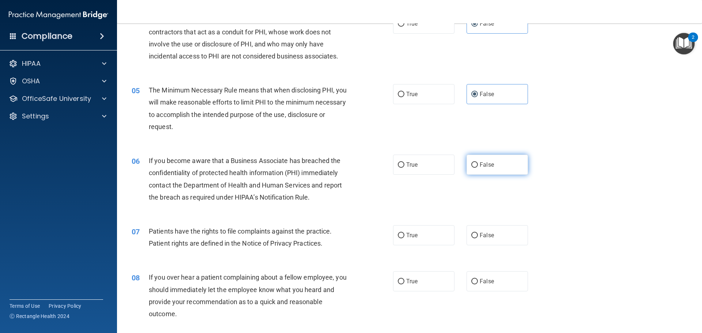
click at [495, 162] on label "False" at bounding box center [496, 165] width 61 height 20
click at [478, 162] on input "False" at bounding box center [474, 164] width 7 height 5
radio input "true"
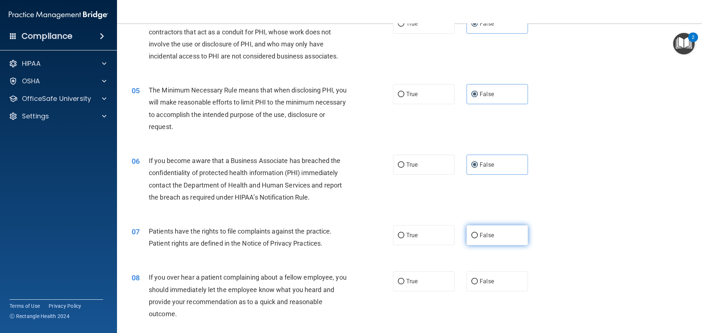
click at [493, 232] on label "False" at bounding box center [496, 235] width 61 height 20
click at [478, 233] on input "False" at bounding box center [474, 235] width 7 height 5
radio input "true"
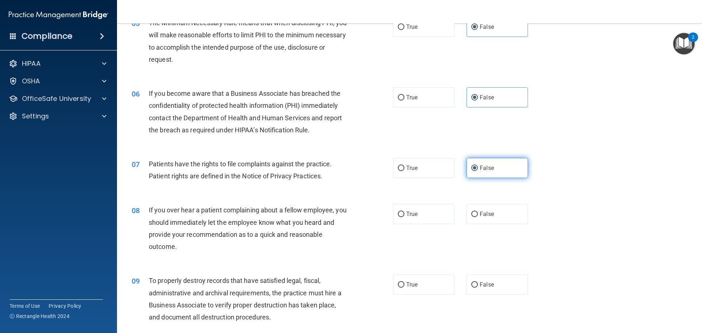
scroll to position [292, 0]
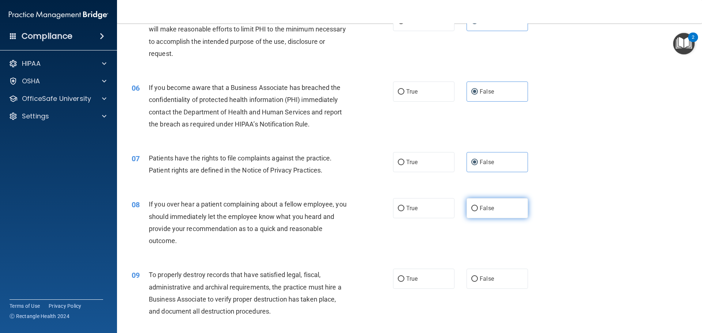
click at [482, 203] on label "False" at bounding box center [496, 208] width 61 height 20
click at [478, 206] on input "False" at bounding box center [474, 208] width 7 height 5
radio input "true"
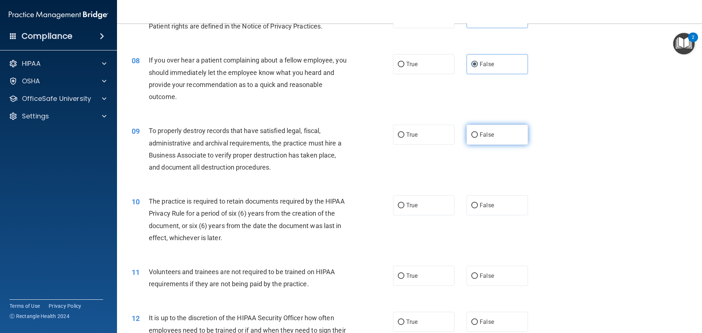
scroll to position [439, 0]
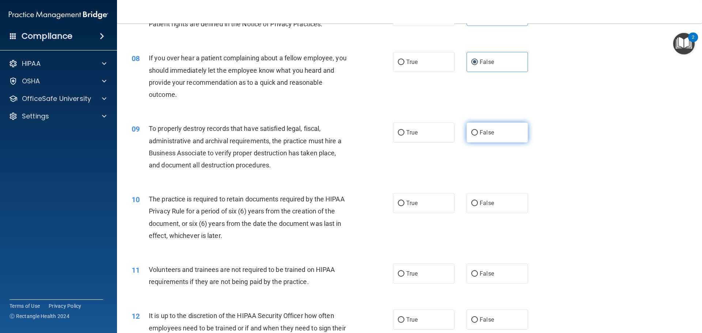
click at [475, 129] on label "False" at bounding box center [496, 132] width 61 height 20
click at [475, 130] on input "False" at bounding box center [474, 132] width 7 height 5
radio input "true"
click at [490, 200] on span "False" at bounding box center [487, 203] width 14 height 7
click at [478, 201] on input "False" at bounding box center [474, 203] width 7 height 5
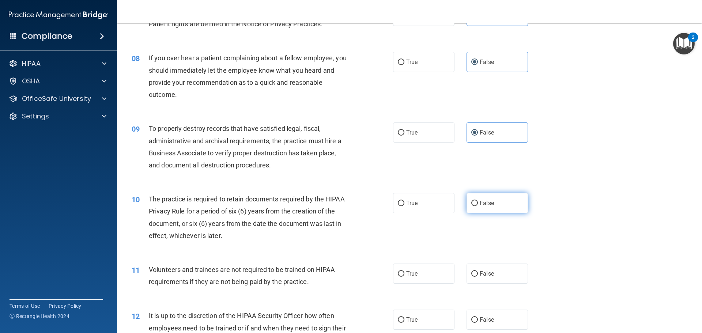
radio input "true"
click at [493, 277] on label "False" at bounding box center [496, 274] width 61 height 20
click at [478, 277] on input "False" at bounding box center [474, 273] width 7 height 5
radio input "true"
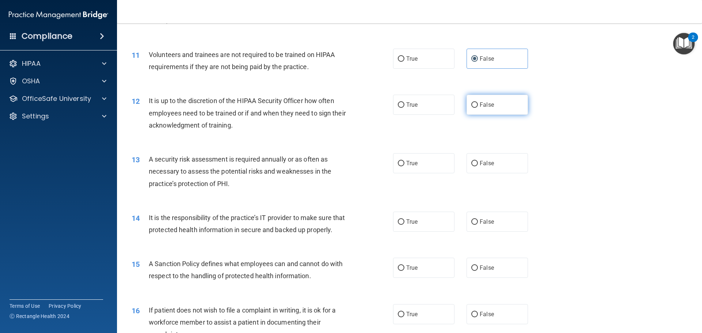
scroll to position [658, 0]
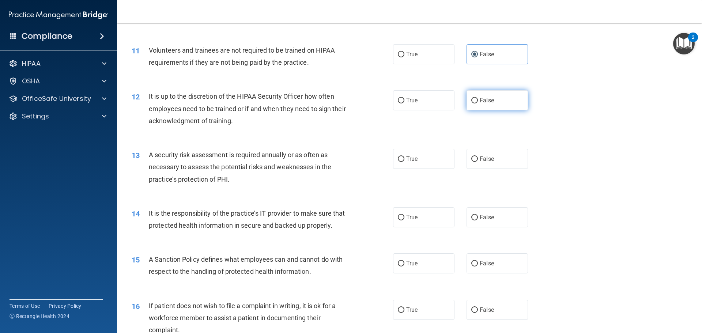
click at [495, 101] on label "False" at bounding box center [496, 100] width 61 height 20
click at [478, 101] on input "False" at bounding box center [474, 100] width 7 height 5
radio input "true"
click at [488, 151] on label "False" at bounding box center [496, 159] width 61 height 20
click at [478, 156] on input "False" at bounding box center [474, 158] width 7 height 5
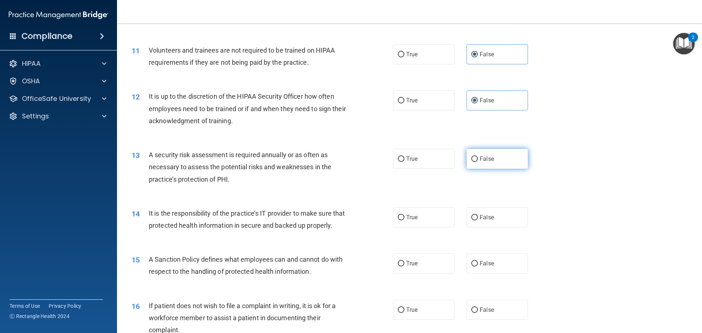
radio input "true"
click at [496, 223] on label "False" at bounding box center [496, 217] width 61 height 20
click at [478, 220] on input "False" at bounding box center [474, 217] width 7 height 5
radio input "true"
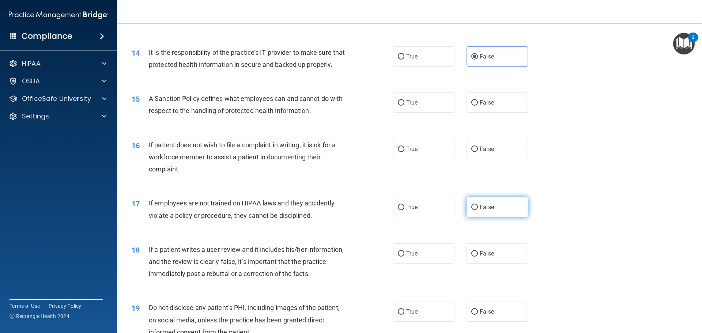
scroll to position [841, 0]
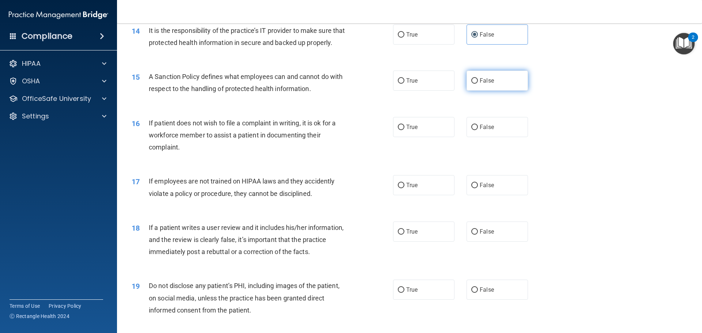
click at [480, 86] on label "False" at bounding box center [496, 81] width 61 height 20
click at [478, 84] on input "False" at bounding box center [474, 80] width 7 height 5
radio input "true"
click at [487, 137] on label "False" at bounding box center [496, 127] width 61 height 20
click at [478, 130] on input "False" at bounding box center [474, 127] width 7 height 5
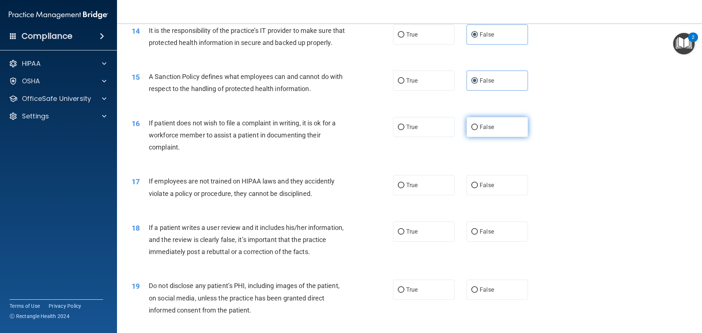
radio input "true"
click at [487, 189] on span "False" at bounding box center [487, 185] width 14 height 7
click at [478, 188] on input "False" at bounding box center [474, 185] width 7 height 5
radio input "true"
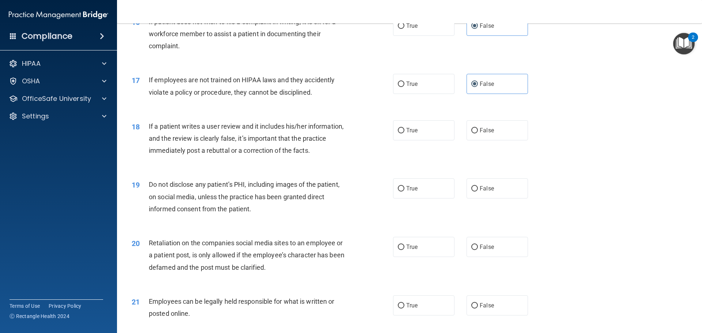
scroll to position [951, 0]
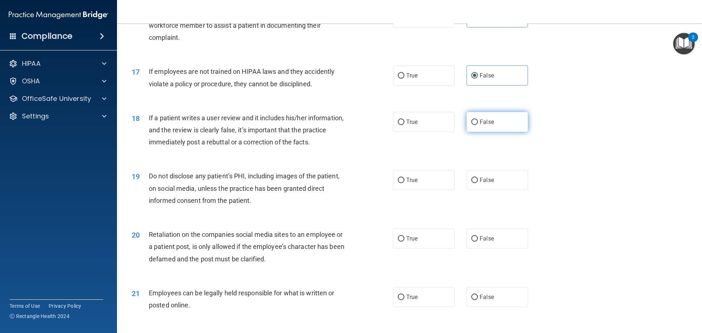
click at [476, 132] on label "False" at bounding box center [496, 122] width 61 height 20
click at [476, 125] on input "False" at bounding box center [474, 122] width 7 height 5
radio input "true"
click at [485, 190] on label "False" at bounding box center [496, 180] width 61 height 20
click at [478, 183] on input "False" at bounding box center [474, 180] width 7 height 5
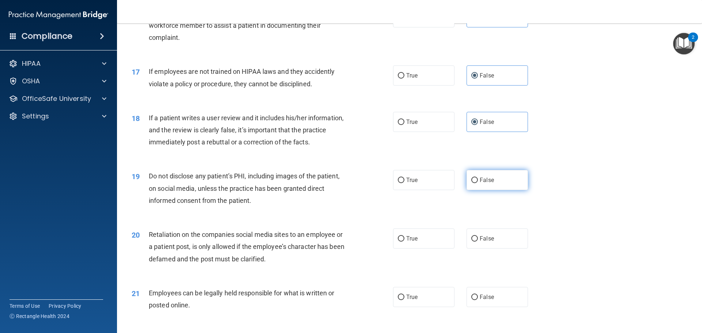
radio input "true"
click at [481, 246] on label "False" at bounding box center [496, 238] width 61 height 20
click at [478, 242] on input "False" at bounding box center [474, 238] width 7 height 5
radio input "true"
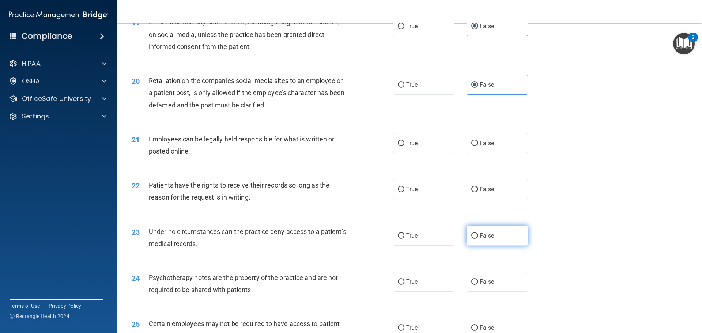
scroll to position [1133, 0]
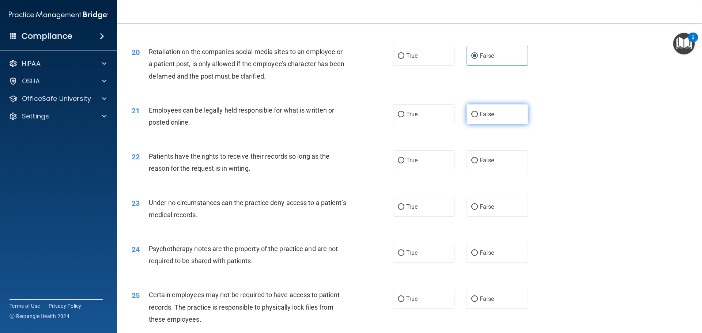
click at [476, 120] on label "False" at bounding box center [496, 114] width 61 height 20
click at [476, 117] on input "False" at bounding box center [474, 114] width 7 height 5
radio input "true"
click at [485, 170] on label "False" at bounding box center [496, 160] width 61 height 20
click at [478, 163] on input "False" at bounding box center [474, 160] width 7 height 5
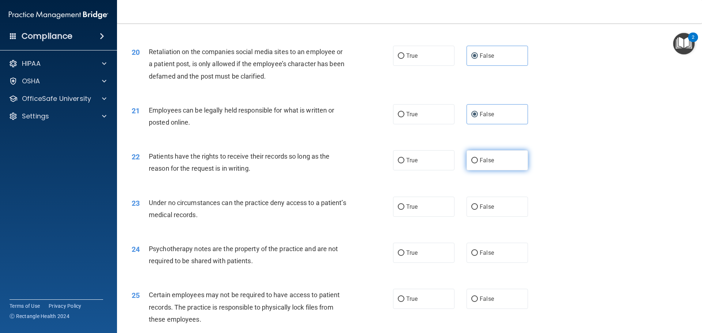
radio input "true"
click at [483, 213] on label "False" at bounding box center [496, 207] width 61 height 20
click at [478, 210] on input "False" at bounding box center [474, 206] width 7 height 5
radio input "true"
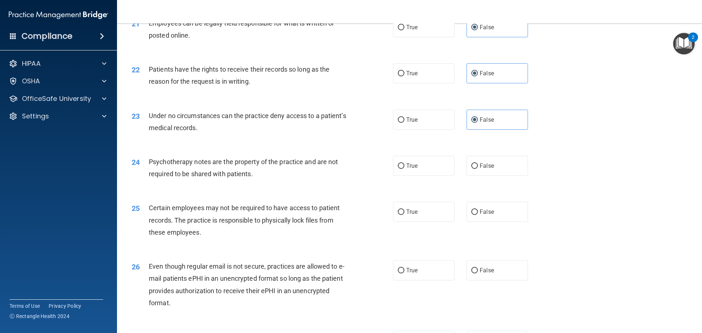
scroll to position [1243, 0]
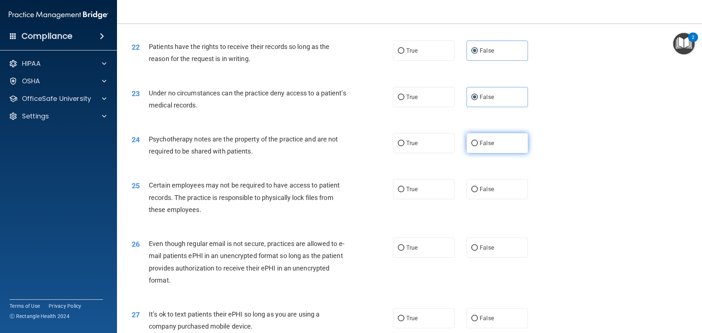
click at [479, 153] on label "False" at bounding box center [496, 143] width 61 height 20
click at [478, 146] on input "False" at bounding box center [474, 143] width 7 height 5
radio input "true"
click at [489, 193] on span "False" at bounding box center [487, 189] width 14 height 7
click at [478, 192] on input "False" at bounding box center [474, 189] width 7 height 5
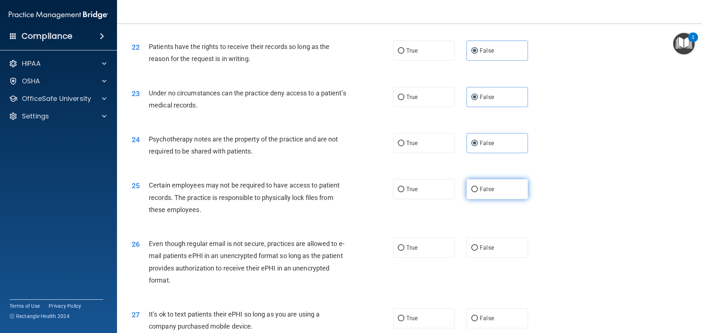
radio input "true"
click at [483, 251] on span "False" at bounding box center [487, 247] width 14 height 7
click at [478, 251] on input "False" at bounding box center [474, 247] width 7 height 5
radio input "true"
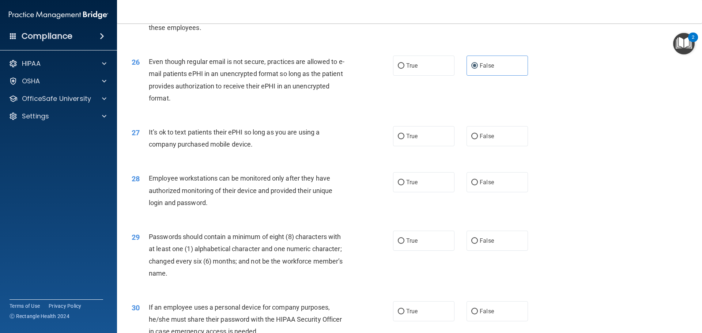
scroll to position [1426, 0]
click at [487, 146] on label "False" at bounding box center [496, 135] width 61 height 20
click at [478, 139] on input "False" at bounding box center [474, 135] width 7 height 5
radio input "true"
click at [491, 204] on div "28 Employee workstations can be monitored only after they have authorized monit…" at bounding box center [409, 191] width 567 height 58
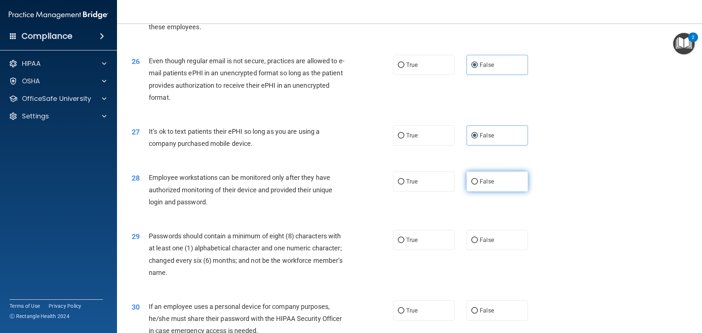
click at [486, 185] on span "False" at bounding box center [487, 181] width 14 height 7
click at [478, 185] on input "False" at bounding box center [474, 181] width 7 height 5
radio input "true"
click at [495, 243] on label "False" at bounding box center [496, 240] width 61 height 20
click at [478, 243] on input "False" at bounding box center [474, 240] width 7 height 5
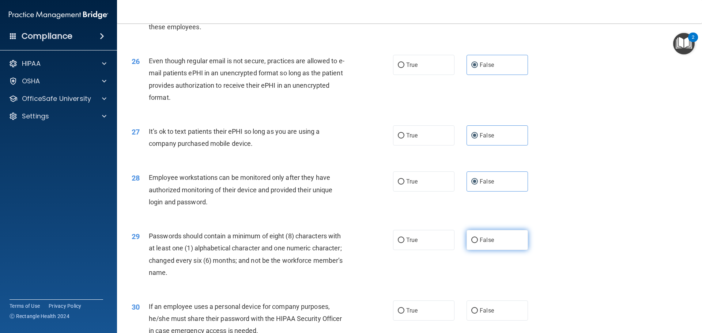
radio input "true"
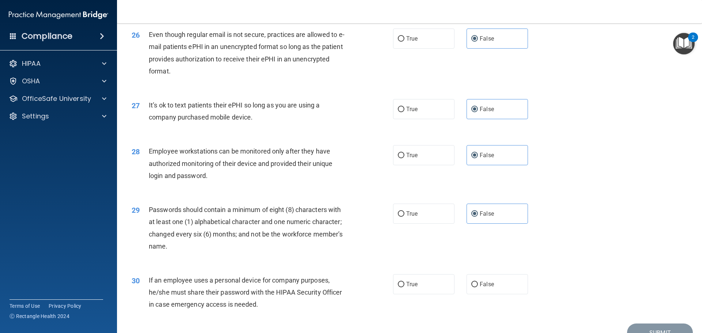
scroll to position [1502, 0]
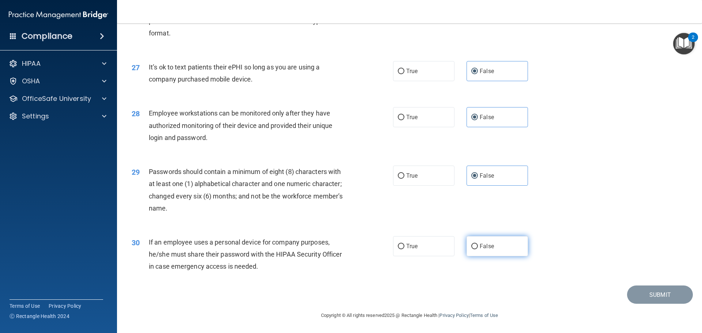
click at [490, 241] on label "False" at bounding box center [496, 246] width 61 height 20
click at [478, 244] on input "False" at bounding box center [474, 246] width 7 height 5
radio input "true"
click at [647, 294] on button "Submit" at bounding box center [660, 295] width 66 height 19
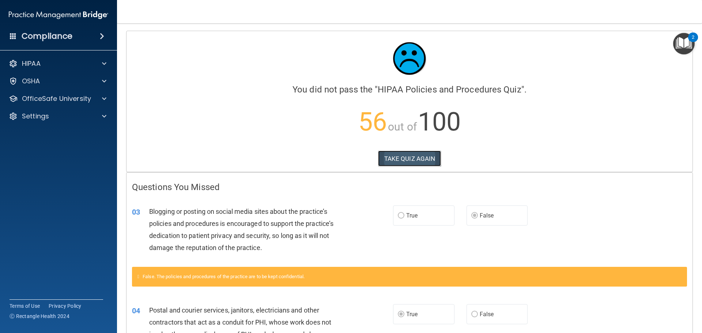
click at [398, 160] on button "TAKE QUIZ AGAIN" at bounding box center [409, 159] width 63 height 16
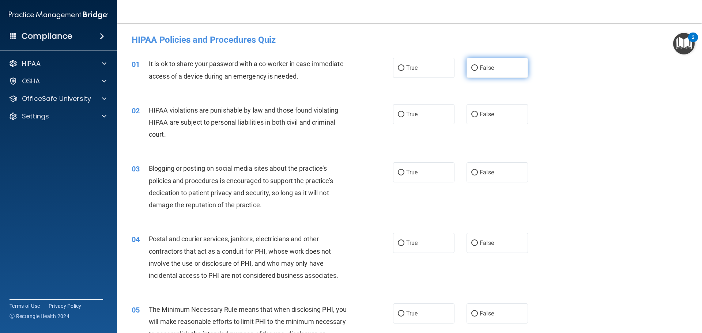
click at [497, 69] on label "False" at bounding box center [496, 68] width 61 height 20
click at [478, 69] on input "False" at bounding box center [474, 67] width 7 height 5
radio input "true"
click at [416, 114] on label "True" at bounding box center [423, 114] width 61 height 20
click at [404, 114] on input "True" at bounding box center [401, 114] width 7 height 5
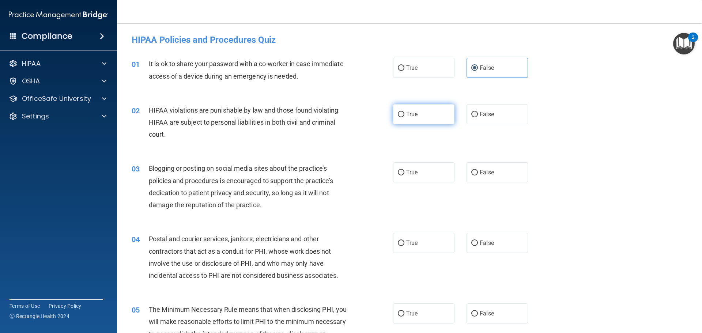
radio input "true"
click at [490, 170] on span "False" at bounding box center [487, 172] width 14 height 7
click at [478, 170] on input "False" at bounding box center [474, 172] width 7 height 5
radio input "true"
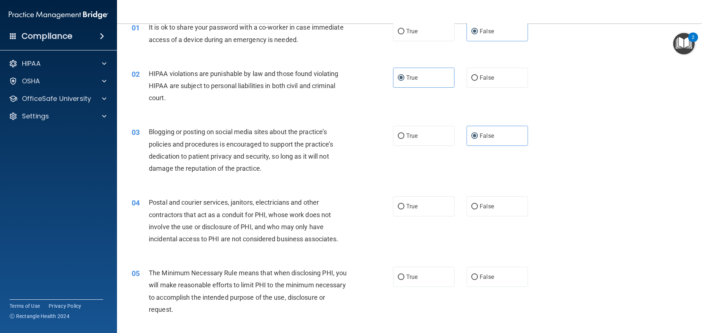
scroll to position [73, 0]
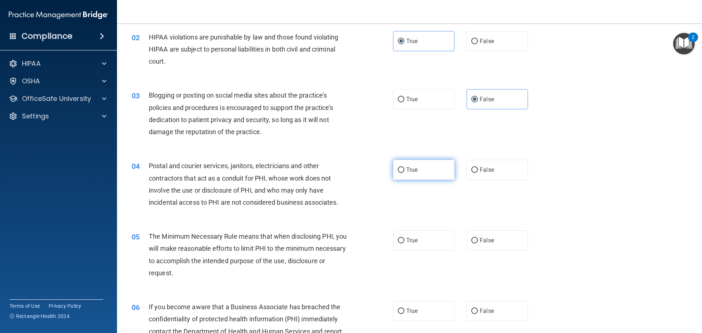
click at [422, 171] on label "True" at bounding box center [423, 170] width 61 height 20
click at [404, 171] on input "True" at bounding box center [401, 169] width 7 height 5
radio input "true"
click at [413, 243] on span "True" at bounding box center [411, 240] width 11 height 7
click at [404, 243] on input "True" at bounding box center [401, 240] width 7 height 5
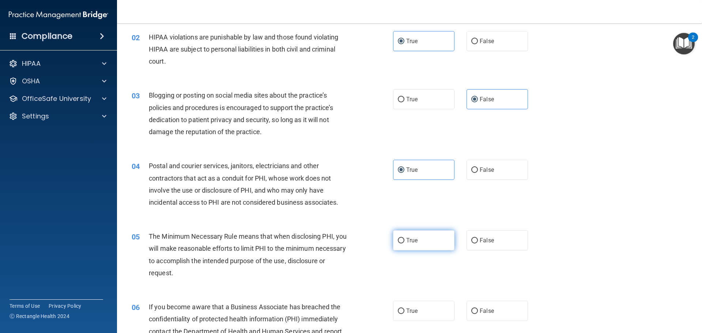
radio input "true"
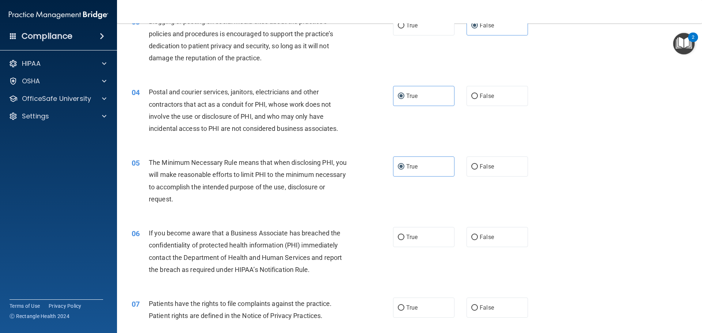
scroll to position [183, 0]
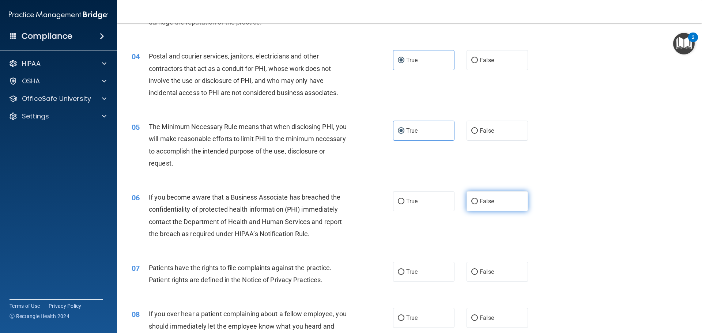
click at [497, 206] on label "False" at bounding box center [496, 201] width 61 height 20
click at [478, 204] on input "False" at bounding box center [474, 201] width 7 height 5
radio input "true"
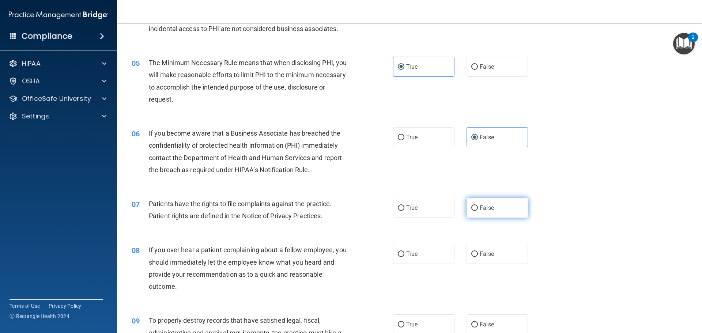
scroll to position [256, 0]
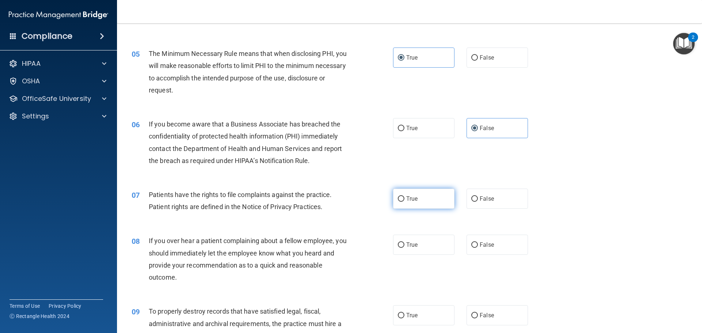
click at [432, 200] on label "True" at bounding box center [423, 199] width 61 height 20
click at [404, 200] on input "True" at bounding box center [401, 198] width 7 height 5
radio input "true"
click at [513, 246] on label "False" at bounding box center [496, 245] width 61 height 20
click at [478, 246] on input "False" at bounding box center [474, 244] width 7 height 5
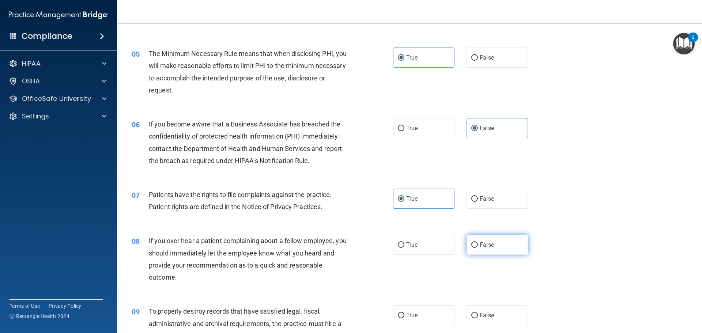
radio input "true"
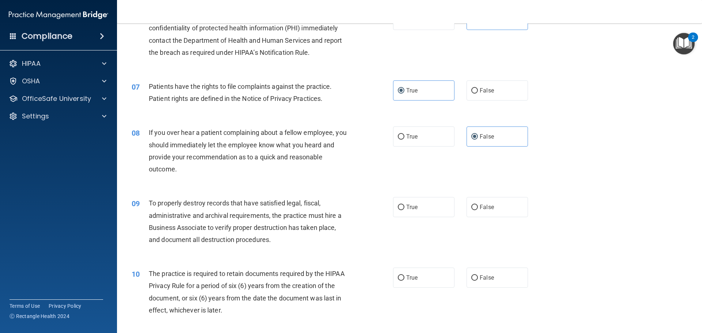
scroll to position [366, 0]
click at [494, 205] on label "False" at bounding box center [496, 206] width 61 height 20
click at [478, 205] on input "False" at bounding box center [474, 205] width 7 height 5
radio input "true"
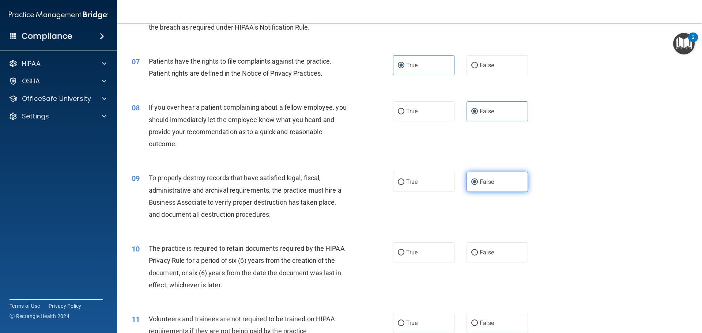
scroll to position [439, 0]
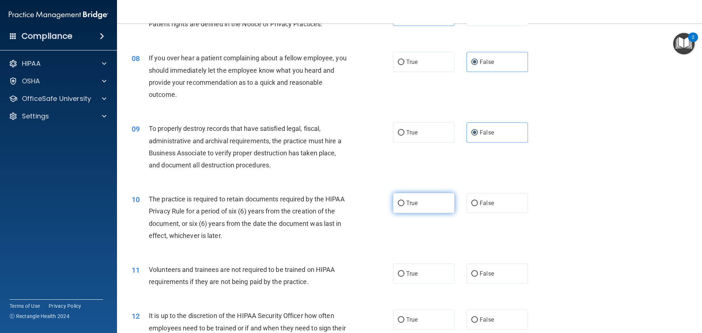
click at [423, 199] on label "True" at bounding box center [423, 203] width 61 height 20
click at [404, 201] on input "True" at bounding box center [401, 203] width 7 height 5
radio input "true"
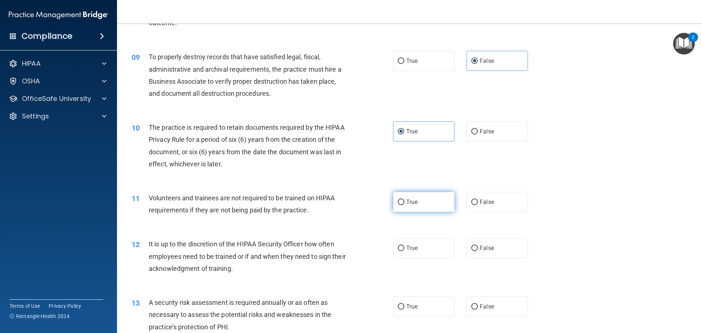
scroll to position [512, 0]
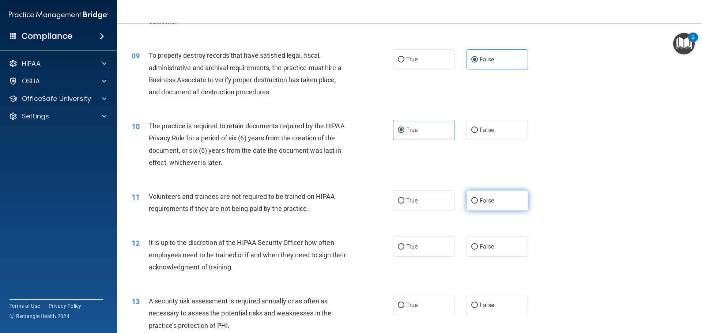
click at [484, 201] on span "False" at bounding box center [487, 200] width 14 height 7
click at [478, 201] on input "False" at bounding box center [474, 200] width 7 height 5
radio input "true"
click at [491, 242] on label "False" at bounding box center [496, 247] width 61 height 20
click at [478, 244] on input "False" at bounding box center [474, 246] width 7 height 5
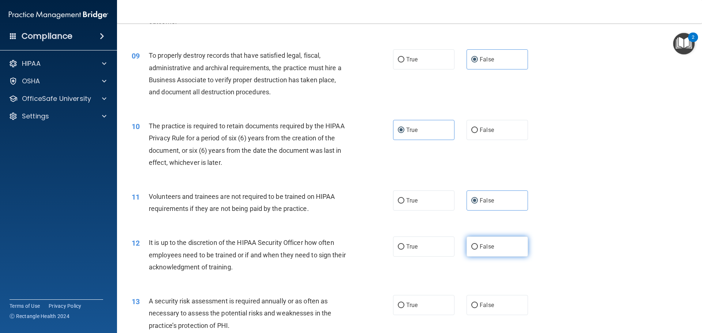
radio input "true"
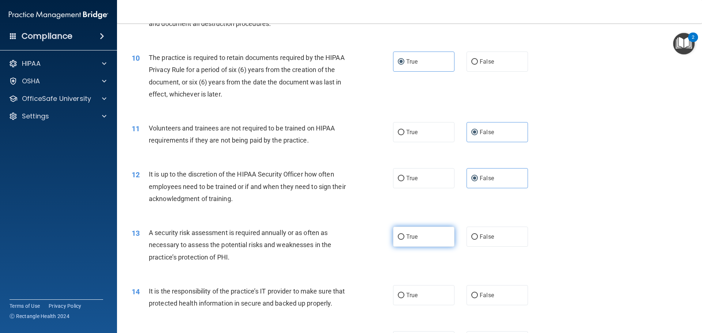
scroll to position [585, 0]
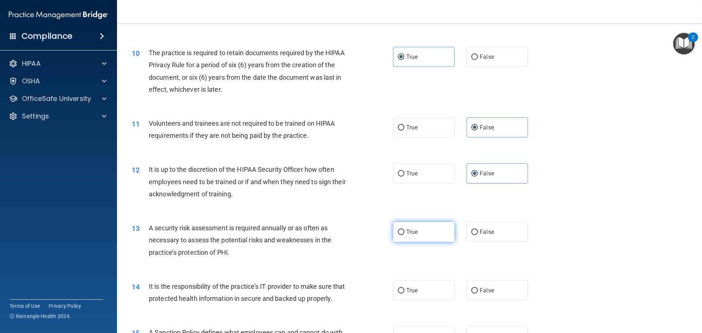
click at [410, 232] on span "True" at bounding box center [411, 231] width 11 height 7
click at [404, 232] on input "True" at bounding box center [401, 232] width 7 height 5
radio input "true"
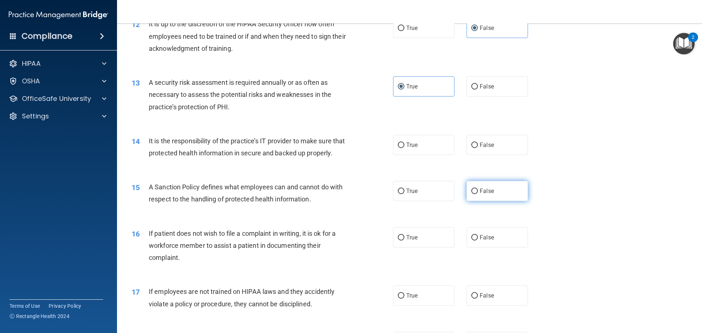
scroll to position [731, 0]
click at [486, 137] on label "False" at bounding box center [496, 144] width 61 height 20
click at [478, 142] on input "False" at bounding box center [474, 144] width 7 height 5
radio input "true"
click at [481, 198] on label "False" at bounding box center [496, 190] width 61 height 20
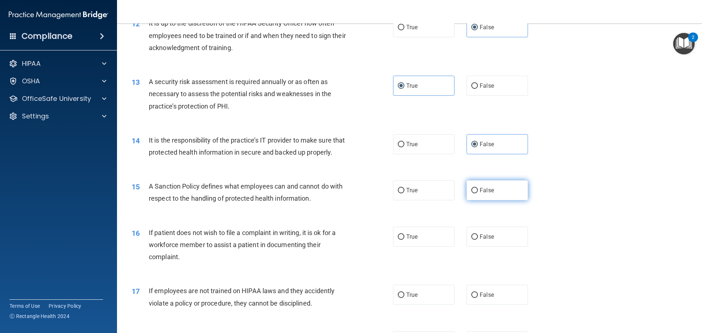
click at [478, 193] on input "False" at bounding box center [474, 190] width 7 height 5
radio input "true"
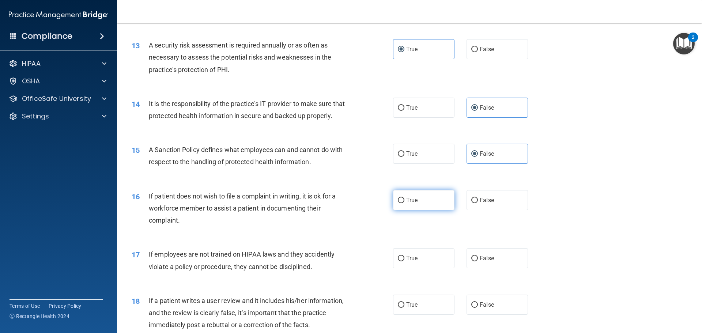
click at [418, 210] on label "True" at bounding box center [423, 200] width 61 height 20
click at [404, 203] on input "True" at bounding box center [401, 200] width 7 height 5
radio input "true"
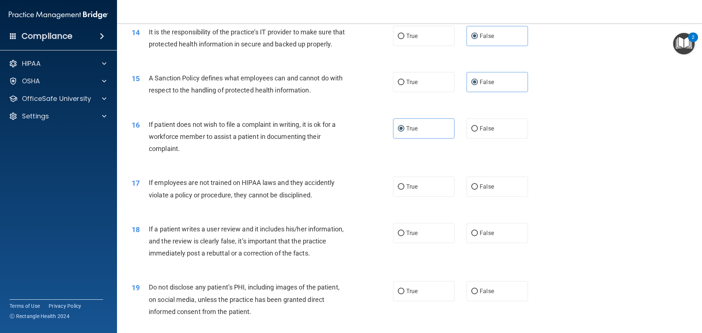
scroll to position [841, 0]
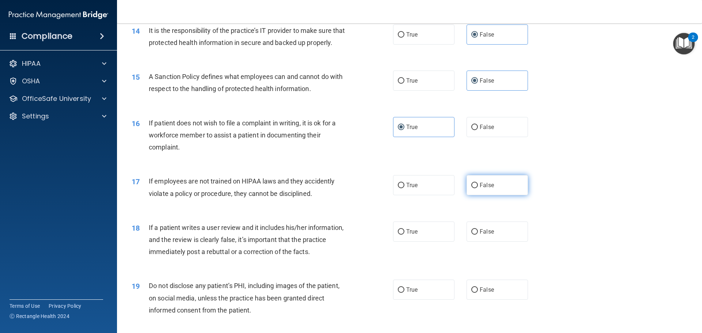
click at [487, 189] on span "False" at bounding box center [487, 185] width 14 height 7
click at [478, 188] on input "False" at bounding box center [474, 185] width 7 height 5
radio input "true"
click at [485, 235] on span "False" at bounding box center [487, 231] width 14 height 7
click at [478, 235] on input "False" at bounding box center [474, 231] width 7 height 5
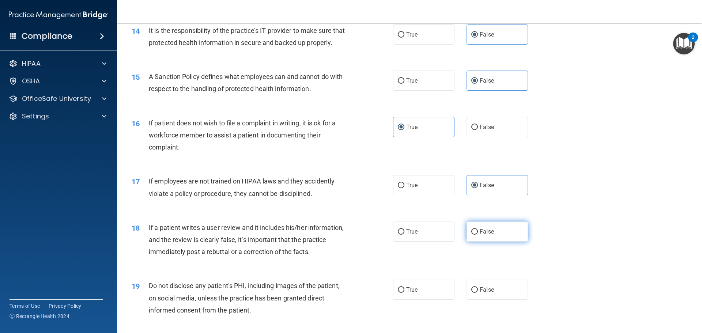
radio input "true"
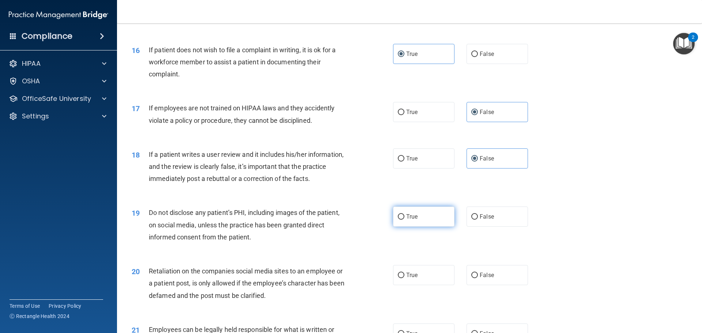
click at [434, 227] on label "True" at bounding box center [423, 217] width 61 height 20
click at [404, 220] on input "True" at bounding box center [401, 216] width 7 height 5
radio input "true"
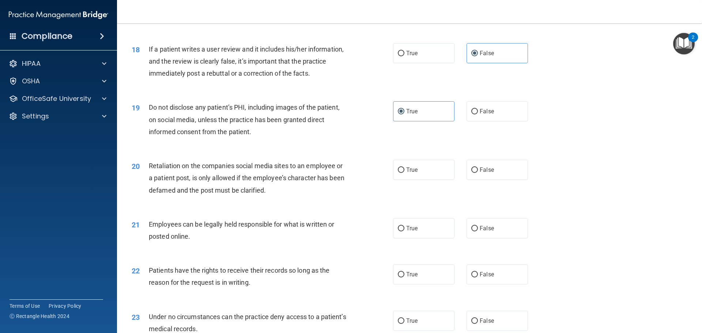
scroll to position [1024, 0]
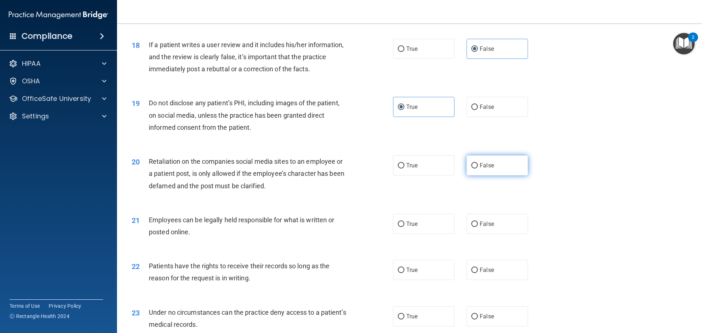
click at [484, 169] on span "False" at bounding box center [487, 165] width 14 height 7
click at [478, 169] on input "False" at bounding box center [474, 165] width 7 height 5
radio input "true"
click at [413, 227] on span "True" at bounding box center [411, 223] width 11 height 7
click at [404, 227] on input "True" at bounding box center [401, 224] width 7 height 5
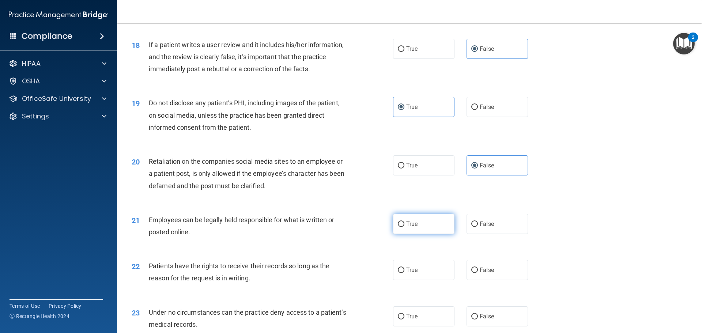
radio input "true"
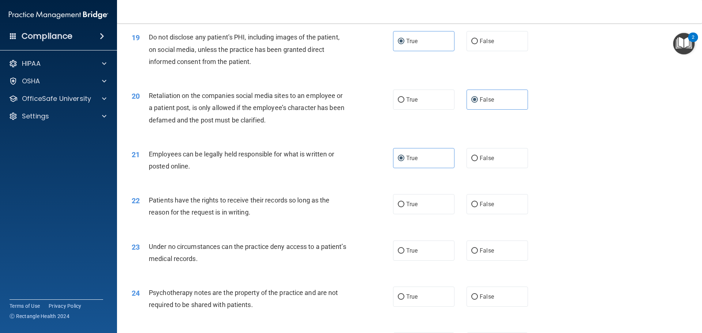
scroll to position [1133, 0]
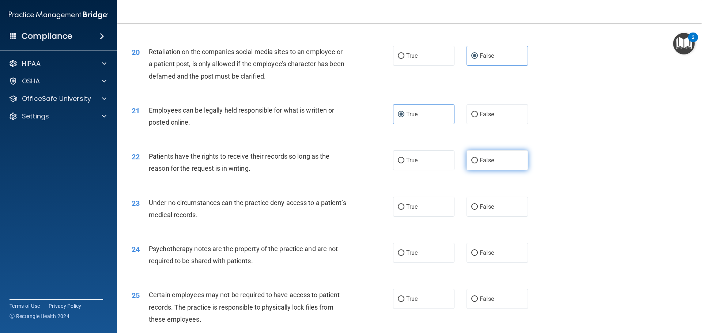
click at [485, 164] on span "False" at bounding box center [487, 160] width 14 height 7
click at [478, 163] on input "False" at bounding box center [474, 160] width 7 height 5
radio input "true"
click at [480, 215] on label "False" at bounding box center [496, 207] width 61 height 20
click at [478, 210] on input "False" at bounding box center [474, 206] width 7 height 5
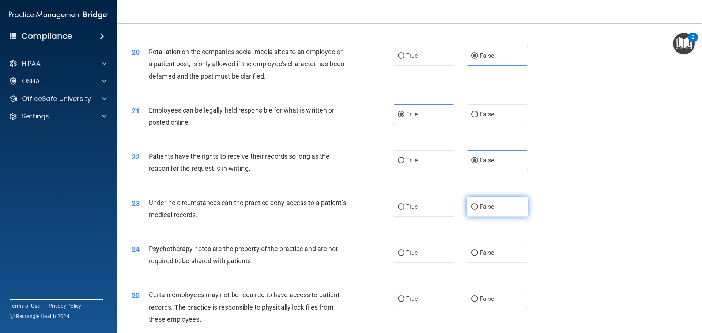
radio input "true"
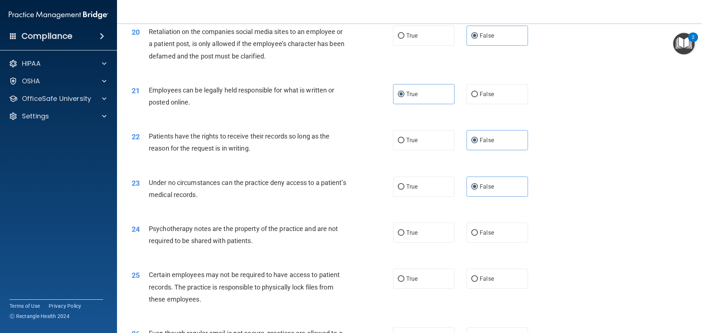
scroll to position [1206, 0]
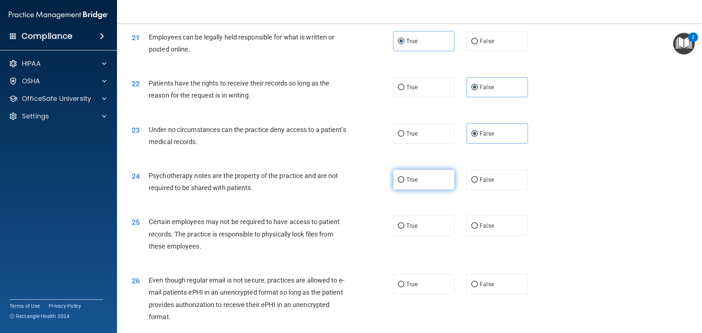
click at [413, 183] on span "True" at bounding box center [411, 179] width 11 height 7
click at [404, 183] on input "True" at bounding box center [401, 179] width 7 height 5
radio input "true"
click at [414, 233] on label "True" at bounding box center [423, 226] width 61 height 20
click at [404, 229] on input "True" at bounding box center [401, 225] width 7 height 5
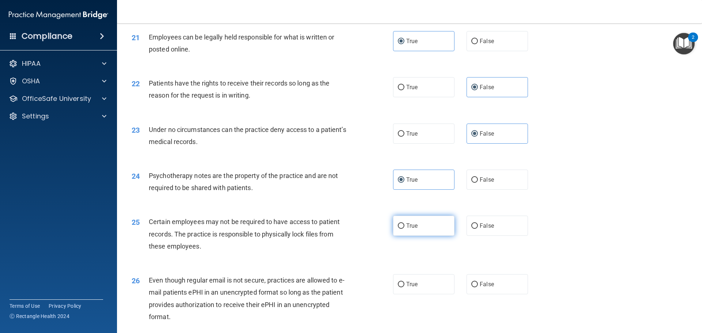
radio input "true"
click at [403, 292] on label "True" at bounding box center [423, 284] width 61 height 20
click at [403, 287] on input "True" at bounding box center [401, 284] width 7 height 5
radio input "true"
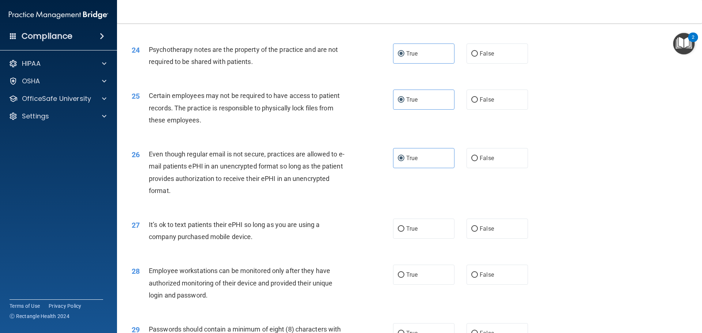
scroll to position [1353, 0]
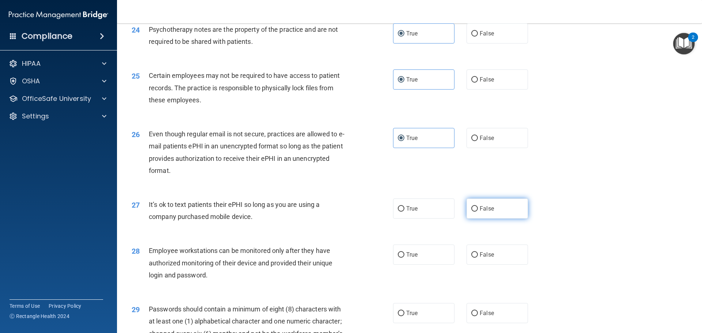
click at [485, 213] on label "False" at bounding box center [496, 209] width 61 height 20
click at [478, 212] on input "False" at bounding box center [474, 208] width 7 height 5
radio input "true"
click at [488, 258] on span "False" at bounding box center [487, 254] width 14 height 7
click at [478, 258] on input "False" at bounding box center [474, 254] width 7 height 5
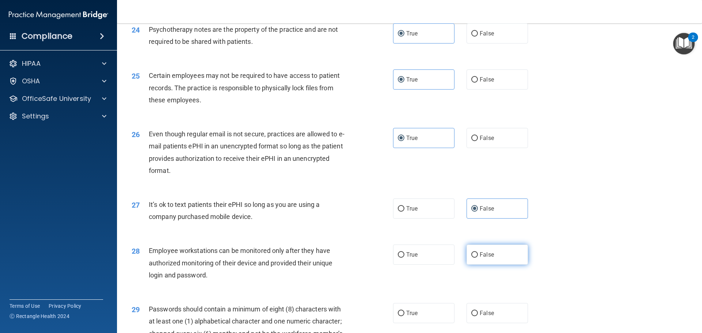
radio input "true"
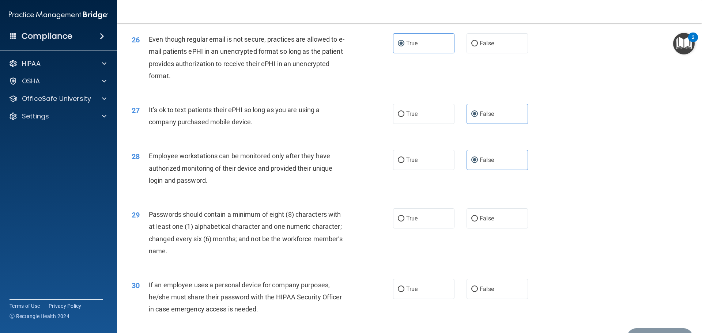
scroll to position [1462, 0]
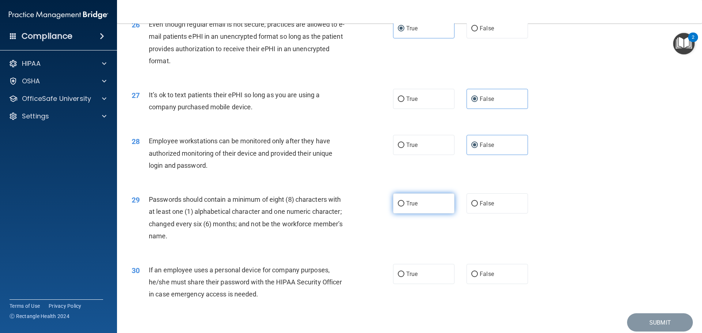
click at [423, 210] on label "True" at bounding box center [423, 203] width 61 height 20
click at [404, 207] on input "True" at bounding box center [401, 203] width 7 height 5
radio input "true"
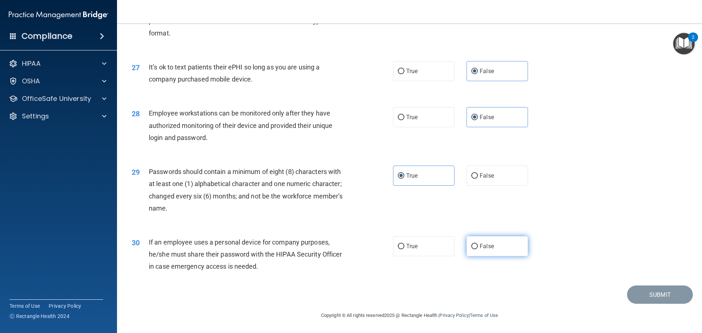
scroll to position [1502, 0]
click at [487, 241] on label "False" at bounding box center [496, 246] width 61 height 20
click at [478, 244] on input "False" at bounding box center [474, 246] width 7 height 5
radio input "true"
click at [649, 292] on button "Submit" at bounding box center [660, 295] width 66 height 19
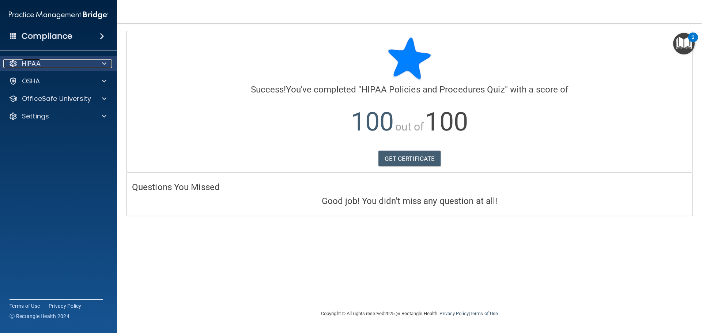
click at [57, 66] on div "HIPAA" at bounding box center [48, 63] width 91 height 9
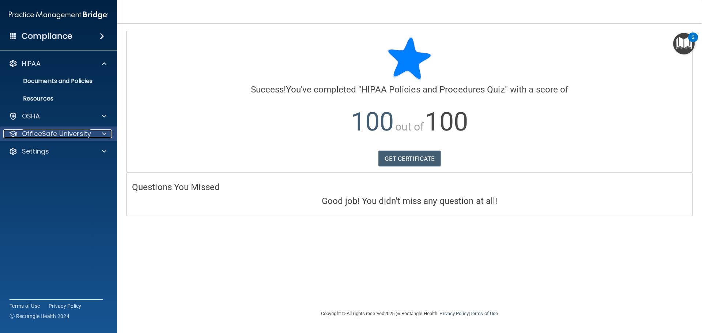
click at [46, 133] on p "OfficeSafe University" at bounding box center [56, 133] width 69 height 9
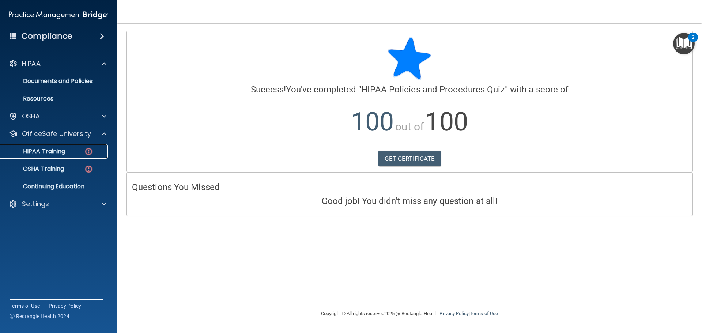
click at [45, 148] on p "HIPAA Training" at bounding box center [35, 151] width 60 height 7
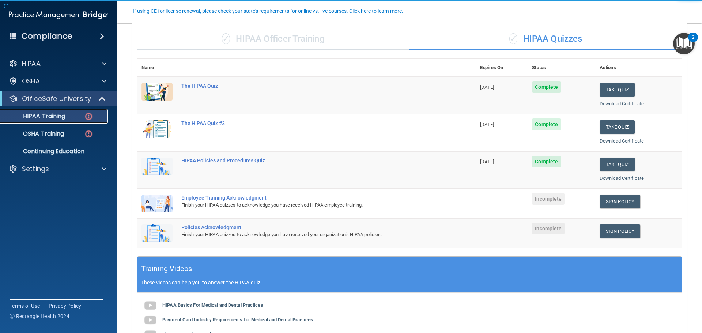
scroll to position [110, 0]
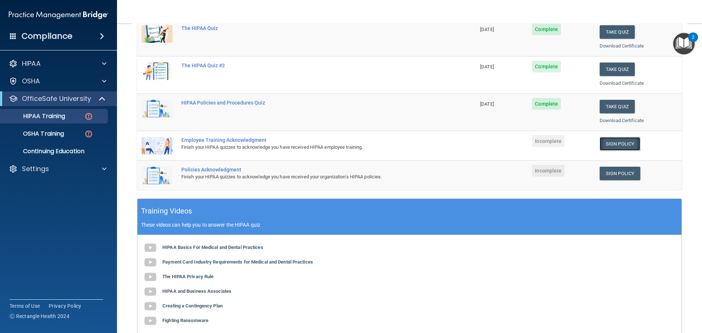
click at [627, 141] on link "Sign Policy" at bounding box center [620, 144] width 41 height 14
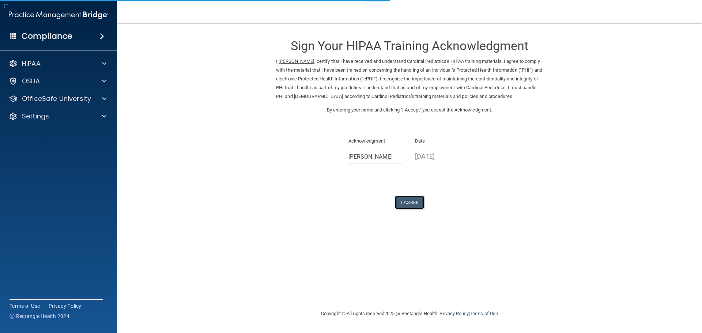
click at [416, 201] on button "I Agree" at bounding box center [409, 203] width 29 height 14
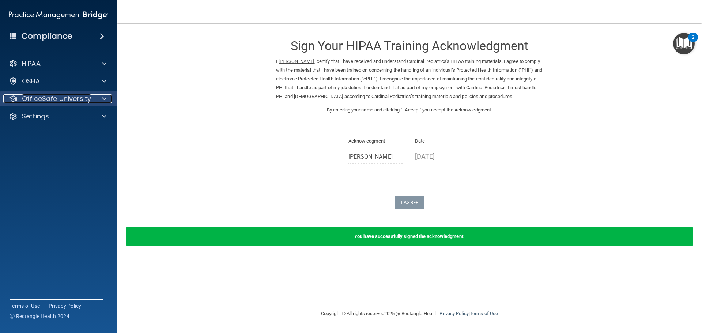
click at [66, 100] on p "OfficeSafe University" at bounding box center [56, 98] width 69 height 9
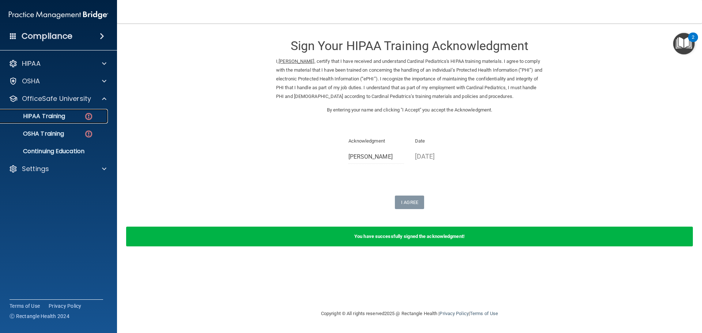
click at [53, 117] on p "HIPAA Training" at bounding box center [35, 116] width 60 height 7
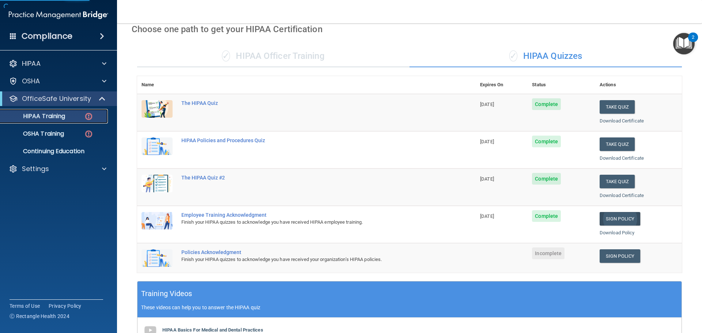
scroll to position [183, 0]
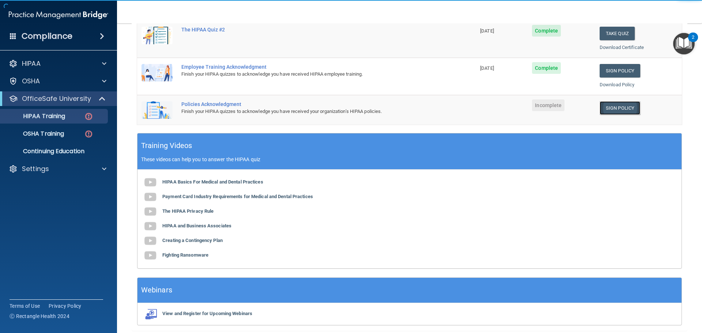
click at [609, 111] on link "Sign Policy" at bounding box center [620, 108] width 41 height 14
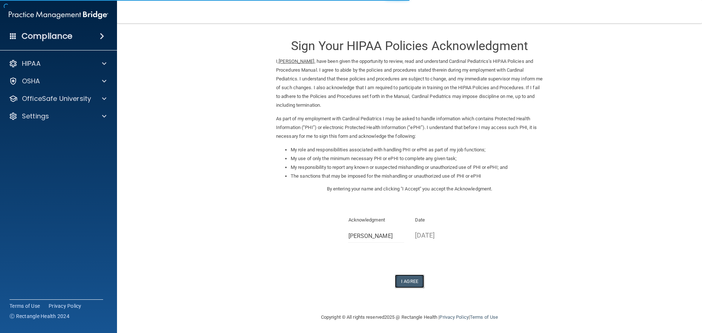
click at [401, 282] on button "I Agree" at bounding box center [409, 282] width 29 height 14
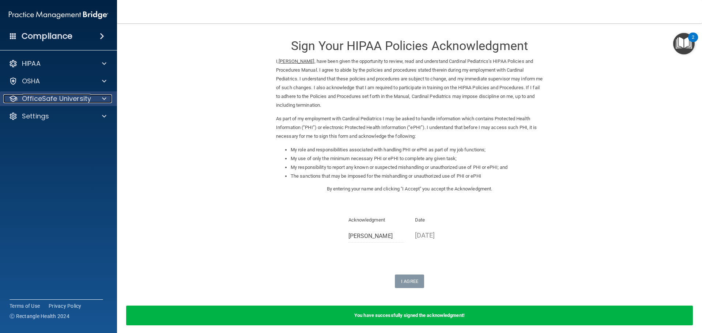
click at [47, 94] on p "OfficeSafe University" at bounding box center [56, 98] width 69 height 9
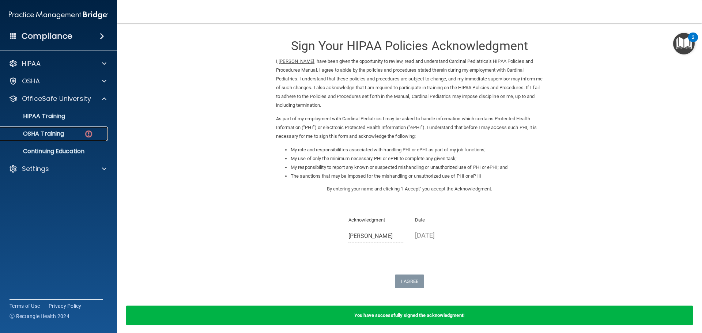
click at [48, 130] on p "OSHA Training" at bounding box center [34, 133] width 59 height 7
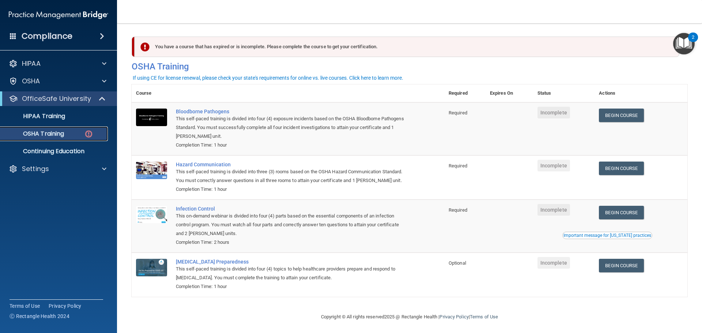
scroll to position [12, 0]
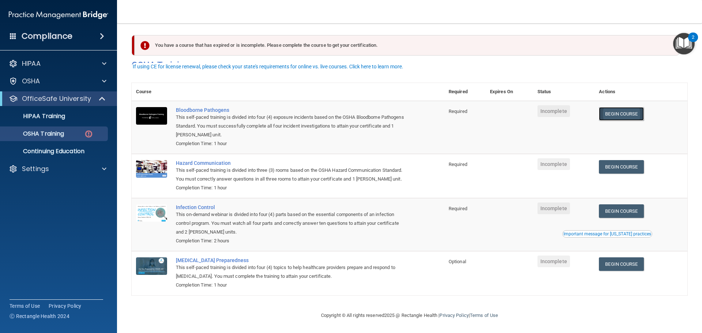
click at [617, 107] on link "Begin Course" at bounding box center [621, 114] width 45 height 14
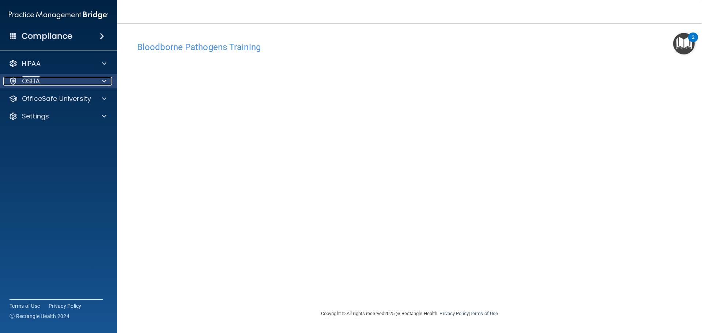
click at [72, 84] on div "OSHA" at bounding box center [48, 81] width 91 height 9
click at [215, 39] on div "Bloodborne Pathogens Training" at bounding box center [410, 47] width 556 height 18
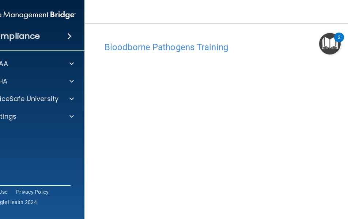
click at [332, 44] on img "Open Resource Center, 2 new notifications" at bounding box center [330, 44] width 22 height 22
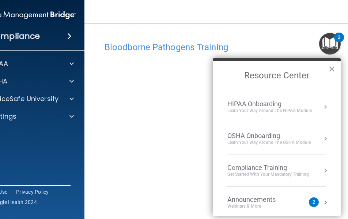
click at [330, 44] on img "Open Resource Center, 2 new notifications" at bounding box center [330, 44] width 22 height 22
